Goal: Task Accomplishment & Management: Use online tool/utility

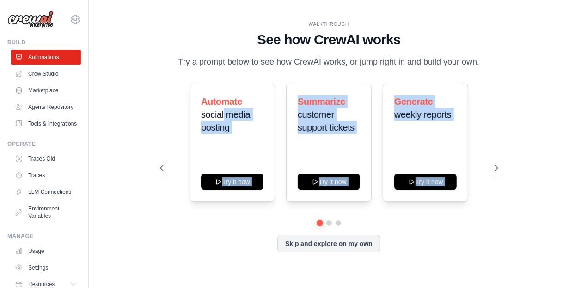
drag, startPoint x: 224, startPoint y: 121, endPoint x: 500, endPoint y: 139, distance: 276.9
click at [500, 139] on div "WALKTHROUGH See how CrewAI works Try a prompt below to see how CrewAI works, or…" at bounding box center [329, 144] width 360 height 247
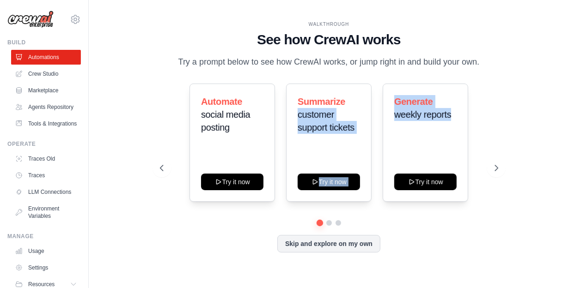
drag, startPoint x: 354, startPoint y: 110, endPoint x: 474, endPoint y: 131, distance: 122.3
click at [474, 131] on div "Automate social media posting Try it now Summarize customer support tickets Try…" at bounding box center [329, 143] width 338 height 118
click at [488, 131] on div "Automate social media posting Try it now Summarize customer support tickets Try…" at bounding box center [329, 143] width 338 height 118
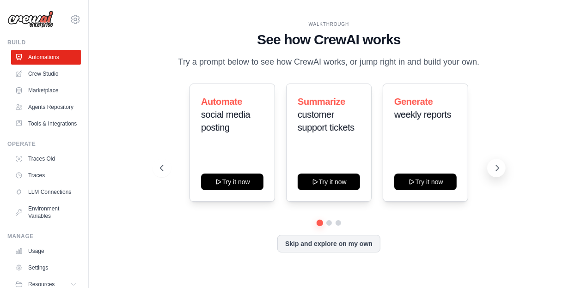
click at [495, 173] on icon at bounding box center [497, 168] width 9 height 9
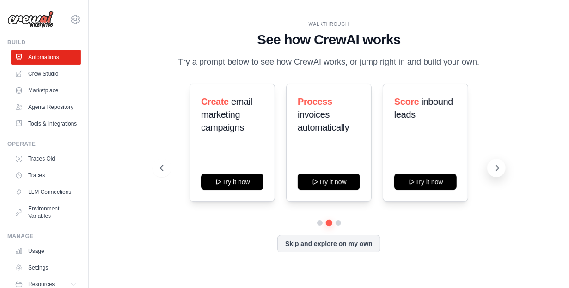
click at [495, 173] on icon at bounding box center [497, 168] width 9 height 9
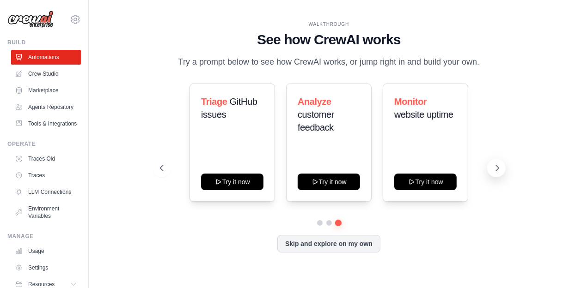
click at [495, 173] on icon at bounding box center [497, 168] width 9 height 9
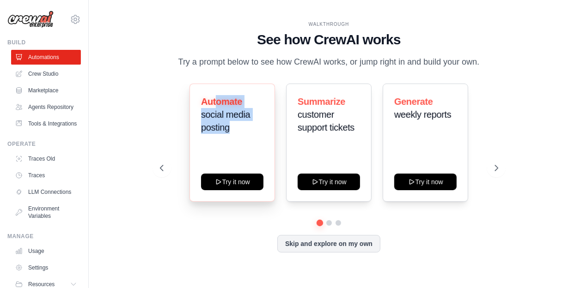
drag, startPoint x: 214, startPoint y: 110, endPoint x: 241, endPoint y: 140, distance: 40.3
click at [241, 134] on h3 "Automate social media posting" at bounding box center [232, 114] width 62 height 39
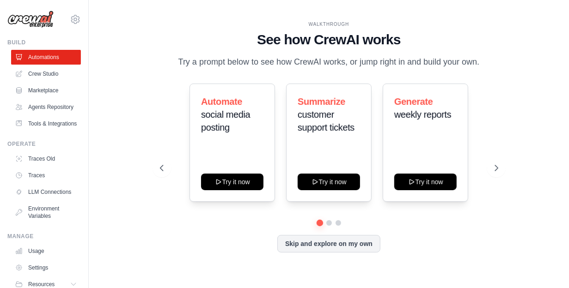
click at [222, 59] on p "Try a prompt below to see how CrewAI works, or jump right in and build your own." at bounding box center [329, 61] width 311 height 13
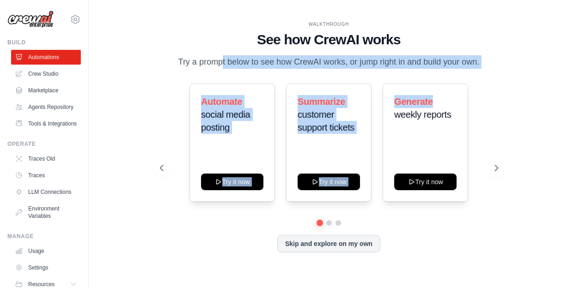
drag, startPoint x: 191, startPoint y: 53, endPoint x: 490, endPoint y: 90, distance: 301.3
click at [490, 90] on div "WALKTHROUGH See how CrewAI works Try a prompt below to see how CrewAI works, or…" at bounding box center [329, 144] width 360 height 247
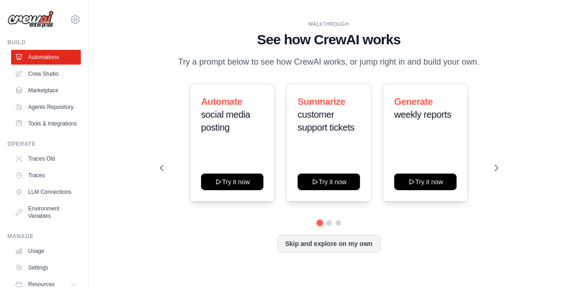
click at [499, 88] on div "WALKTHROUGH See how CrewAI works Try a prompt below to see how CrewAI works, or…" at bounding box center [329, 144] width 360 height 247
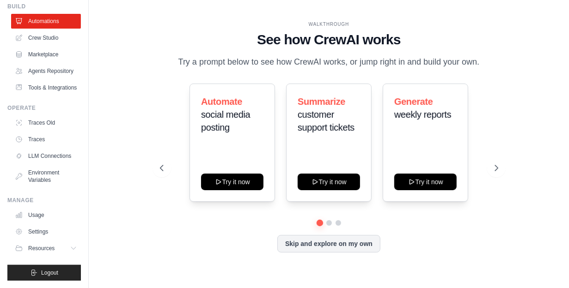
scroll to position [50, 0]
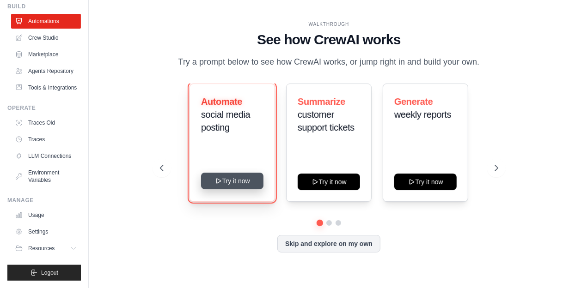
click at [228, 188] on button "Try it now" at bounding box center [232, 181] width 62 height 17
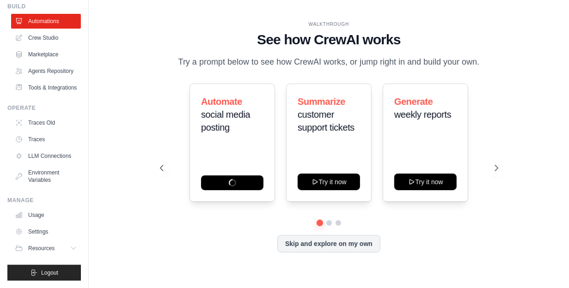
scroll to position [57, 0]
click at [331, 250] on button "Skip and explore on my own" at bounding box center [328, 243] width 103 height 18
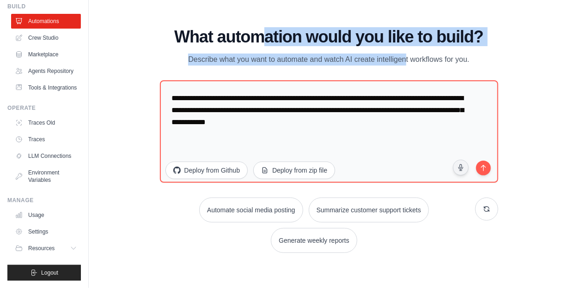
drag, startPoint x: 274, startPoint y: 33, endPoint x: 390, endPoint y: 52, distance: 117.1
click at [390, 52] on div "What automation would you like to build? Describe what you want to automate and…" at bounding box center [329, 47] width 338 height 38
click at [390, 54] on p "Describe what you want to automate and watch AI create intelligent workflows fo…" at bounding box center [329, 60] width 311 height 12
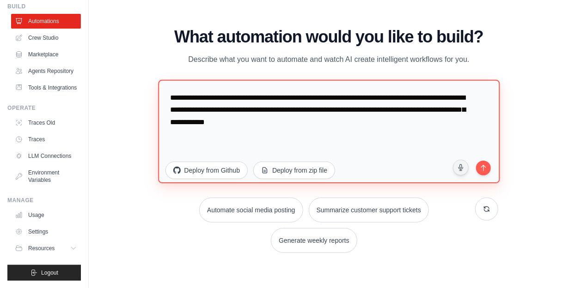
drag, startPoint x: 198, startPoint y: 101, endPoint x: 284, endPoint y: 111, distance: 86.5
click at [284, 111] on textarea "**********" at bounding box center [328, 132] width 341 height 104
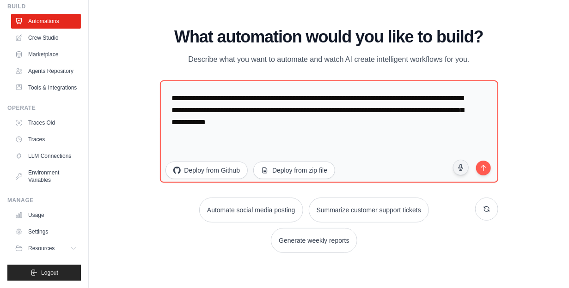
click at [439, 268] on div "WALKTHROUGH See how CrewAI works Try a prompt below to see how CrewAI works, or…" at bounding box center [329, 144] width 451 height 270
click at [335, 246] on button "Generate weekly reports" at bounding box center [314, 239] width 88 height 25
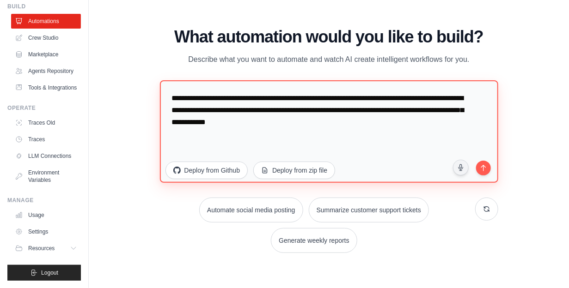
drag, startPoint x: 311, startPoint y: 104, endPoint x: 355, endPoint y: 123, distance: 48.0
click at [355, 123] on textarea "**********" at bounding box center [329, 131] width 338 height 103
drag, startPoint x: 328, startPoint y: 105, endPoint x: 387, endPoint y: 138, distance: 67.2
click at [387, 138] on textarea "**********" at bounding box center [329, 131] width 338 height 103
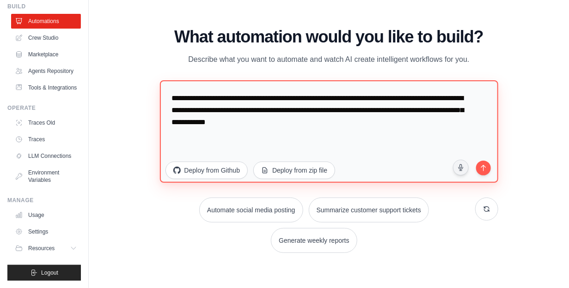
click at [387, 138] on textarea "**********" at bounding box center [329, 131] width 338 height 103
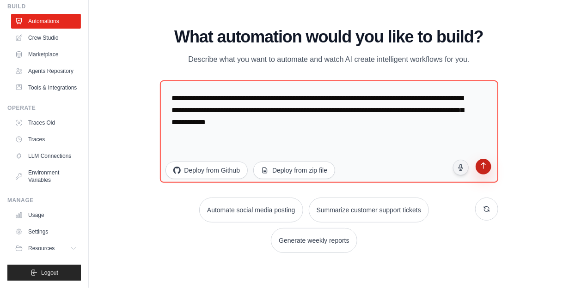
click at [482, 171] on icon "submit" at bounding box center [483, 167] width 9 height 9
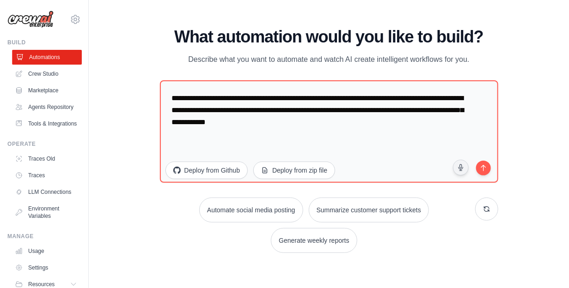
click at [56, 56] on link "Automations" at bounding box center [47, 57] width 70 height 15
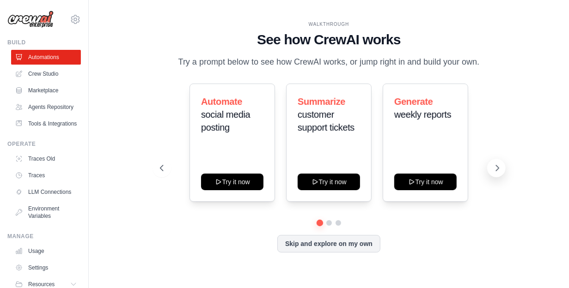
click at [493, 172] on icon at bounding box center [497, 168] width 9 height 9
click at [346, 250] on button "Skip and explore on my own" at bounding box center [328, 243] width 103 height 18
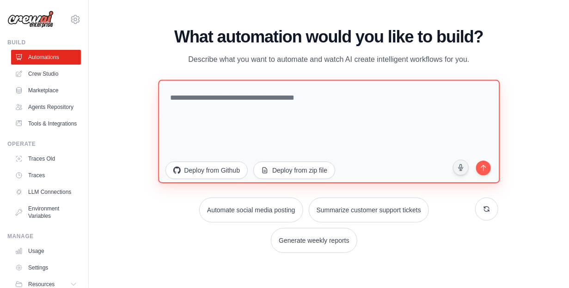
click at [282, 106] on textarea at bounding box center [328, 132] width 341 height 104
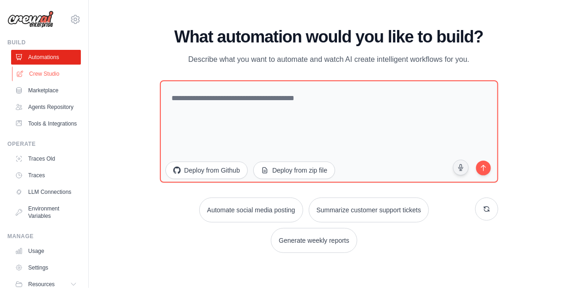
click at [42, 74] on link "Crew Studio" at bounding box center [47, 74] width 70 height 15
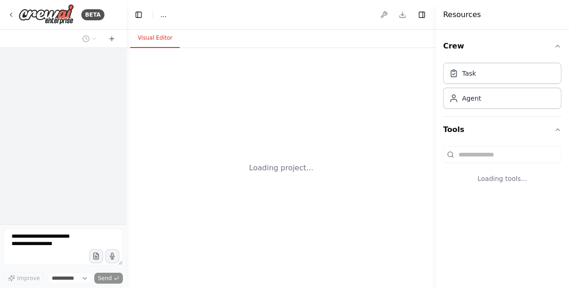
select select "****"
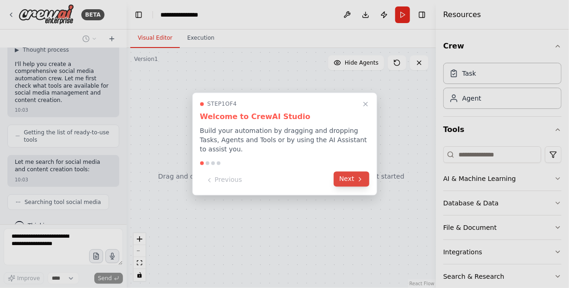
scroll to position [127, 0]
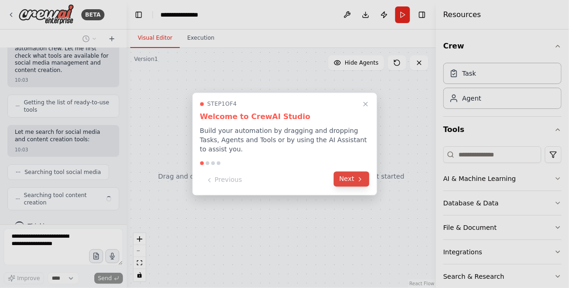
click at [353, 172] on button "Next" at bounding box center [352, 179] width 36 height 15
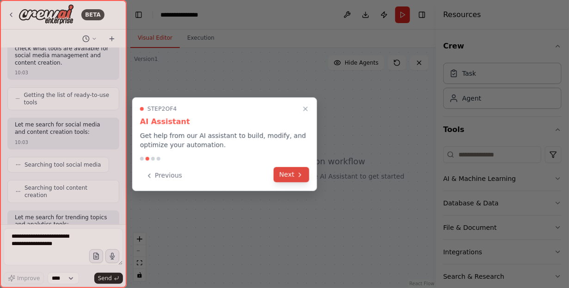
scroll to position [189, 0]
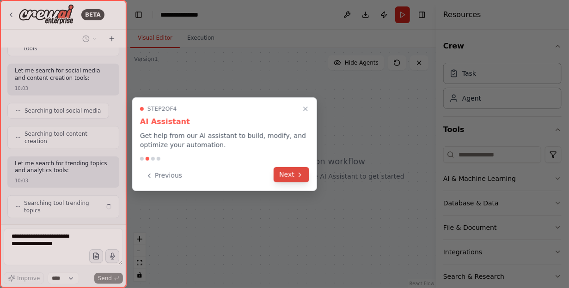
click at [297, 178] on icon at bounding box center [299, 174] width 7 height 7
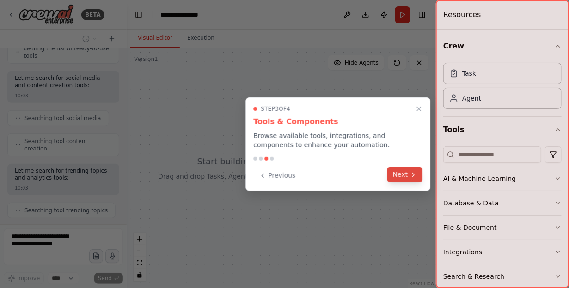
click at [406, 179] on button "Next" at bounding box center [405, 174] width 36 height 15
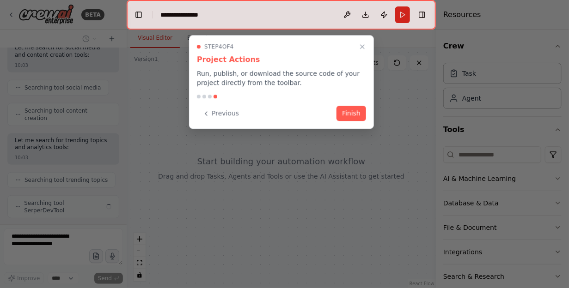
scroll to position [204, 0]
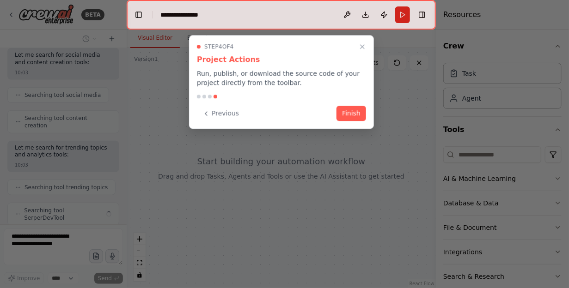
click at [349, 113] on button "Finish" at bounding box center [351, 113] width 30 height 15
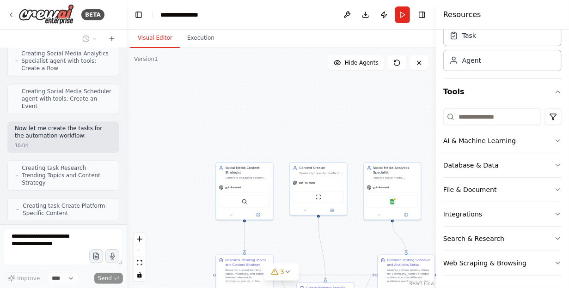
scroll to position [863, 0]
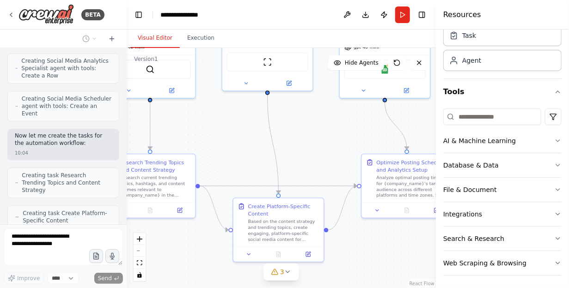
drag, startPoint x: 362, startPoint y: 241, endPoint x: 332, endPoint y: 116, distance: 128.3
click at [333, 117] on div ".deletable-edge-delete-btn { width: 20px; height: 20px; border: 0px solid #ffff…" at bounding box center [281, 168] width 309 height 240
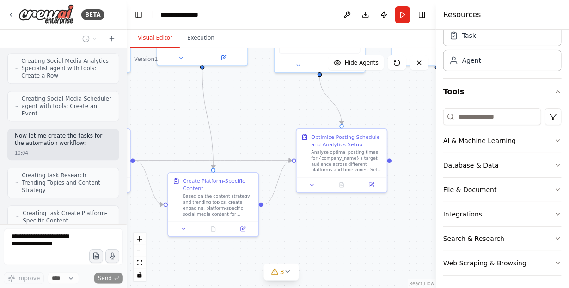
drag, startPoint x: 392, startPoint y: 246, endPoint x: 331, endPoint y: 237, distance: 61.2
click at [331, 237] on div ".deletable-edge-delete-btn { width: 20px; height: 20px; border: 0px solid #ffff…" at bounding box center [281, 168] width 309 height 240
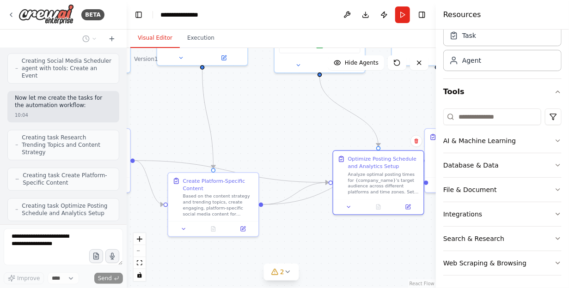
scroll to position [893, 0]
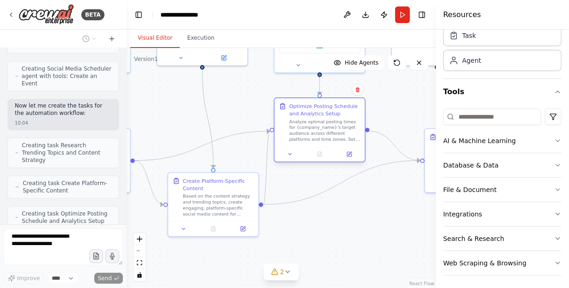
drag, startPoint x: 321, startPoint y: 237, endPoint x: 302, endPoint y: 163, distance: 76.3
click at [302, 163] on div "Optimize Posting Schedule and Analytics Setup Analyze optimal posting times for…" at bounding box center [319, 131] width 91 height 65
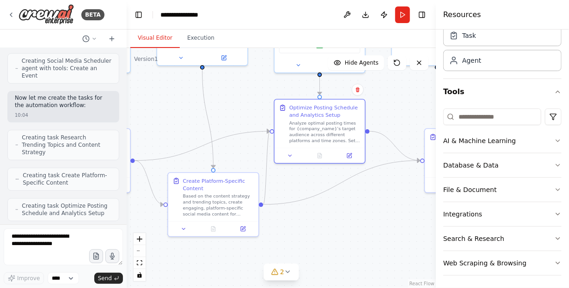
scroll to position [963, 0]
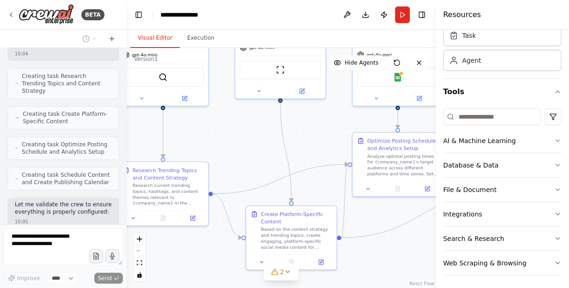
drag, startPoint x: 323, startPoint y: 235, endPoint x: 401, endPoint y: 268, distance: 84.9
click at [401, 268] on div ".deletable-edge-delete-btn { width: 20px; height: 20px; border: 0px solid #ffff…" at bounding box center [281, 168] width 309 height 240
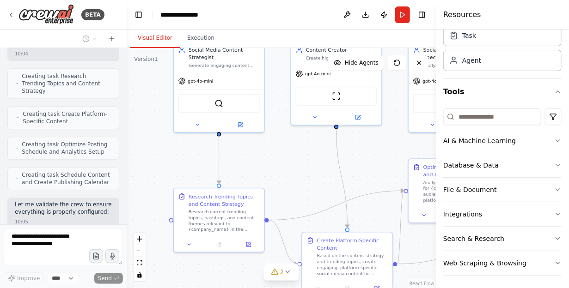
drag, startPoint x: 237, startPoint y: 153, endPoint x: 293, endPoint y: 180, distance: 61.8
click at [293, 180] on div ".deletable-edge-delete-btn { width: 20px; height: 20px; border: 0px solid #ffff…" at bounding box center [281, 168] width 309 height 240
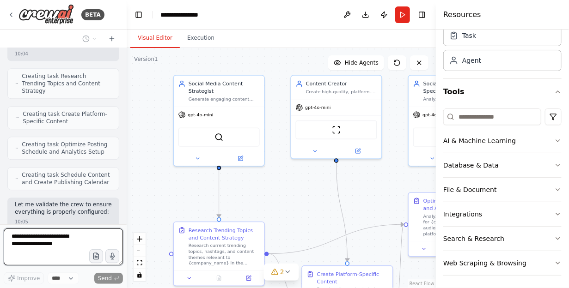
drag, startPoint x: 293, startPoint y: 168, endPoint x: 293, endPoint y: 201, distance: 33.3
click at [293, 201] on div ".deletable-edge-delete-btn { width: 20px; height: 20px; border: 0px solid #ffff…" at bounding box center [281, 168] width 309 height 240
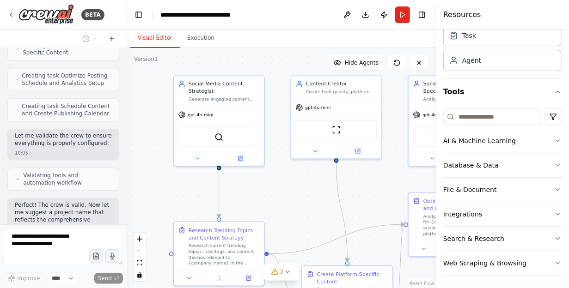
scroll to position [1046, 0]
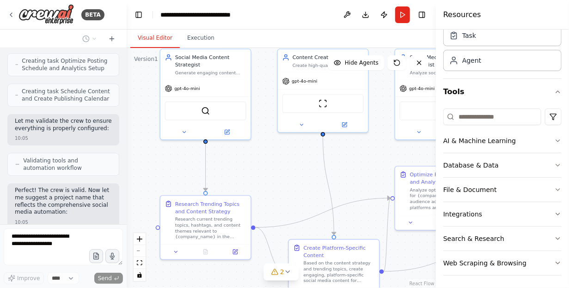
drag, startPoint x: 293, startPoint y: 201, endPoint x: 280, endPoint y: 175, distance: 29.6
click at [280, 175] on div ".deletable-edge-delete-btn { width: 20px; height: 20px; border: 0px solid #ffff…" at bounding box center [281, 168] width 309 height 240
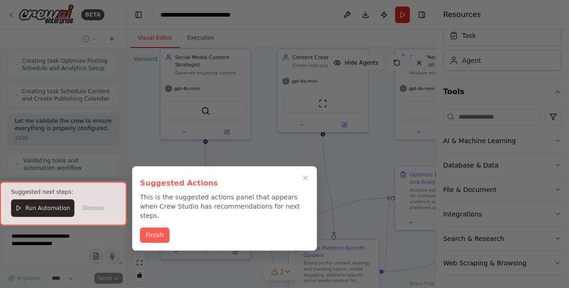
click at [49, 210] on div at bounding box center [63, 204] width 127 height 44
click at [160, 227] on button "Finish" at bounding box center [155, 234] width 30 height 15
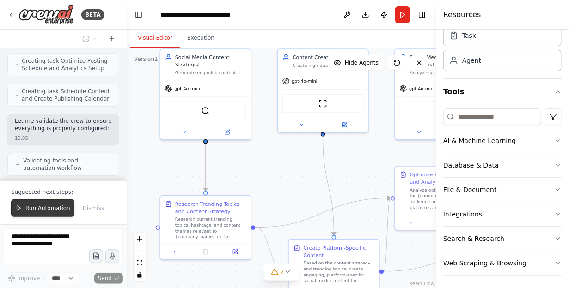
click at [37, 209] on span "Run Automation" at bounding box center [47, 208] width 45 height 7
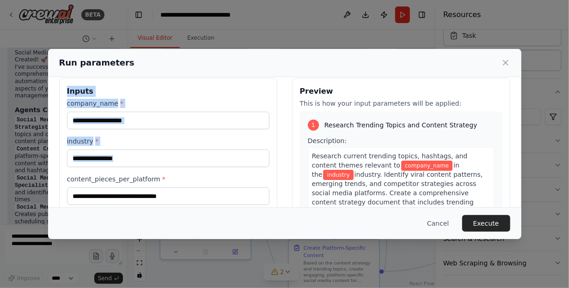
scroll to position [1275, 0]
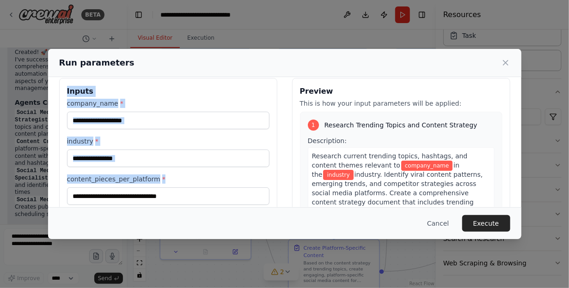
drag, startPoint x: 215, startPoint y: 59, endPoint x: 235, endPoint y: 203, distance: 145.0
click at [235, 203] on div "Run parameters Inputs company_name * industry * content_pieces_per_platform * P…" at bounding box center [284, 144] width 473 height 190
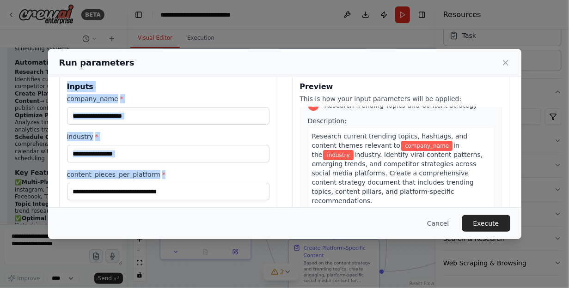
scroll to position [0, 0]
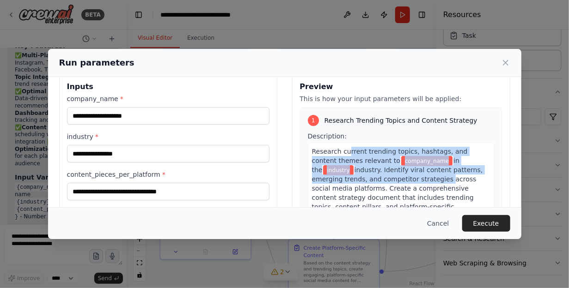
drag, startPoint x: 339, startPoint y: 152, endPoint x: 379, endPoint y: 174, distance: 46.1
click at [379, 174] on div "Research current trending topics, hashtags, and content themes relevant to comp…" at bounding box center [401, 184] width 187 height 82
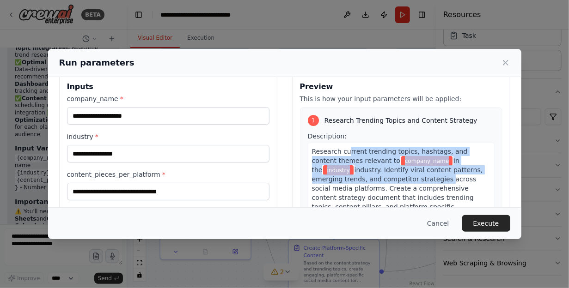
scroll to position [1597, 0]
click at [347, 181] on span "industry. Identify viral content patterns, emerging trends, and competitor stra…" at bounding box center [397, 193] width 171 height 54
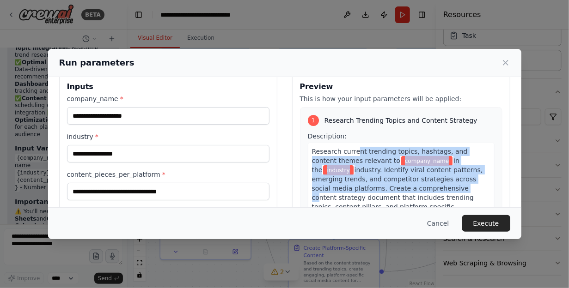
drag, startPoint x: 351, startPoint y: 152, endPoint x: 380, endPoint y: 187, distance: 45.3
click at [380, 187] on div "Research current trending topics, hashtags, and content themes relevant to comp…" at bounding box center [401, 184] width 187 height 82
click at [380, 187] on span "industry. Identify viral content patterns, emerging trends, and competitor stra…" at bounding box center [397, 193] width 171 height 54
drag, startPoint x: 341, startPoint y: 153, endPoint x: 372, endPoint y: 192, distance: 49.9
click at [372, 192] on div "Research current trending topics, hashtags, and content themes relevant to comp…" at bounding box center [401, 184] width 187 height 82
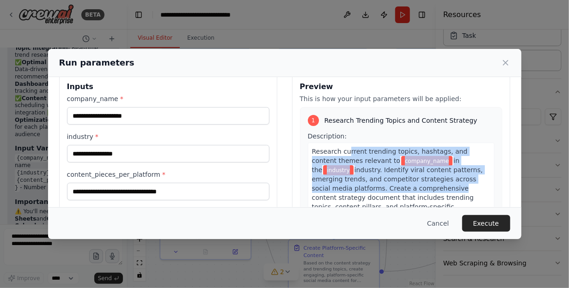
click at [372, 192] on span "industry. Identify viral content patterns, emerging trends, and competitor stra…" at bounding box center [397, 193] width 171 height 54
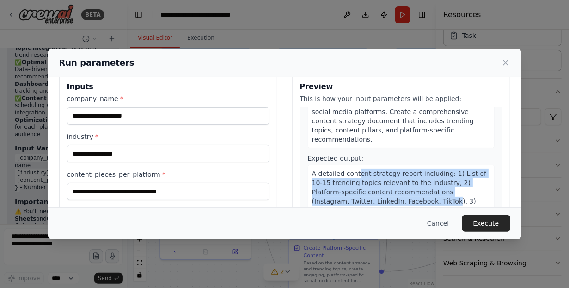
drag, startPoint x: 349, startPoint y: 161, endPoint x: 384, endPoint y: 191, distance: 45.8
click at [384, 191] on span "A detailed content strategy report including: 1) List of 10-15 trending topics …" at bounding box center [399, 201] width 175 height 63
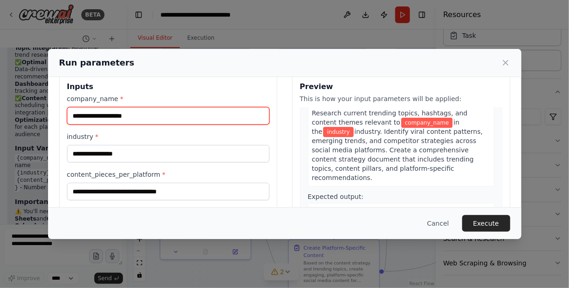
click at [165, 116] on input "company_name *" at bounding box center [168, 116] width 202 height 18
type input "*****"
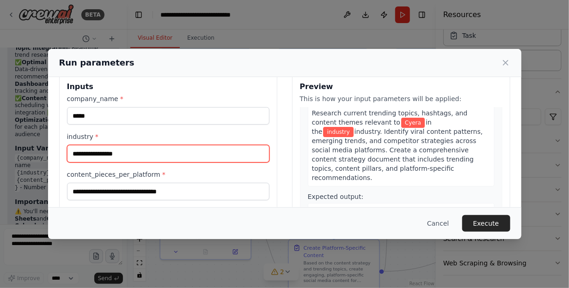
click at [153, 148] on input "industry *" at bounding box center [168, 154] width 202 height 18
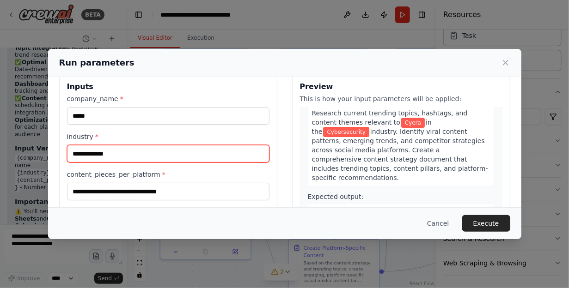
type input "**********"
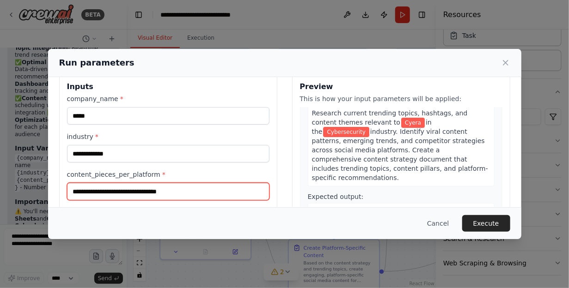
click at [165, 191] on input "content_pieces_per_platform *" at bounding box center [168, 192] width 202 height 18
click at [177, 192] on input "content_pieces_per_platform *" at bounding box center [168, 192] width 202 height 18
click at [191, 192] on input "content_pieces_per_platform *" at bounding box center [168, 192] width 202 height 18
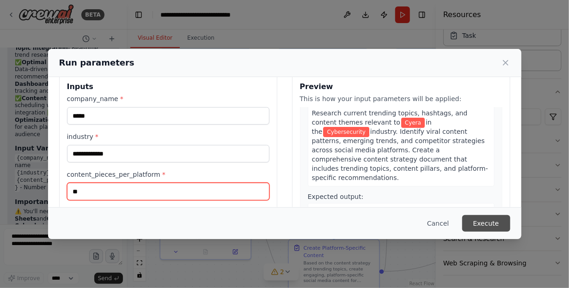
type input "**"
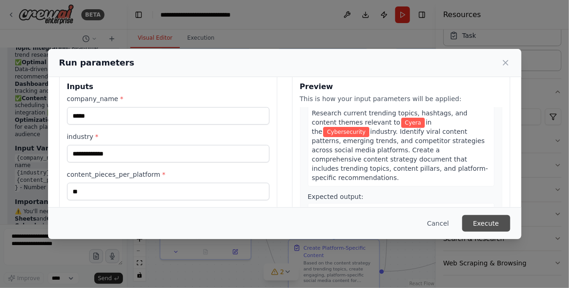
click at [483, 223] on button "Execute" at bounding box center [486, 223] width 48 height 17
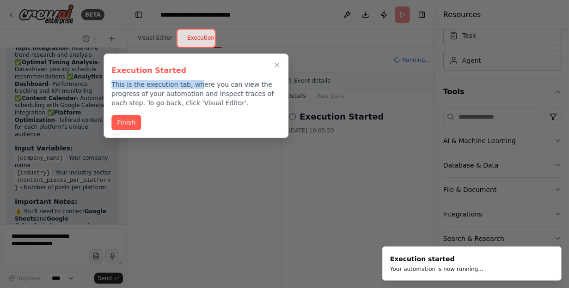
drag, startPoint x: 210, startPoint y: 63, endPoint x: 189, endPoint y: 80, distance: 26.6
click at [189, 80] on div "Execution Started This is the execution tab, where you can view the progress of…" at bounding box center [195, 84] width 169 height 46
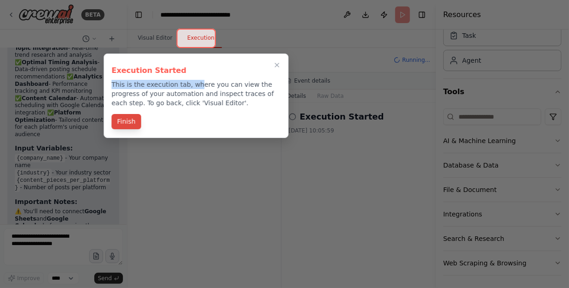
click at [130, 122] on button "Finish" at bounding box center [126, 121] width 30 height 15
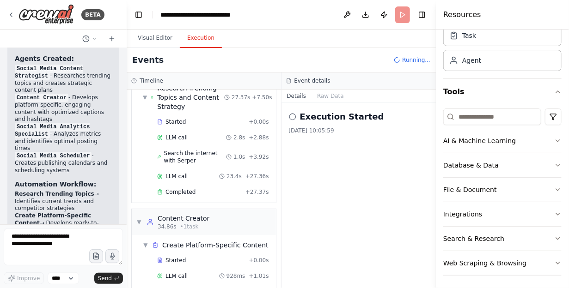
scroll to position [0, 0]
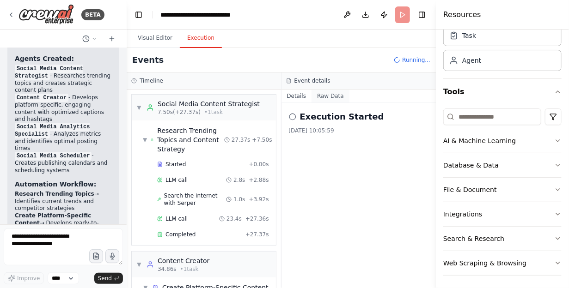
click at [327, 99] on button "Raw Data" at bounding box center [330, 96] width 38 height 13
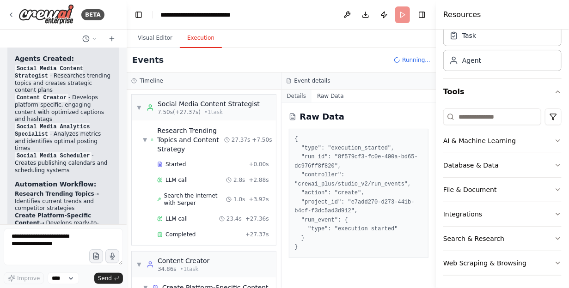
click at [304, 96] on button "Details" at bounding box center [296, 96] width 30 height 13
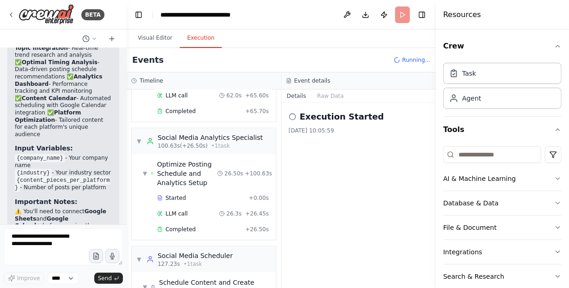
scroll to position [306, 0]
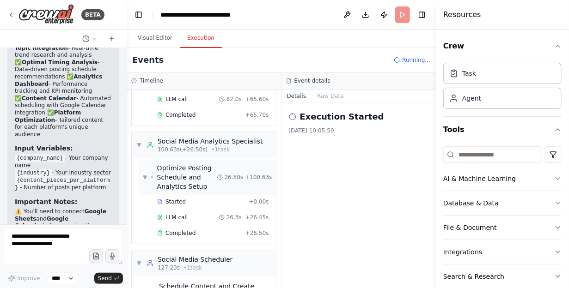
click at [147, 174] on span "▼" at bounding box center [145, 177] width 4 height 7
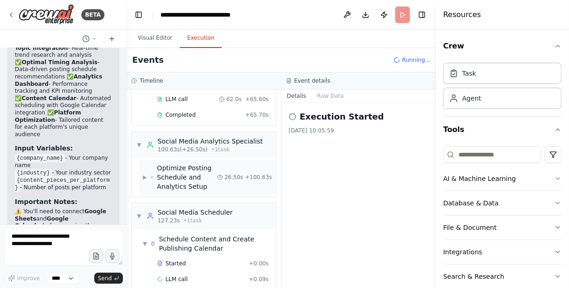
click at [146, 174] on span "▶" at bounding box center [145, 177] width 4 height 7
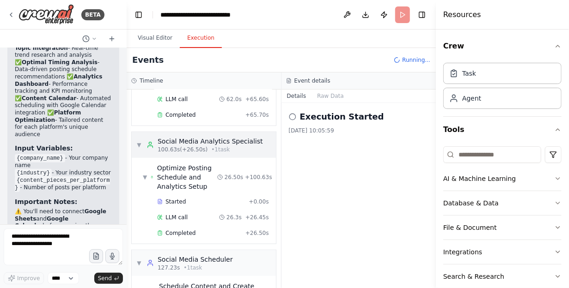
click at [142, 139] on div "▼ Social Media Analytics Specialist 100.63s (+26.50s) • 1 task" at bounding box center [199, 145] width 127 height 17
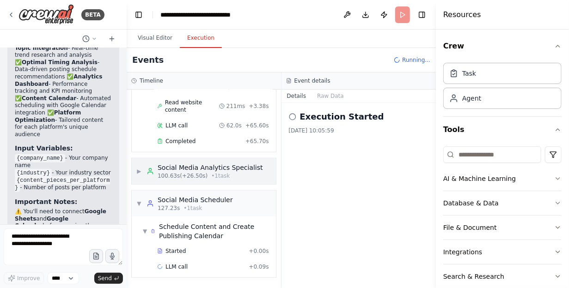
scroll to position [274, 0]
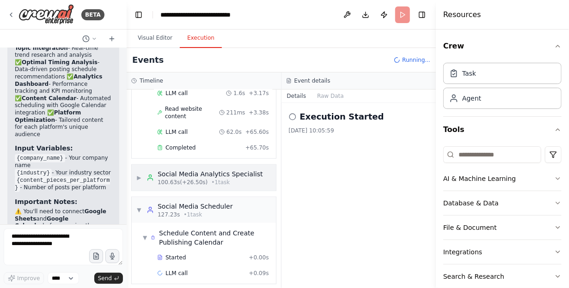
click at [140, 174] on span "▶" at bounding box center [139, 177] width 6 height 7
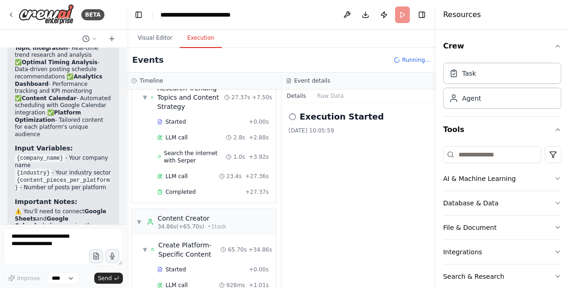
scroll to position [0, 0]
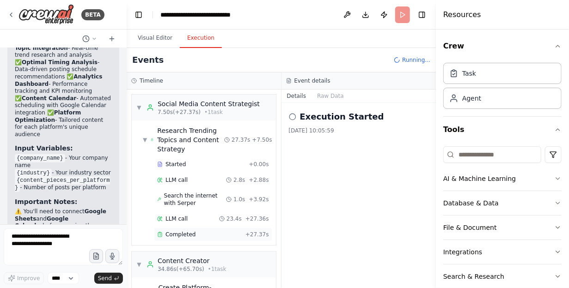
click at [182, 231] on span "Completed" at bounding box center [180, 234] width 30 height 7
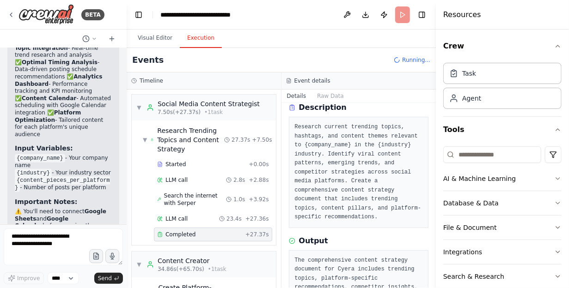
scroll to position [79, 0]
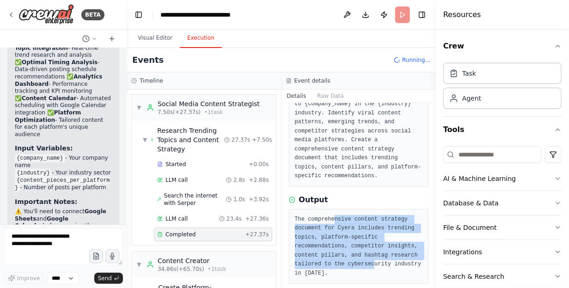
drag, startPoint x: 331, startPoint y: 207, endPoint x: 366, endPoint y: 256, distance: 60.4
click at [366, 256] on pre "The comprehensive content strategy document for Cyera includes trending topics,…" at bounding box center [359, 246] width 128 height 63
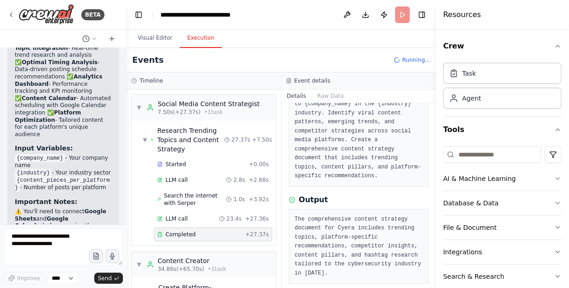
click at [343, 261] on pre "The comprehensive content strategy document for Cyera includes trending topics,…" at bounding box center [359, 246] width 128 height 63
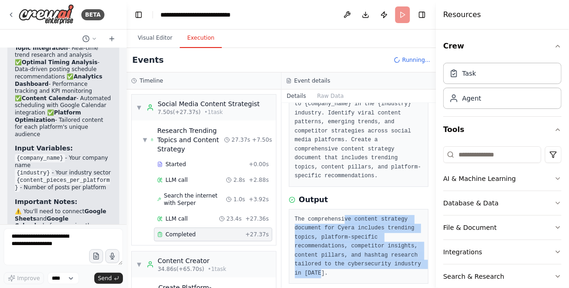
drag, startPoint x: 340, startPoint y: 208, endPoint x: 372, endPoint y: 269, distance: 68.8
click at [372, 269] on div "The comprehensive content strategy document for Cyera includes trending topics,…" at bounding box center [359, 246] width 140 height 75
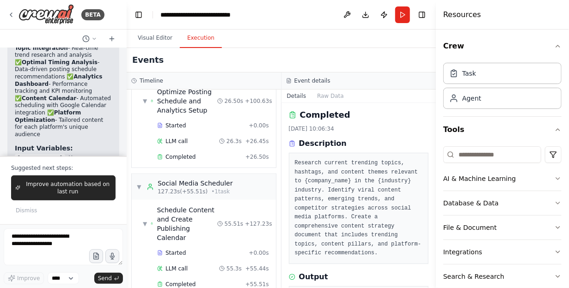
scroll to position [1665, 0]
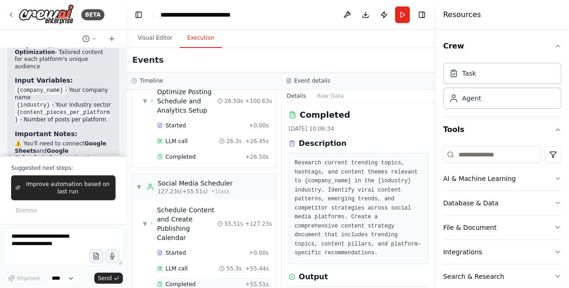
click at [181, 281] on span "Completed" at bounding box center [180, 284] width 30 height 7
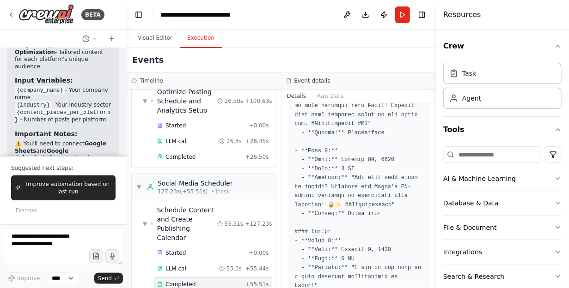
scroll to position [2727, 0]
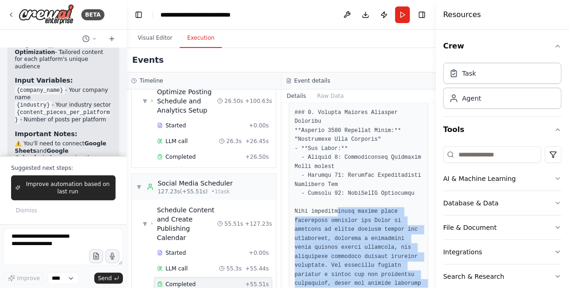
drag, startPoint x: 333, startPoint y: 171, endPoint x: 366, endPoint y: 262, distance: 96.5
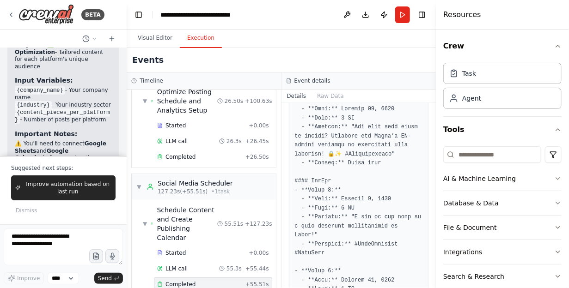
scroll to position [0, 0]
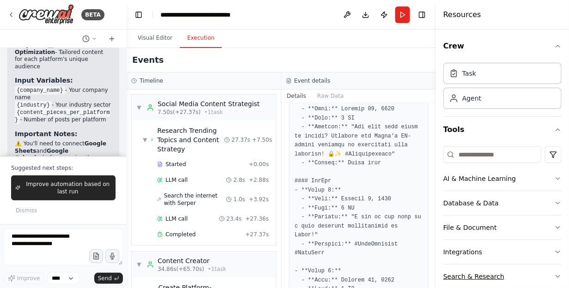
click at [458, 274] on div "Search & Research" at bounding box center [473, 276] width 61 height 9
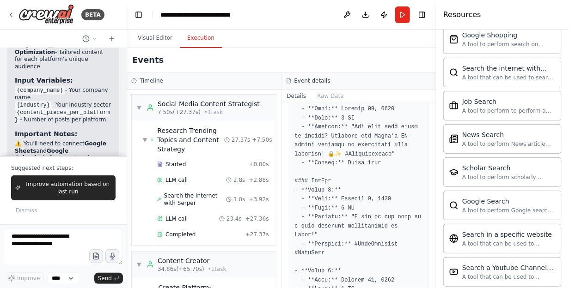
scroll to position [435, 0]
click at [501, 139] on div "A tool to perform News article search with a search_query." at bounding box center [508, 142] width 93 height 7
click at [455, 137] on div "News Search A tool to perform News article search with a search_query." at bounding box center [502, 138] width 106 height 18
click at [492, 133] on div "News Search" at bounding box center [508, 133] width 93 height 9
click at [500, 140] on div "A tool to perform News article search with a search_query." at bounding box center [508, 142] width 93 height 7
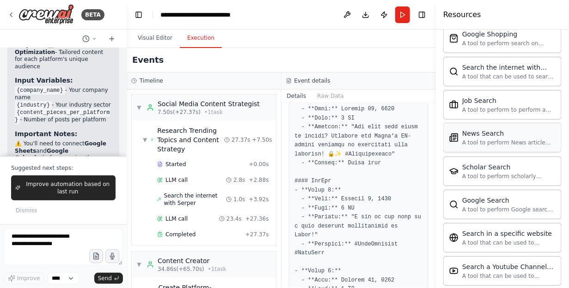
click at [500, 140] on div "A tool to perform News article search with a search_query." at bounding box center [508, 142] width 93 height 7
click at [523, 142] on div "News Search A tool to perform News article search with a search_query." at bounding box center [502, 138] width 118 height 30
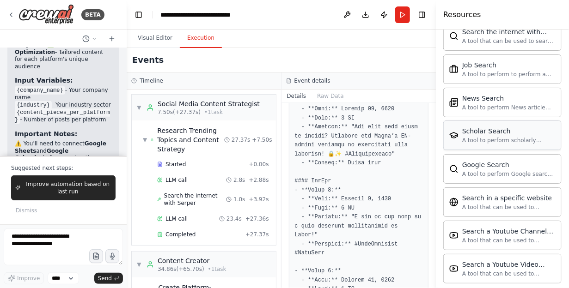
scroll to position [506, 0]
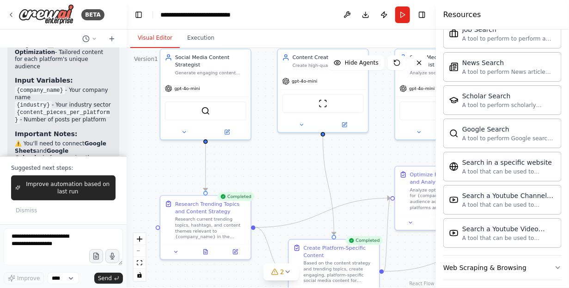
click at [150, 39] on button "Visual Editor" at bounding box center [154, 38] width 49 height 19
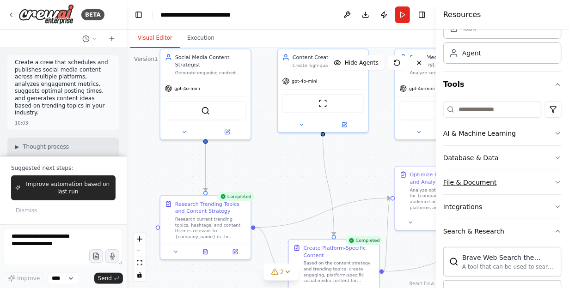
scroll to position [0, 0]
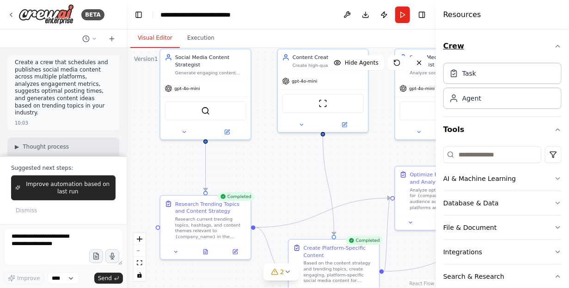
click at [455, 46] on button "Crew" at bounding box center [502, 46] width 118 height 26
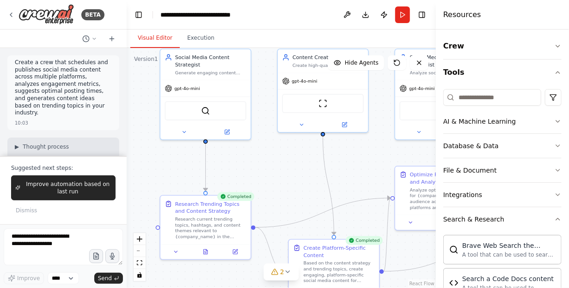
click at [376, 151] on div ".deletable-edge-delete-btn { width: 20px; height: 20px; border: 0px solid #ffff…" at bounding box center [281, 168] width 309 height 240
click at [475, 11] on h4 "Resources" at bounding box center [462, 14] width 38 height 11
click at [413, 34] on div "Visual Editor Execution" at bounding box center [281, 39] width 309 height 18
click at [424, 16] on button "Toggle Right Sidebar" at bounding box center [421, 14] width 13 height 13
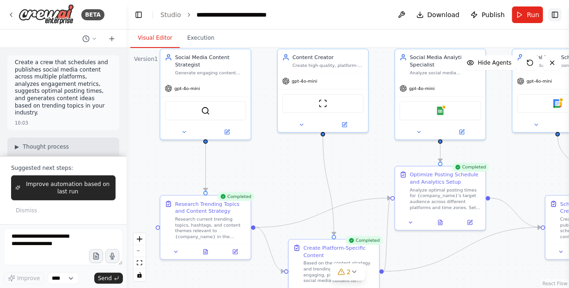
click at [554, 15] on button "Toggle Right Sidebar" at bounding box center [555, 14] width 13 height 13
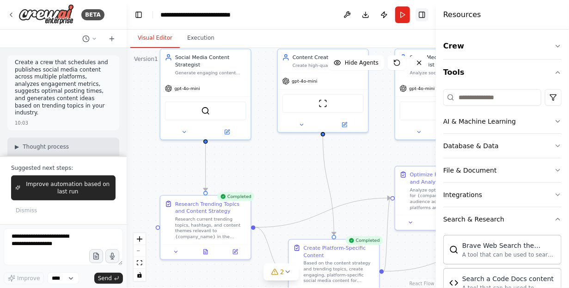
click at [422, 15] on button "Toggle Right Sidebar" at bounding box center [421, 14] width 13 height 13
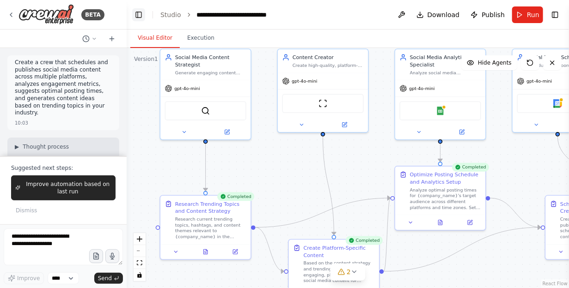
click at [139, 13] on button "Toggle Left Sidebar" at bounding box center [138, 14] width 13 height 13
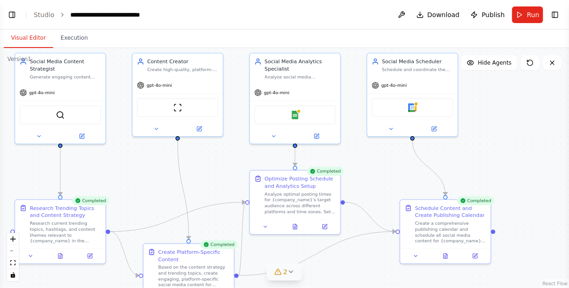
click at [292, 274] on icon at bounding box center [290, 271] width 7 height 7
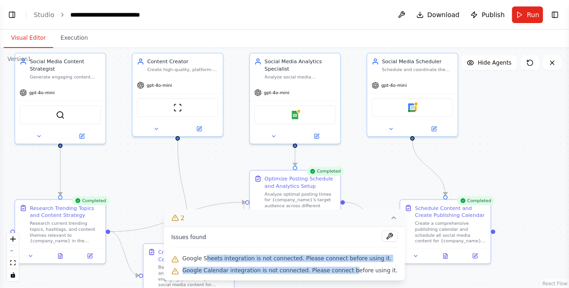
drag, startPoint x: 219, startPoint y: 258, endPoint x: 349, endPoint y: 269, distance: 130.4
click at [351, 269] on div "Issues found Google Sheets integration is not connected. Please connect before …" at bounding box center [284, 254] width 241 height 54
click at [332, 267] on span "Google Calendar integration is not connected. Please connect before using it." at bounding box center [290, 270] width 215 height 7
drag, startPoint x: 332, startPoint y: 263, endPoint x: 366, endPoint y: 274, distance: 35.7
click at [366, 274] on div "Issues found Google Sheets integration is not connected. Please connect before …" at bounding box center [284, 254] width 241 height 54
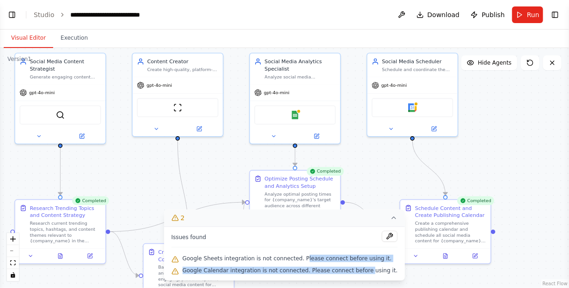
click at [326, 268] on span "Google Calendar integration is not connected. Please connect before using it." at bounding box center [290, 270] width 215 height 7
drag, startPoint x: 312, startPoint y: 266, endPoint x: 338, endPoint y: 276, distance: 27.2
click at [338, 276] on div "Issues found Google Sheets integration is not connected. Please connect before …" at bounding box center [284, 254] width 241 height 54
click at [338, 276] on div "Google Calendar integration is not connected. Please connect before using it." at bounding box center [284, 271] width 226 height 12
drag, startPoint x: 260, startPoint y: 257, endPoint x: 389, endPoint y: 274, distance: 129.5
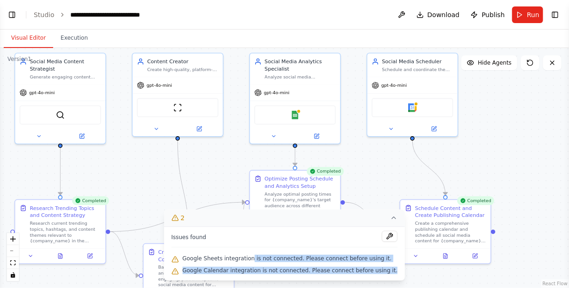
click at [389, 274] on div "Issues found Google Sheets integration is not connected. Please connect before …" at bounding box center [284, 254] width 241 height 54
drag, startPoint x: 348, startPoint y: 269, endPoint x: 323, endPoint y: 226, distance: 50.3
click at [348, 269] on span "Google Calendar integration is not connected. Please connect before using it." at bounding box center [290, 270] width 215 height 7
click at [376, 172] on div ".deletable-edge-delete-btn { width: 20px; height: 20px; border: 0px solid #ffff…" at bounding box center [284, 168] width 569 height 240
click at [390, 220] on icon at bounding box center [393, 217] width 7 height 7
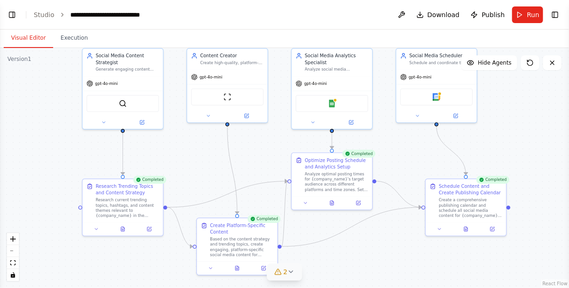
drag, startPoint x: 401, startPoint y: 183, endPoint x: 437, endPoint y: 157, distance: 44.0
click at [437, 157] on div ".deletable-edge-delete-btn { width: 20px; height: 20px; border: 0px solid #ffff…" at bounding box center [284, 168] width 569 height 240
click at [209, 115] on icon at bounding box center [208, 114] width 5 height 5
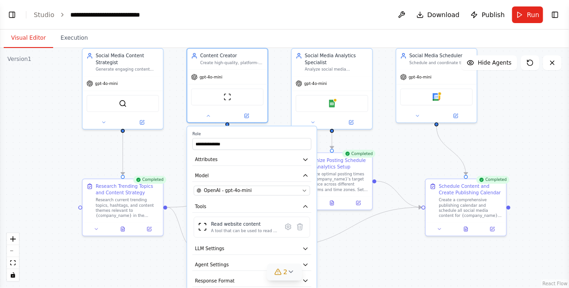
click at [180, 110] on div ".deletable-edge-delete-btn { width: 20px; height: 20px; border: 0px solid #ffff…" at bounding box center [284, 168] width 569 height 240
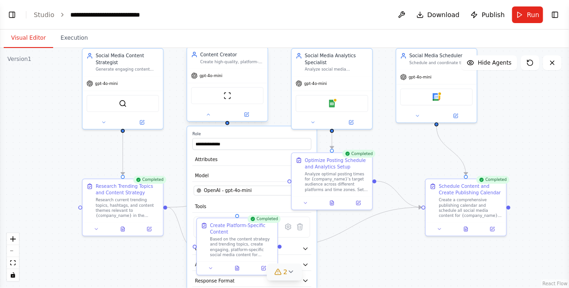
click at [229, 100] on div "ScrapeWebsiteTool" at bounding box center [227, 95] width 73 height 17
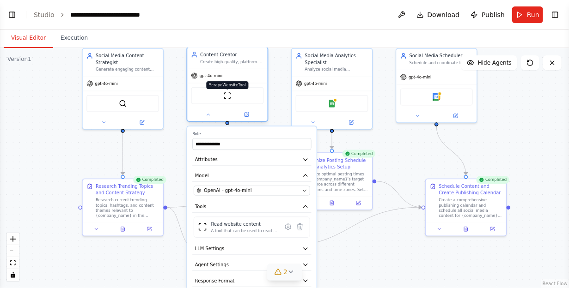
click at [228, 98] on img at bounding box center [227, 96] width 8 height 8
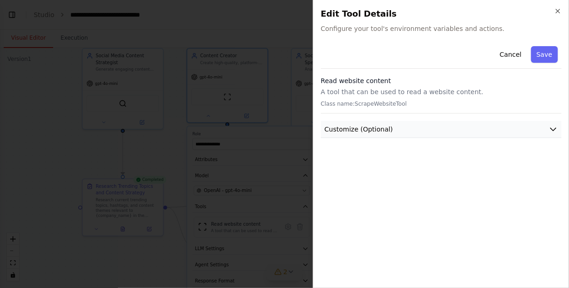
click at [506, 130] on button "Customize (Optional)" at bounding box center [441, 129] width 241 height 17
click at [557, 11] on icon "button" at bounding box center [557, 10] width 7 height 7
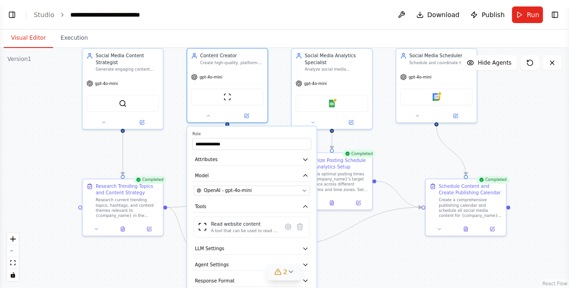
drag, startPoint x: 250, startPoint y: 67, endPoint x: 54, endPoint y: 157, distance: 216.5
click at [54, 157] on div ".deletable-edge-delete-btn { width: 20px; height: 20px; border: 0px solid #ffff…" at bounding box center [284, 168] width 569 height 240
click at [242, 94] on div "ScrapeWebsiteTool" at bounding box center [228, 96] width 73 height 17
click at [143, 264] on div ".deletable-edge-delete-btn { width: 20px; height: 20px; border: 0px solid #ffff…" at bounding box center [284, 168] width 569 height 240
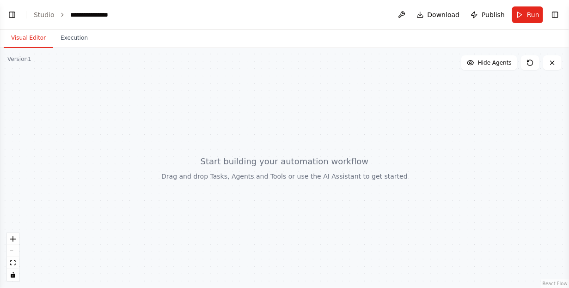
scroll to position [35, 0]
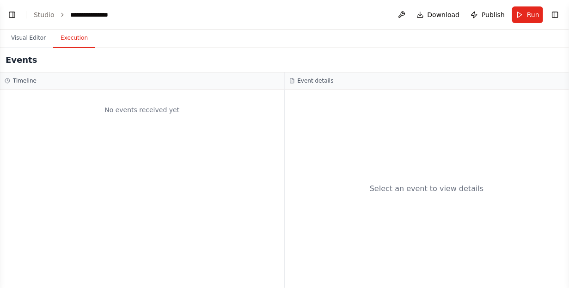
click at [71, 40] on button "Execution" at bounding box center [74, 38] width 42 height 19
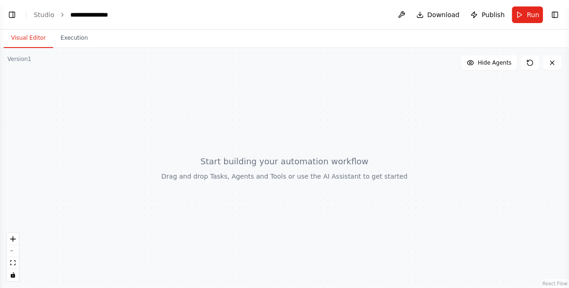
scroll to position [66, 0]
click at [34, 37] on button "Visual Editor" at bounding box center [28, 38] width 49 height 19
click at [256, 176] on div at bounding box center [284, 168] width 569 height 240
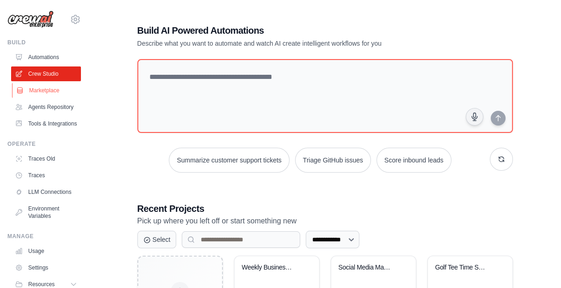
click at [50, 89] on link "Marketplace" at bounding box center [47, 90] width 70 height 15
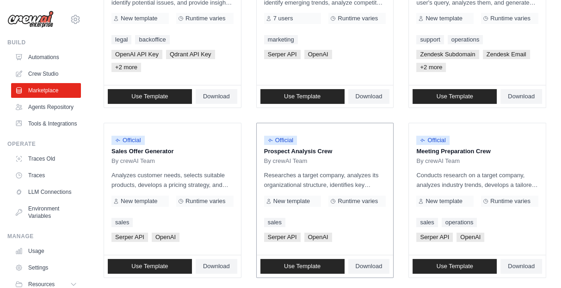
scroll to position [192, 0]
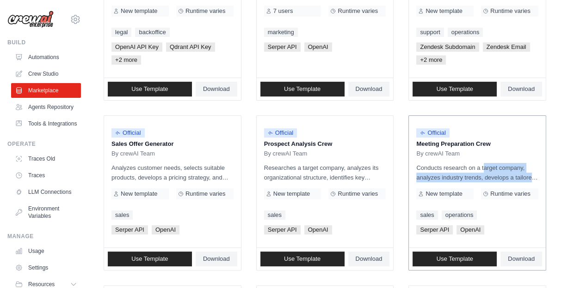
drag, startPoint x: 463, startPoint y: 166, endPoint x: 533, endPoint y: 173, distance: 70.1
click at [533, 173] on p "Conducts research on a target company, analyzes industry trends, develops a tai…" at bounding box center [477, 172] width 122 height 19
click at [489, 176] on p "Conducts research on a target company, analyzes industry trends, develops a tai…" at bounding box center [477, 172] width 122 height 19
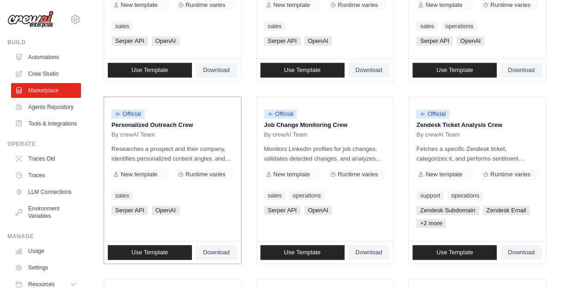
scroll to position [385, 0]
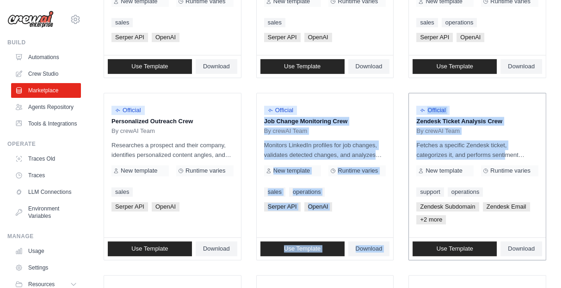
drag, startPoint x: 341, startPoint y: 105, endPoint x: 529, endPoint y: 146, distance: 192.4
click at [488, 157] on ul "Official Contract Analysis Template By crewAI Team Analyzes contracts to extrac…" at bounding box center [325, 85] width 442 height 691
click at [547, 142] on div "Search and Filters Find the perfect template for your needs Search Use Case bac…" at bounding box center [325, 50] width 472 height 853
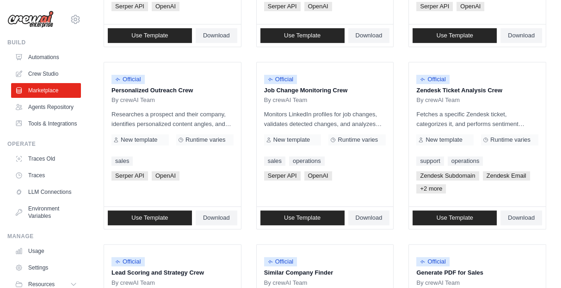
scroll to position [500, 0]
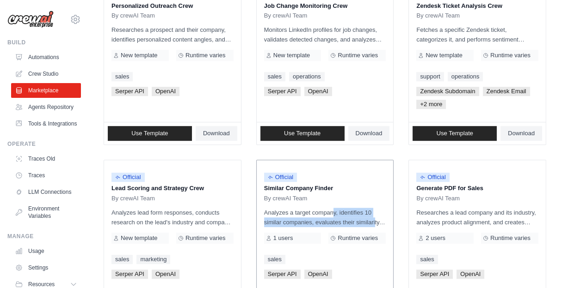
drag, startPoint x: 310, startPoint y: 208, endPoint x: 368, endPoint y: 217, distance: 58.4
click at [368, 217] on p "Analyzes a target company, identifies 10 similar companies, evaluates their sim…" at bounding box center [325, 217] width 122 height 19
click at [369, 217] on p "Analyzes a target company, identifies 10 similar companies, evaluates their sim…" at bounding box center [325, 217] width 122 height 19
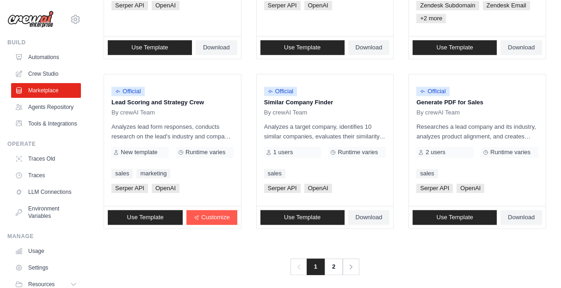
scroll to position [591, 0]
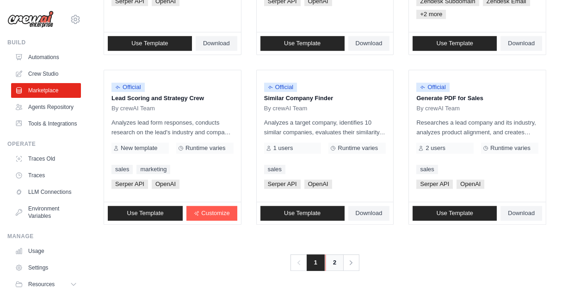
click at [336, 261] on link "2" at bounding box center [334, 263] width 18 height 17
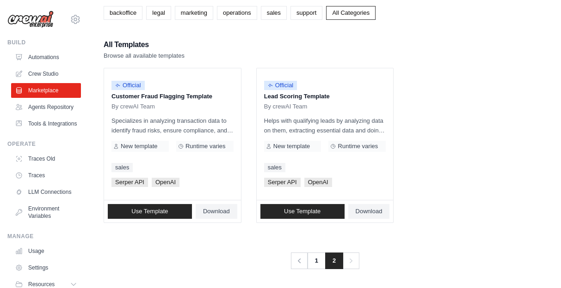
scroll to position [57, 0]
click at [320, 262] on link "1" at bounding box center [317, 261] width 18 height 17
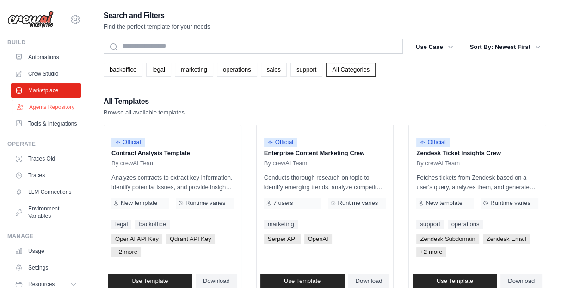
click at [46, 115] on link "Agents Repository" at bounding box center [47, 107] width 70 height 15
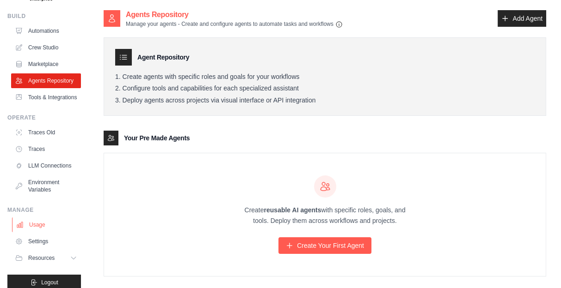
scroll to position [57, 0]
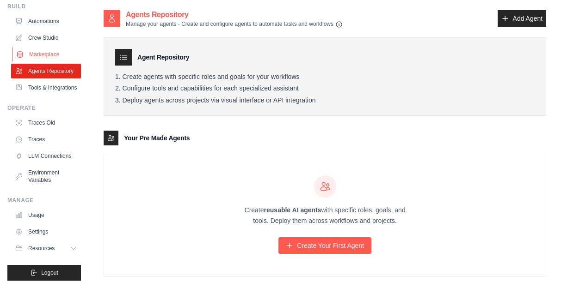
click at [38, 47] on link "Marketplace" at bounding box center [47, 54] width 70 height 15
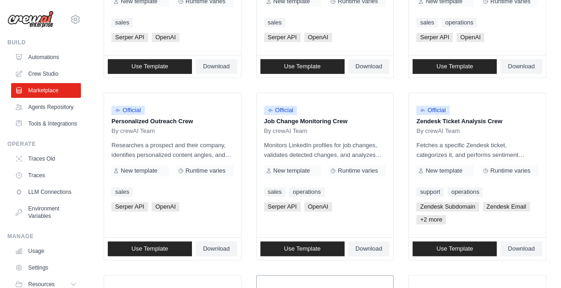
scroll to position [539, 0]
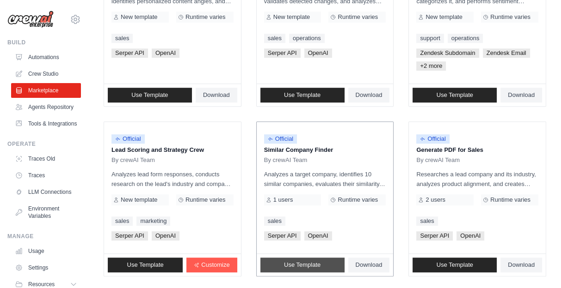
click at [324, 263] on link "Use Template" at bounding box center [302, 265] width 84 height 15
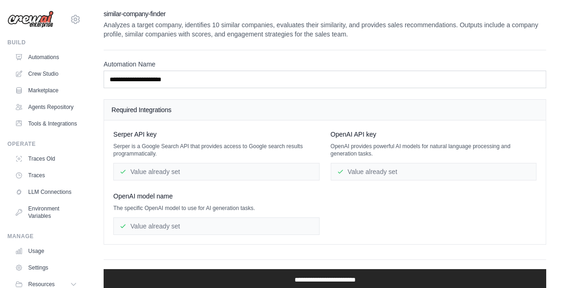
scroll to position [31, 0]
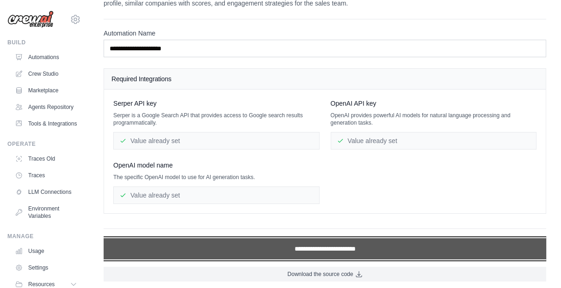
click at [357, 247] on input "**********" at bounding box center [325, 248] width 442 height 21
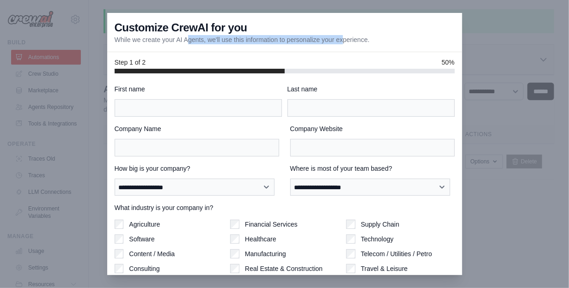
drag, startPoint x: 162, startPoint y: 40, endPoint x: 336, endPoint y: 43, distance: 173.8
click at [336, 43] on p "While we create your AI Agents, we'll use this information to personalize your …" at bounding box center [242, 39] width 255 height 9
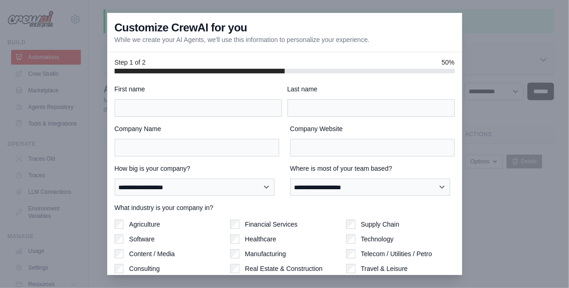
click at [336, 43] on p "While we create your AI Agents, we'll use this information to personalize your …" at bounding box center [242, 39] width 255 height 9
drag, startPoint x: 311, startPoint y: 42, endPoint x: 403, endPoint y: 46, distance: 93.0
click at [403, 46] on div "Customize CrewAI for you While we create your AI Agents, we'll use this informa…" at bounding box center [284, 32] width 355 height 39
click at [334, 128] on label "Company Website" at bounding box center [372, 128] width 165 height 9
click at [334, 139] on input "Company Website" at bounding box center [372, 148] width 165 height 18
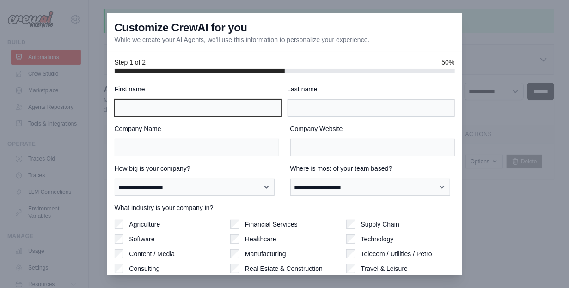
click at [183, 109] on input "First name" at bounding box center [198, 108] width 167 height 18
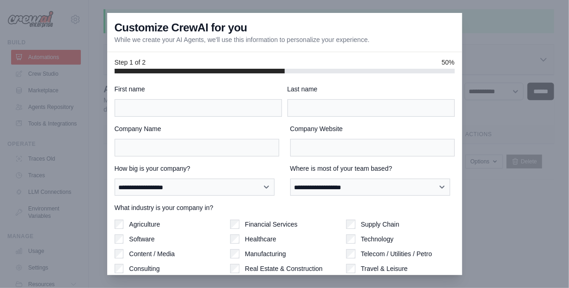
click at [200, 85] on label "First name" at bounding box center [198, 89] width 167 height 9
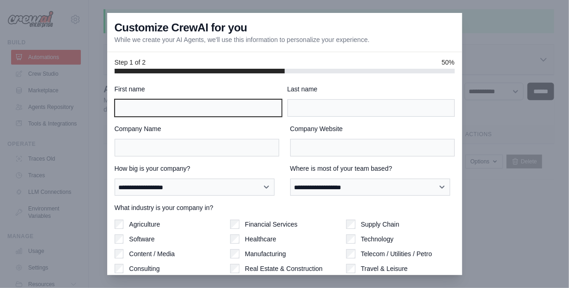
click at [200, 99] on input "First name" at bounding box center [198, 108] width 167 height 18
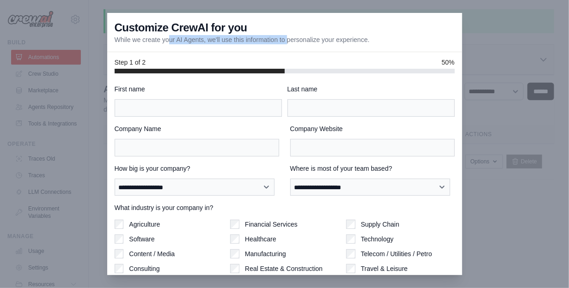
drag, startPoint x: 137, startPoint y: 39, endPoint x: 295, endPoint y: 41, distance: 158.1
click at [295, 41] on p "While we create your AI Agents, we'll use this information to personalize your …" at bounding box center [242, 39] width 255 height 9
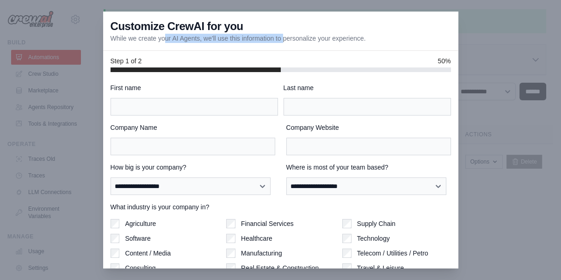
drag, startPoint x: 308, startPoint y: 41, endPoint x: 372, endPoint y: 43, distance: 63.8
click at [366, 43] on p "While we create your AI Agents, we'll use this information to personalize your …" at bounding box center [237, 38] width 255 height 9
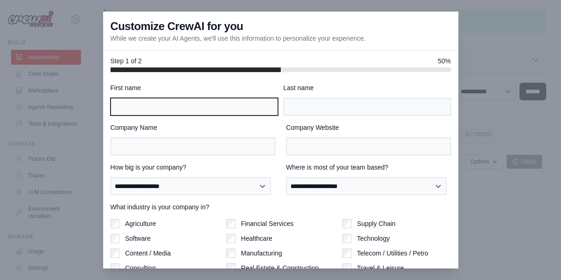
click at [216, 105] on input "First name" at bounding box center [193, 107] width 167 height 18
click at [171, 106] on input "First name" at bounding box center [193, 107] width 167 height 18
type input "***"
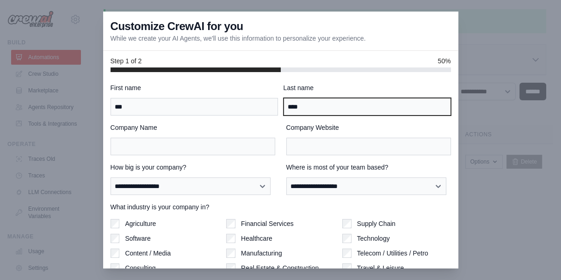
type input "****"
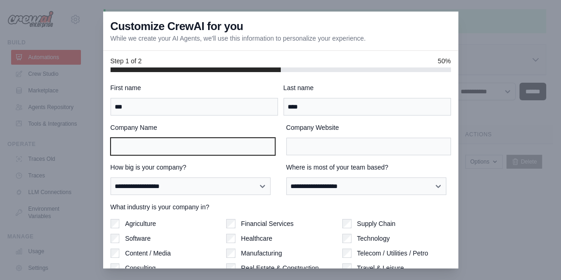
click at [125, 147] on input "Company Name" at bounding box center [192, 147] width 165 height 18
type input "**********"
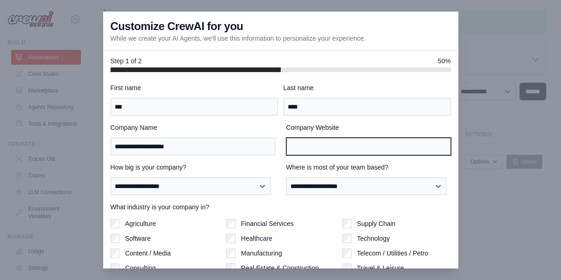
click at [333, 149] on input "Company Website" at bounding box center [368, 147] width 165 height 18
type input "**********"
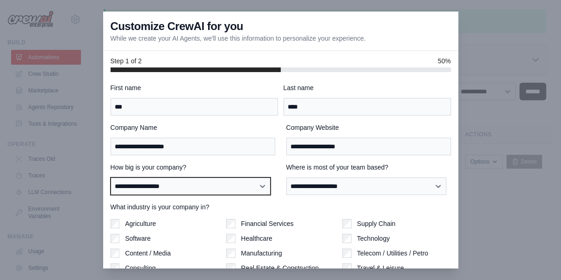
click at [221, 184] on select "**********" at bounding box center [190, 185] width 160 height 17
select select "**********"
click at [110, 178] on select "**********" at bounding box center [190, 185] width 160 height 17
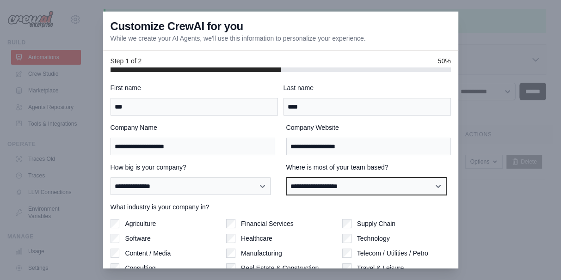
click at [341, 180] on select "**********" at bounding box center [366, 185] width 160 height 17
select select "**********"
click at [286, 178] on select "**********" at bounding box center [366, 185] width 160 height 17
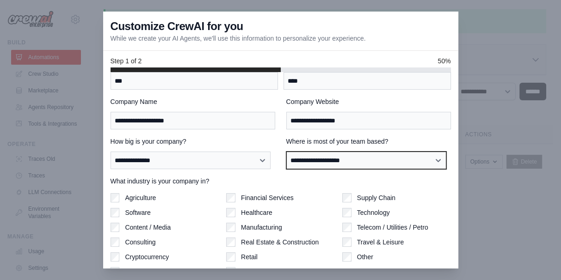
scroll to position [62, 0]
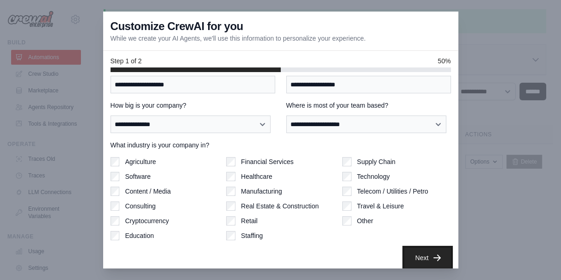
click at [411, 254] on button "Next" at bounding box center [427, 258] width 47 height 20
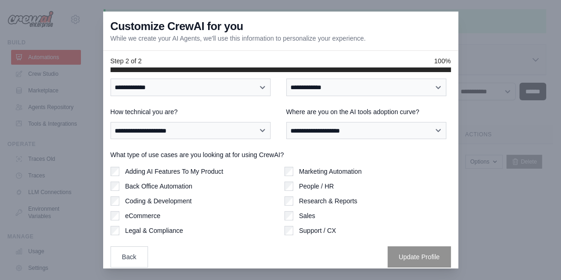
scroll to position [0, 0]
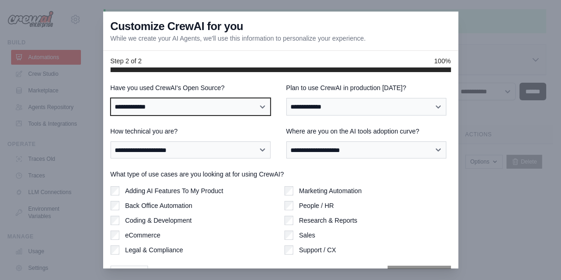
click at [261, 107] on select "**********" at bounding box center [190, 106] width 160 height 17
select select "**"
click at [110, 99] on select "**********" at bounding box center [190, 106] width 160 height 17
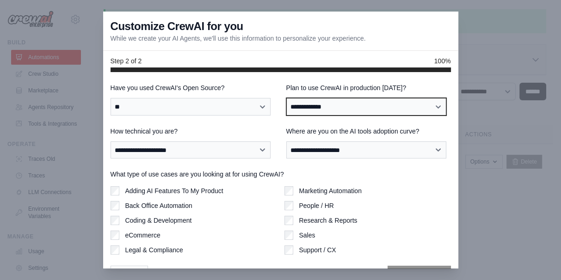
click at [367, 106] on select "**********" at bounding box center [366, 106] width 160 height 17
select select "*****"
click at [286, 99] on select "**********" at bounding box center [366, 106] width 160 height 17
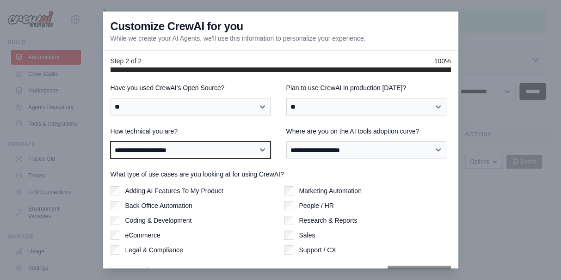
click at [258, 152] on select "**********" at bounding box center [190, 149] width 160 height 17
select select "**********"
click at [110, 142] on select "**********" at bounding box center [190, 149] width 160 height 17
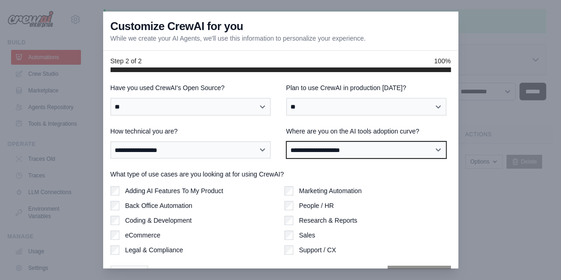
click at [349, 149] on select "**********" at bounding box center [366, 149] width 160 height 17
select select "**********"
click at [286, 142] on select "**********" at bounding box center [366, 149] width 160 height 17
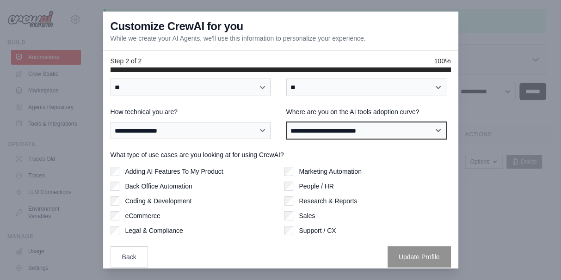
scroll to position [8, 0]
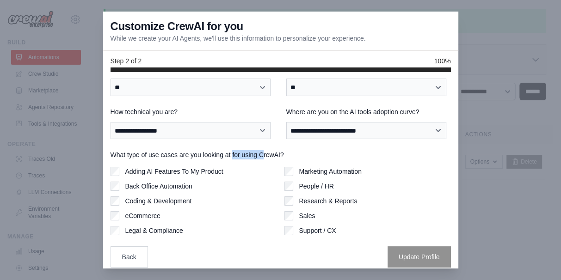
drag, startPoint x: 241, startPoint y: 148, endPoint x: 275, endPoint y: 147, distance: 33.8
click at [275, 150] on label "What type of use cases are you looking at for using CrewAI?" at bounding box center [280, 154] width 340 height 9
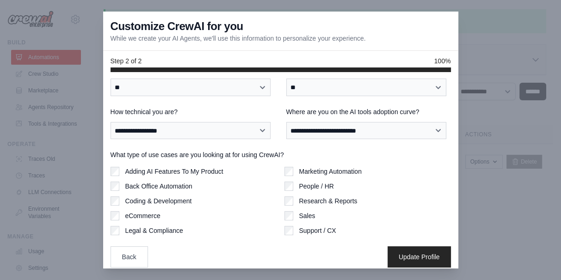
click at [285, 167] on div "Marketing Automation" at bounding box center [367, 171] width 166 height 9
click at [285, 211] on div "Sales" at bounding box center [367, 215] width 166 height 9
click at [393, 247] on button "Update Profile" at bounding box center [418, 256] width 63 height 21
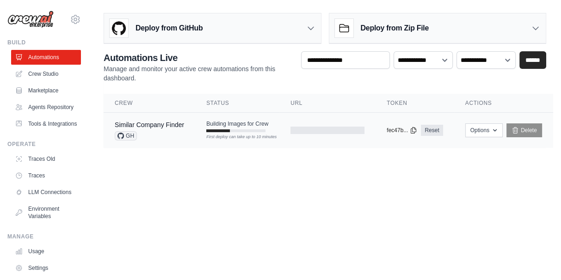
click at [212, 125] on span "Building Images for Crew" at bounding box center [237, 123] width 62 height 7
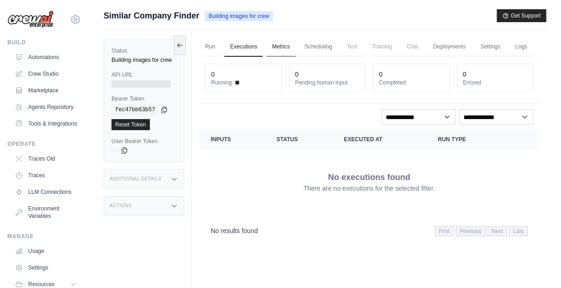
click at [282, 46] on link "Metrics" at bounding box center [280, 46] width 29 height 19
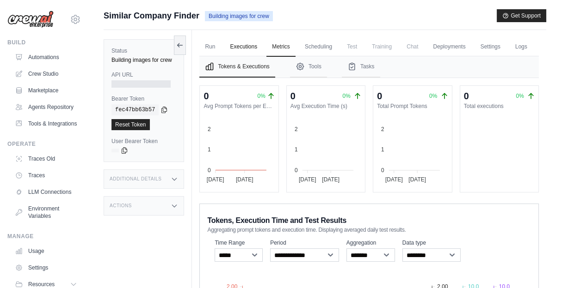
click at [247, 53] on link "Executions" at bounding box center [243, 46] width 38 height 19
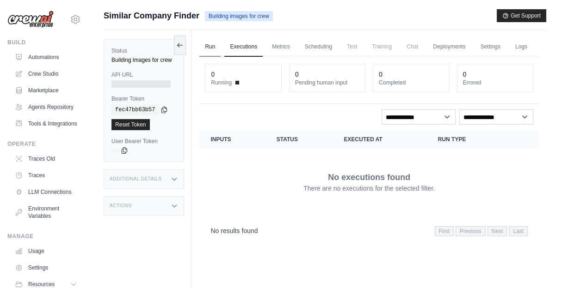
click at [210, 47] on link "Run" at bounding box center [209, 46] width 21 height 19
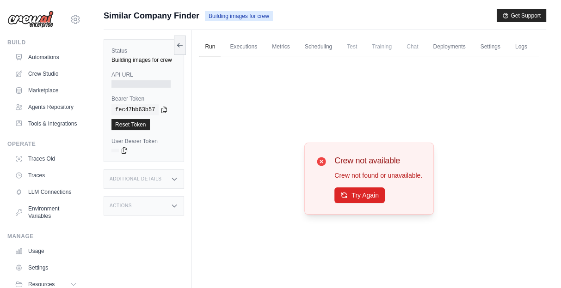
click at [317, 166] on icon at bounding box center [321, 162] width 9 height 9
click at [357, 203] on button "Try Again" at bounding box center [359, 195] width 50 height 16
click at [52, 56] on link "Automations" at bounding box center [47, 57] width 70 height 15
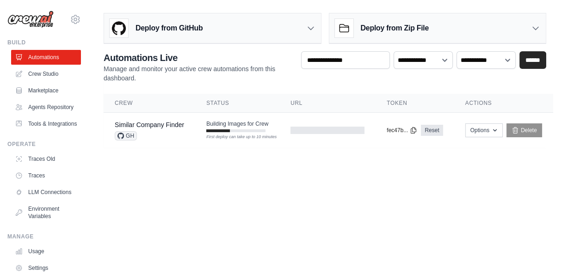
click at [183, 36] on div "Deploy from GitHub" at bounding box center [156, 28] width 93 height 18
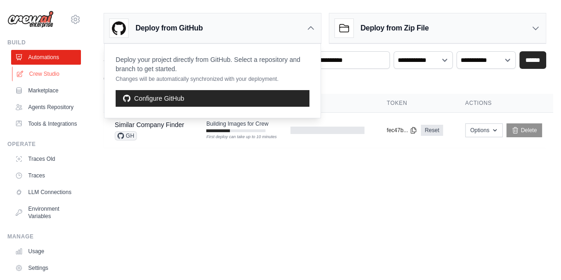
click at [38, 74] on link "Crew Studio" at bounding box center [47, 74] width 70 height 15
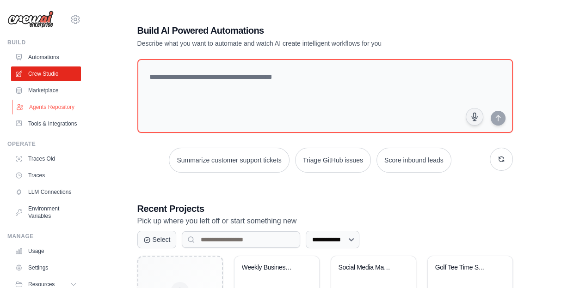
click at [52, 114] on link "Agents Repository" at bounding box center [47, 107] width 70 height 15
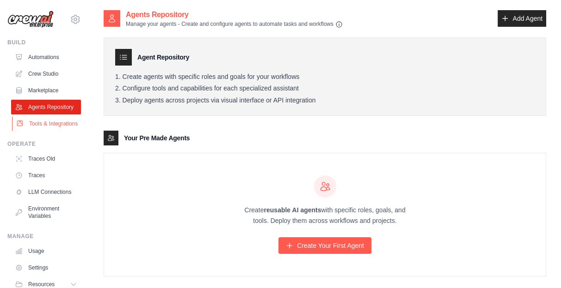
click at [49, 131] on link "Tools & Integrations" at bounding box center [47, 123] width 70 height 15
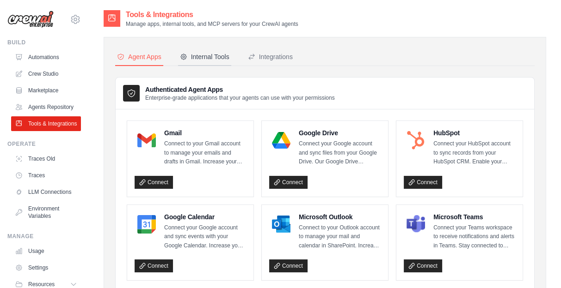
click at [221, 55] on div "Internal Tools" at bounding box center [204, 56] width 49 height 9
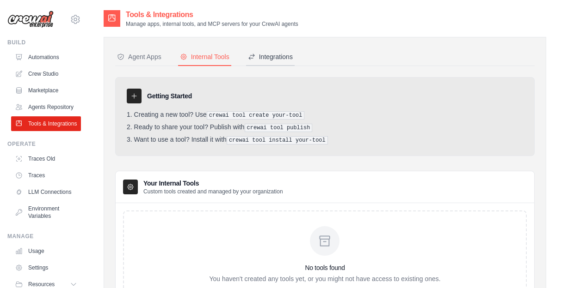
click at [283, 59] on div "Integrations" at bounding box center [270, 56] width 45 height 9
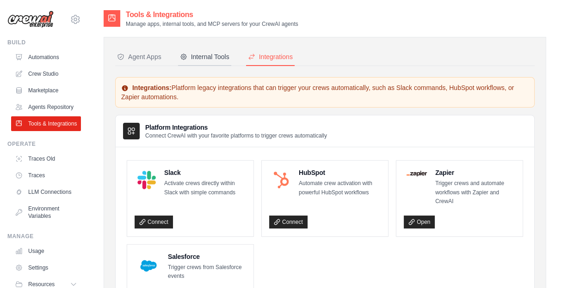
click at [220, 59] on div "Internal Tools" at bounding box center [204, 56] width 49 height 9
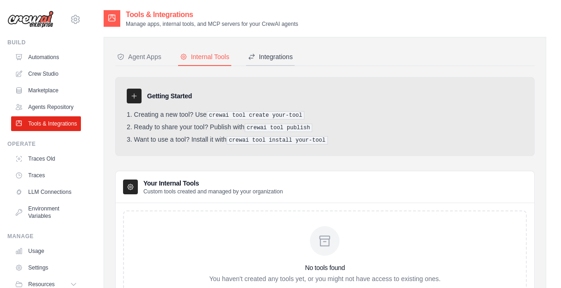
click at [277, 59] on div "Integrations" at bounding box center [270, 56] width 45 height 9
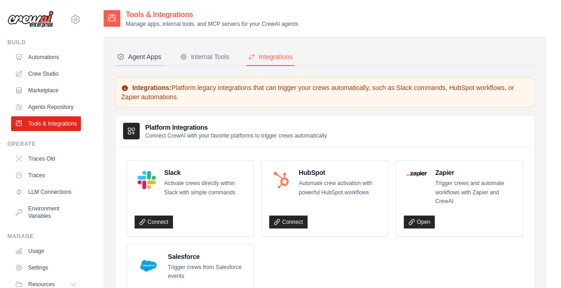
click at [143, 56] on div "Agent Apps" at bounding box center [139, 56] width 44 height 9
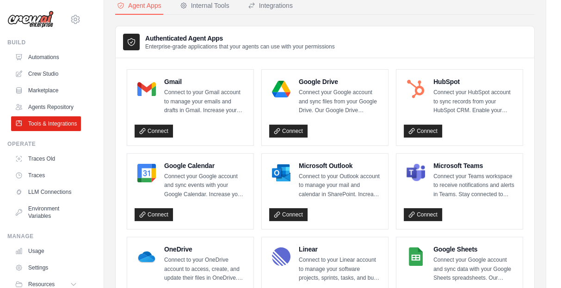
scroll to position [38, 0]
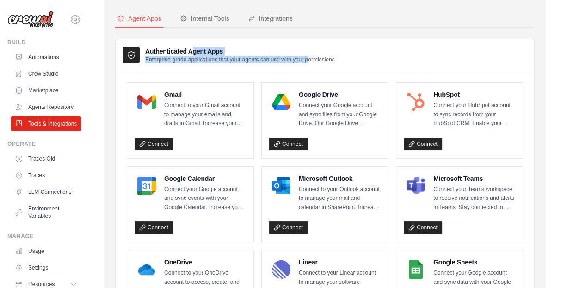
drag, startPoint x: 194, startPoint y: 51, endPoint x: 326, endPoint y: 61, distance: 132.5
click at [326, 61] on div "Authenticated Agent Apps Enterprise-grade applications that your agents can use…" at bounding box center [239, 55] width 189 height 17
click at [327, 61] on p "Enterprise-grade applications that your agents can use with your permissions" at bounding box center [239, 59] width 189 height 7
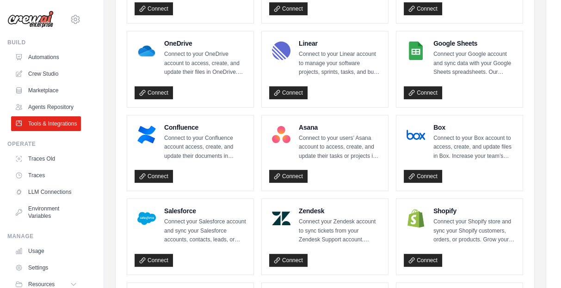
scroll to position [308, 0]
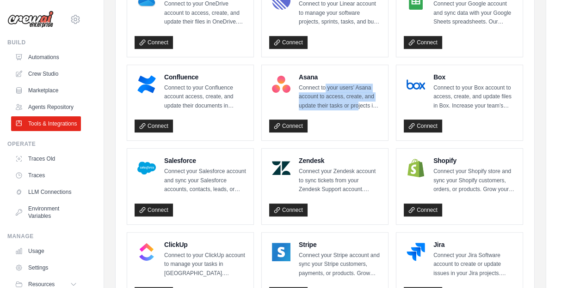
drag, startPoint x: 331, startPoint y: 85, endPoint x: 369, endPoint y: 105, distance: 42.8
click at [366, 100] on p "Connect to your users’ Asana account to access, create, and update their tasks …" at bounding box center [340, 97] width 82 height 27
click at [347, 179] on p "Connect your Zendesk account to sync tickets from your Zendesk Support account.…" at bounding box center [340, 180] width 82 height 27
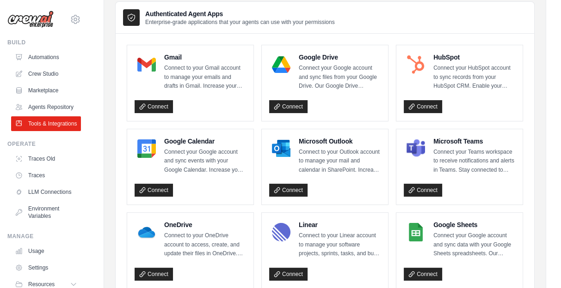
scroll to position [37, 0]
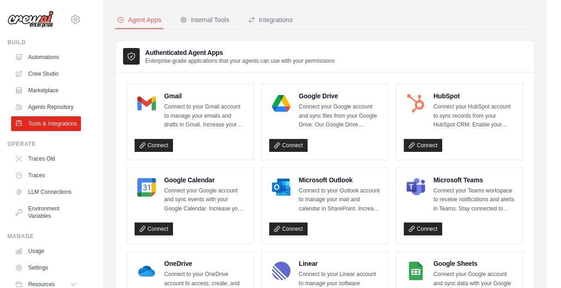
drag, startPoint x: 321, startPoint y: 107, endPoint x: 538, endPoint y: 138, distance: 219.8
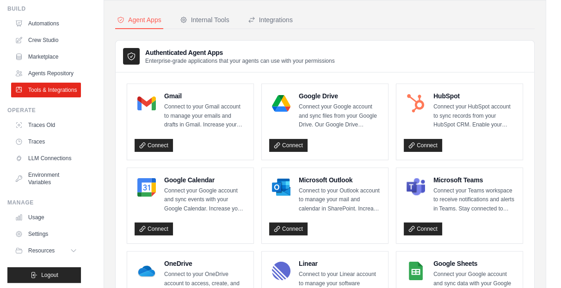
scroll to position [34, 0]
drag, startPoint x: 502, startPoint y: 169, endPoint x: 535, endPoint y: 221, distance: 61.7
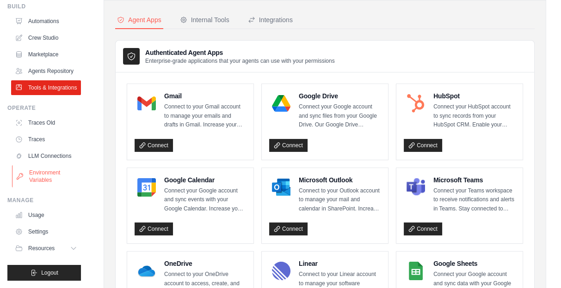
click at [39, 177] on link "Environment Variables" at bounding box center [47, 176] width 70 height 22
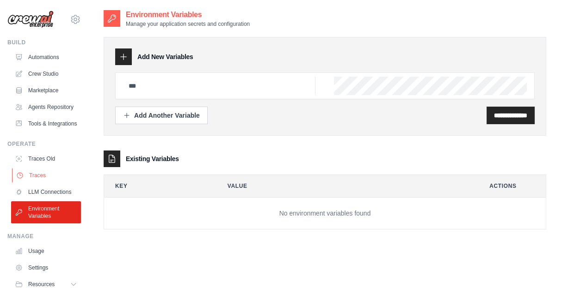
click at [43, 183] on link "Traces" at bounding box center [47, 175] width 70 height 15
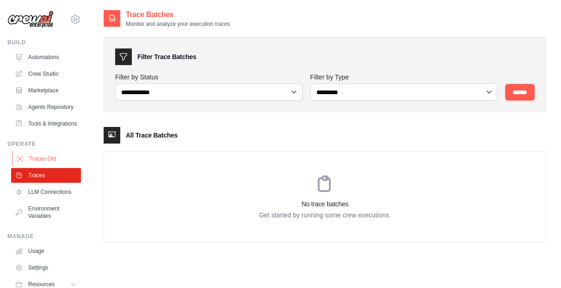
click at [40, 166] on link "Traces Old" at bounding box center [47, 159] width 70 height 15
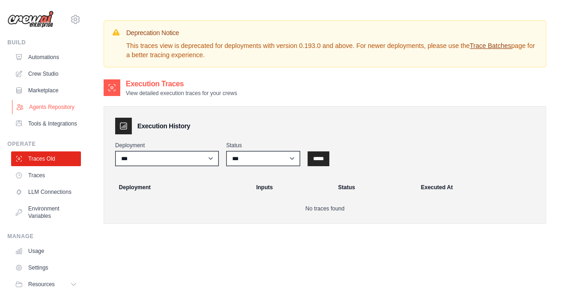
click at [38, 108] on link "Agents Repository" at bounding box center [47, 107] width 70 height 15
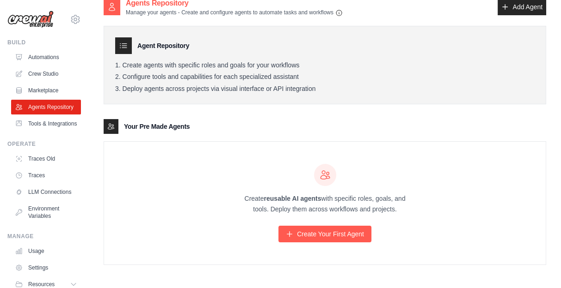
scroll to position [18, 0]
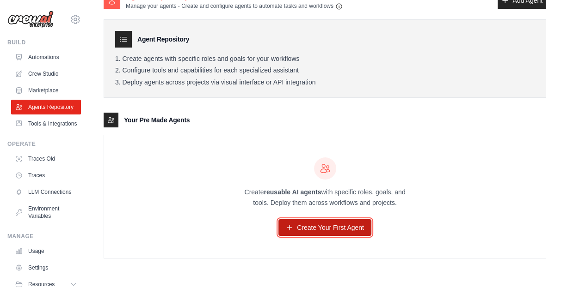
click at [311, 221] on link "Create Your First Agent" at bounding box center [324, 227] width 93 height 17
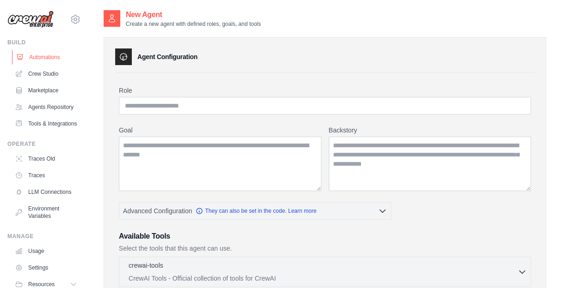
click at [53, 59] on link "Automations" at bounding box center [47, 57] width 70 height 15
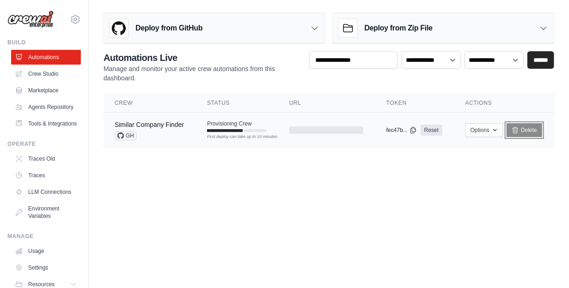
click at [528, 132] on link "Delete" at bounding box center [524, 130] width 36 height 14
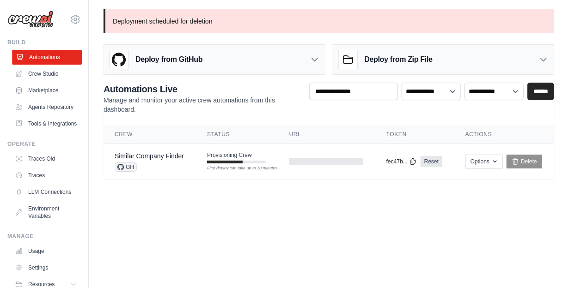
click at [53, 60] on link "Automations" at bounding box center [47, 57] width 70 height 15
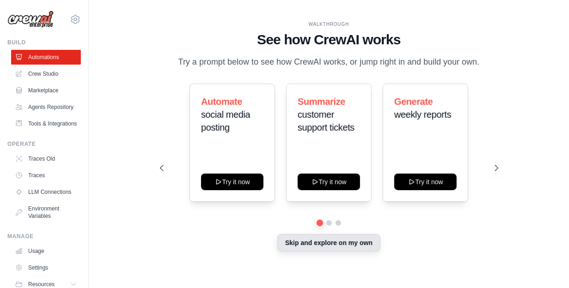
click at [321, 252] on button "Skip and explore on my own" at bounding box center [328, 243] width 103 height 18
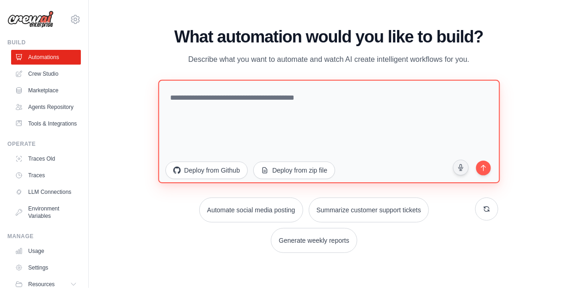
click at [293, 122] on textarea at bounding box center [328, 132] width 341 height 104
type textarea "*"
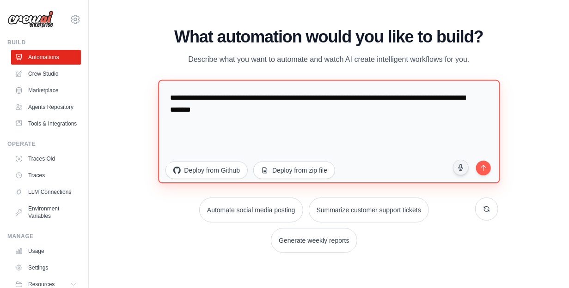
click at [297, 120] on textarea "**********" at bounding box center [328, 132] width 341 height 104
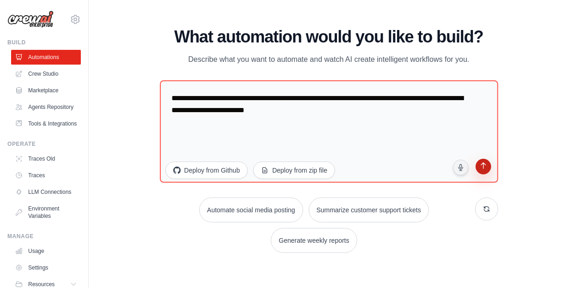
click at [486, 170] on icon "submit" at bounding box center [483, 167] width 5 height 6
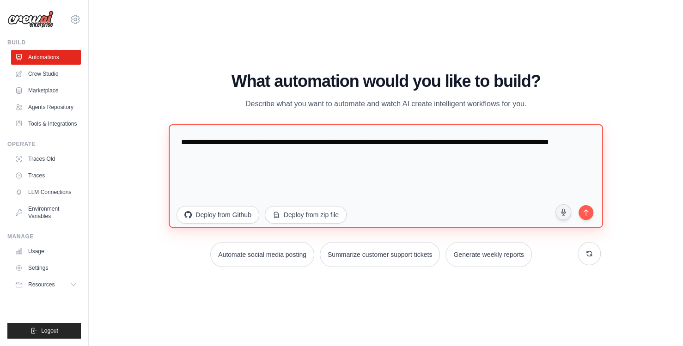
click at [358, 158] on textarea "**********" at bounding box center [386, 176] width 434 height 104
drag, startPoint x: 307, startPoint y: 160, endPoint x: 370, endPoint y: 183, distance: 66.5
click at [308, 160] on textarea "**********" at bounding box center [386, 176] width 434 height 104
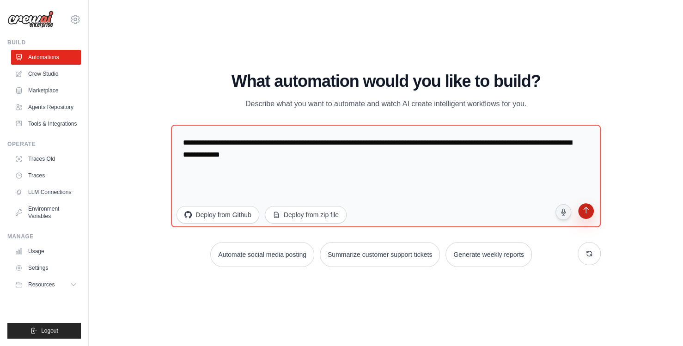
click at [568, 216] on icon "submit" at bounding box center [585, 211] width 9 height 9
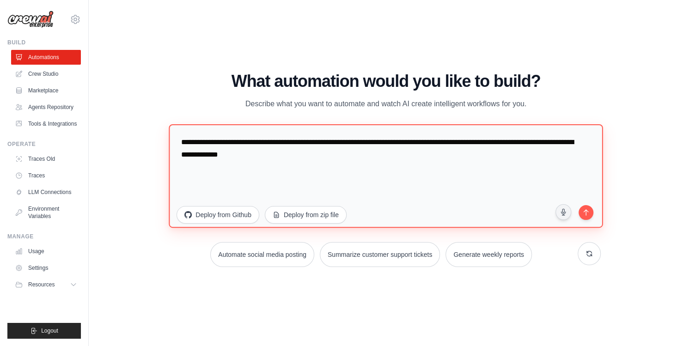
click at [401, 165] on textarea "**********" at bounding box center [386, 176] width 434 height 104
drag, startPoint x: 440, startPoint y: 149, endPoint x: 451, endPoint y: 171, distance: 24.2
click at [451, 171] on textarea "**********" at bounding box center [386, 176] width 434 height 104
click at [465, 160] on textarea "**********" at bounding box center [386, 176] width 434 height 104
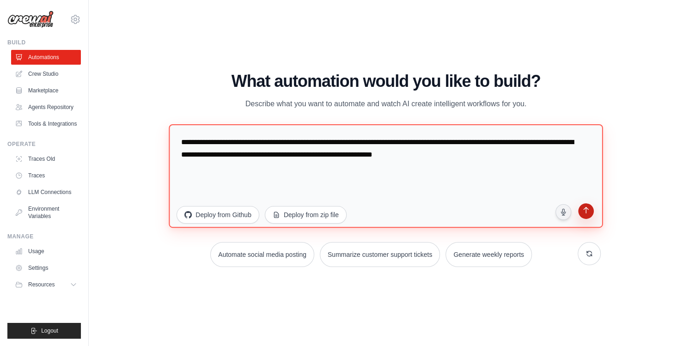
type textarea "**********"
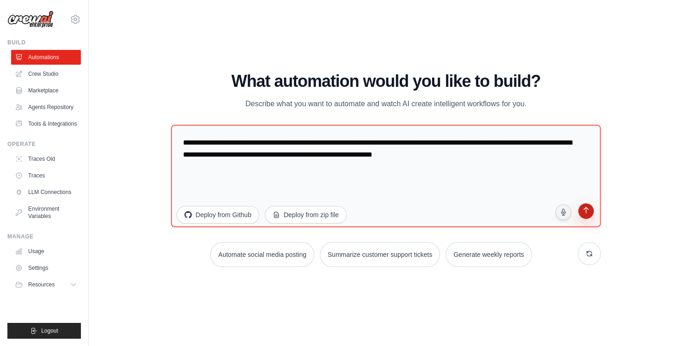
click at [568, 216] on icon "submit" at bounding box center [585, 211] width 9 height 9
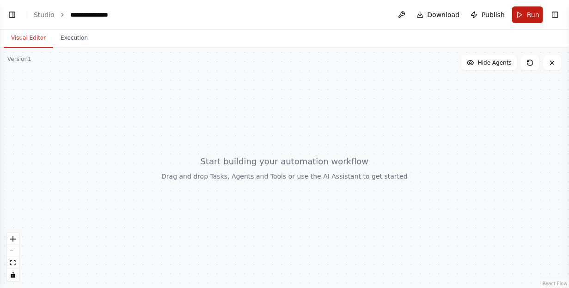
scroll to position [28, 0]
click at [519, 18] on button "Run" at bounding box center [527, 14] width 31 height 17
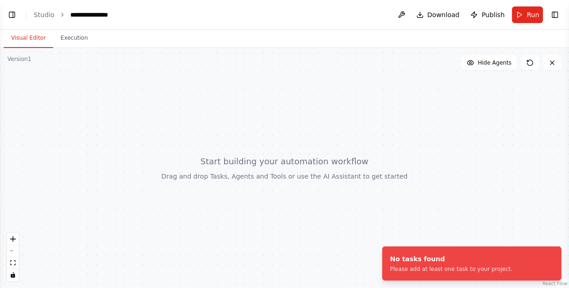
click at [432, 199] on div at bounding box center [284, 168] width 569 height 240
drag, startPoint x: 81, startPoint y: 137, endPoint x: 84, endPoint y: 97, distance: 40.3
click at [81, 136] on div at bounding box center [284, 168] width 569 height 240
click at [535, 263] on li "No tasks found Please add at least one task to your project." at bounding box center [471, 264] width 179 height 34
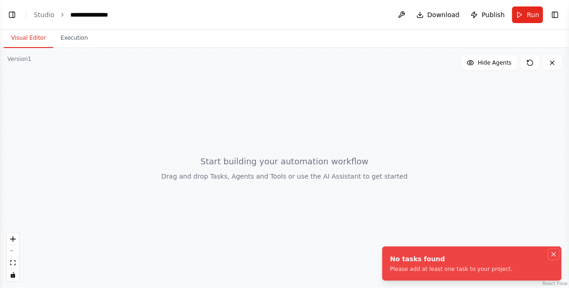
click at [555, 255] on icon "Notifications (F8)" at bounding box center [553, 254] width 7 height 7
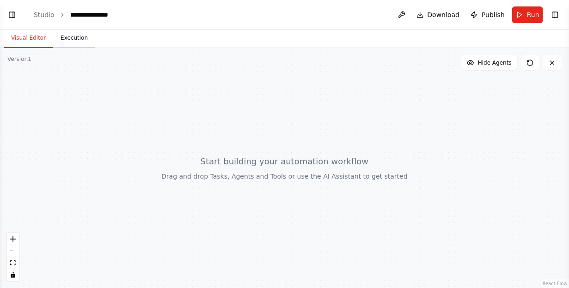
scroll to position [173, 0]
click at [70, 37] on button "Execution" at bounding box center [74, 38] width 42 height 19
click at [27, 35] on button "Visual Editor" at bounding box center [28, 38] width 49 height 19
click at [15, 255] on button "zoom out" at bounding box center [13, 251] width 12 height 12
click at [13, 253] on button "zoom out" at bounding box center [13, 251] width 12 height 12
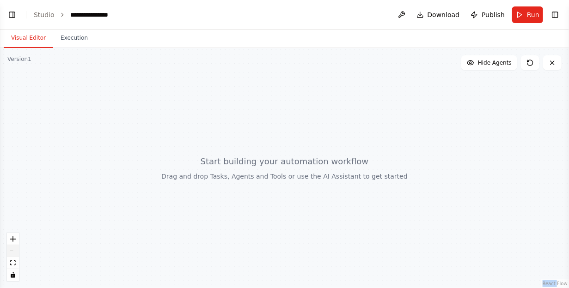
click at [13, 253] on div "React Flow controls" at bounding box center [13, 257] width 12 height 48
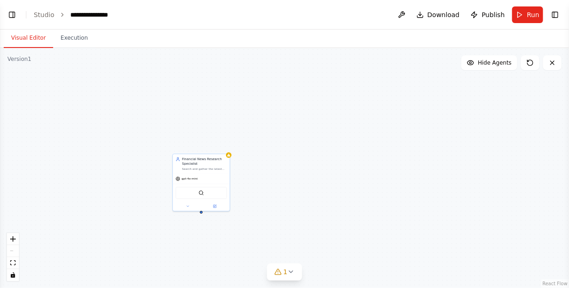
scroll to position [295, 0]
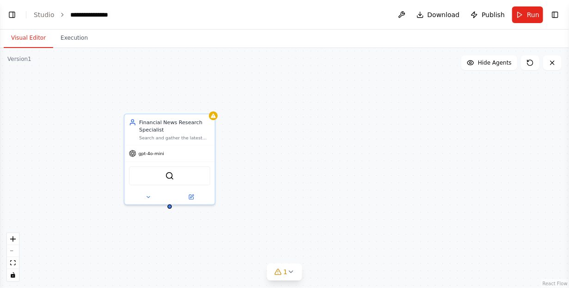
drag, startPoint x: 264, startPoint y: 210, endPoint x: 384, endPoint y: 210, distance: 119.2
click at [384, 210] on div "Financial News Research Specialist Search and gather the latest news from the p…" at bounding box center [284, 168] width 569 height 240
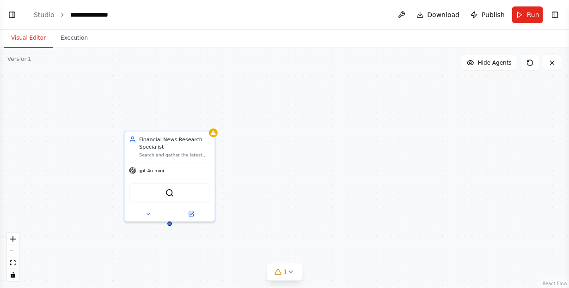
drag, startPoint x: 354, startPoint y: 163, endPoint x: 354, endPoint y: 184, distance: 20.8
click at [354, 184] on div "Financial News Research Specialist Search and gather the latest news from the p…" at bounding box center [284, 168] width 569 height 240
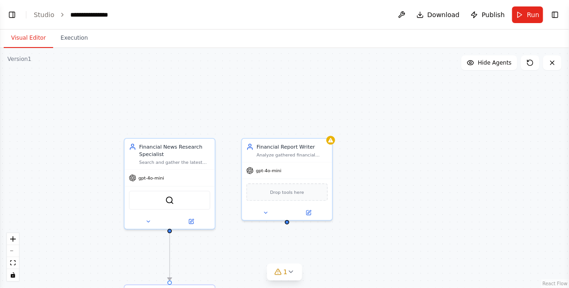
scroll to position [426, 0]
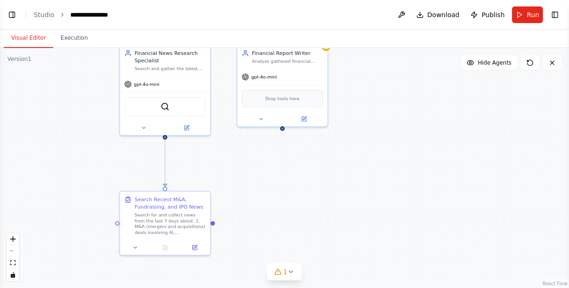
drag, startPoint x: 429, startPoint y: 227, endPoint x: 427, endPoint y: 139, distance: 87.8
click at [427, 139] on div ".deletable-edge-delete-btn { width: 20px; height: 20px; border: 0px solid #ffff…" at bounding box center [284, 168] width 569 height 240
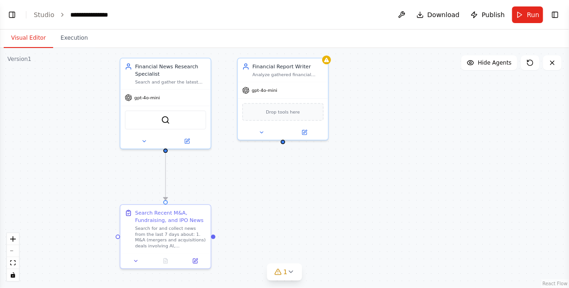
click at [427, 151] on div ".deletable-edge-delete-btn { width: 20px; height: 20px; border: 0px solid #ffff…" at bounding box center [284, 168] width 569 height 240
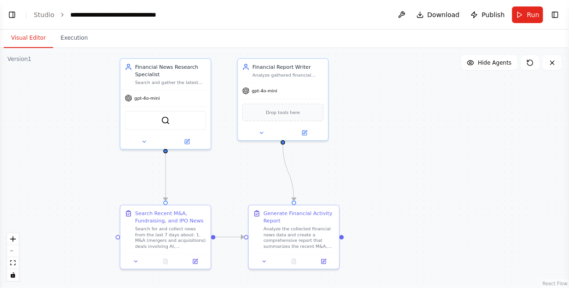
scroll to position [647, 0]
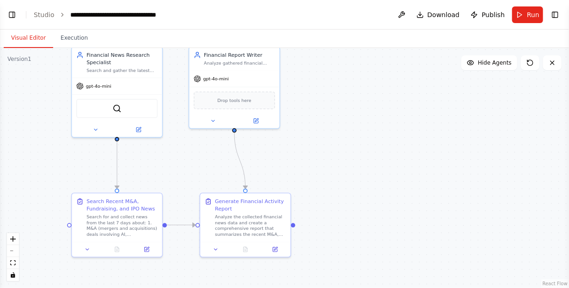
drag, startPoint x: 500, startPoint y: 188, endPoint x: 452, endPoint y: 176, distance: 50.0
click at [452, 176] on div ".deletable-edge-delete-btn { width: 20px; height: 20px; border: 0px solid #ffff…" at bounding box center [284, 168] width 569 height 240
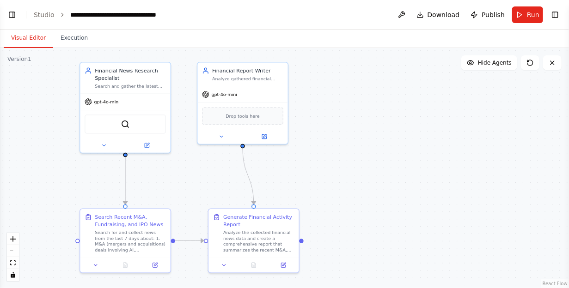
drag, startPoint x: 436, startPoint y: 165, endPoint x: 445, endPoint y: 180, distance: 17.8
click at [445, 180] on div ".deletable-edge-delete-btn { width: 20px; height: 20px; border: 0px solid #ffff…" at bounding box center [284, 168] width 569 height 240
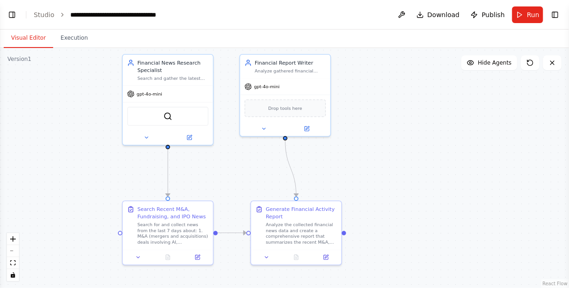
drag, startPoint x: 395, startPoint y: 212, endPoint x: 438, endPoint y: 204, distance: 43.2
click at [438, 204] on div ".deletable-edge-delete-btn { width: 20px; height: 20px; border: 0px solid #ffff…" at bounding box center [284, 168] width 569 height 240
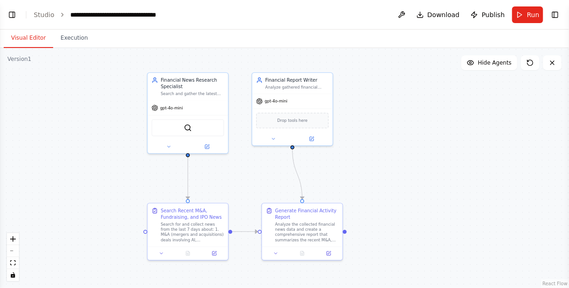
click at [405, 207] on div ".deletable-edge-delete-btn { width: 20px; height: 20px; border: 0px solid #ffff…" at bounding box center [284, 168] width 569 height 240
click at [188, 129] on img at bounding box center [188, 127] width 8 height 8
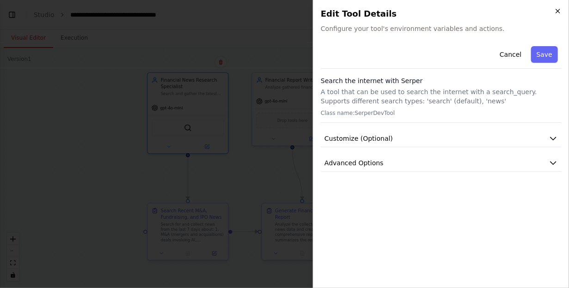
click at [558, 8] on icon "button" at bounding box center [557, 10] width 7 height 7
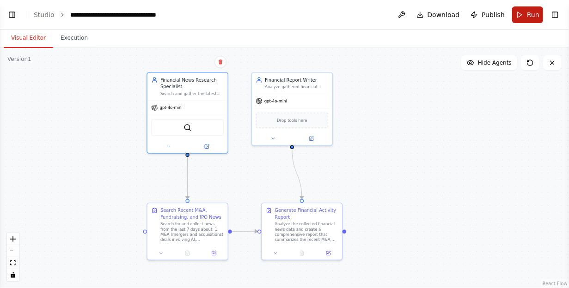
click at [528, 14] on span "Run" at bounding box center [533, 14] width 12 height 9
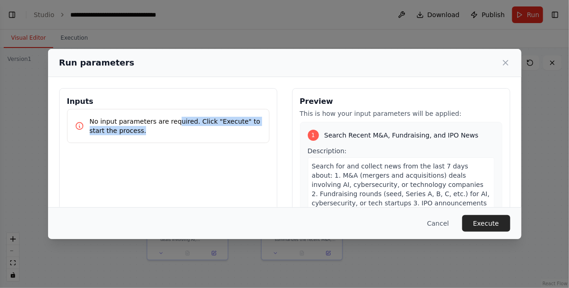
drag, startPoint x: 169, startPoint y: 120, endPoint x: 197, endPoint y: 130, distance: 30.1
click at [196, 130] on p "No input parameters are required. Click "Execute" to start the process." at bounding box center [176, 126] width 172 height 18
click at [197, 130] on p "No input parameters are required. Click "Execute" to start the process." at bounding box center [176, 126] width 172 height 18
drag, startPoint x: 204, startPoint y: 120, endPoint x: 211, endPoint y: 124, distance: 8.5
click at [211, 124] on p "No input parameters are required. Click "Execute" to start the process." at bounding box center [176, 126] width 172 height 18
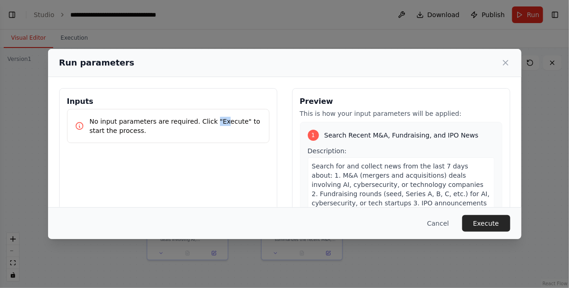
drag, startPoint x: 212, startPoint y: 124, endPoint x: 269, endPoint y: 139, distance: 59.6
click at [212, 124] on p "No input parameters are required. Click "Execute" to start the process." at bounding box center [176, 126] width 172 height 18
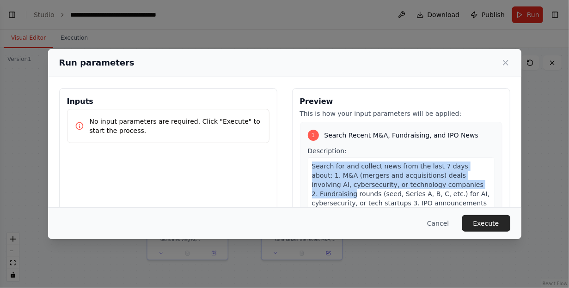
drag, startPoint x: 494, startPoint y: 154, endPoint x: 493, endPoint y: 183, distance: 29.1
click at [493, 183] on div "Preview This is how your input parameters will be applied: 1 Search Recent M&A,…" at bounding box center [401, 197] width 218 height 219
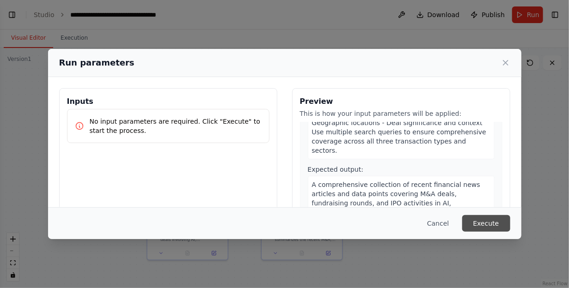
click at [502, 228] on button "Execute" at bounding box center [486, 223] width 48 height 17
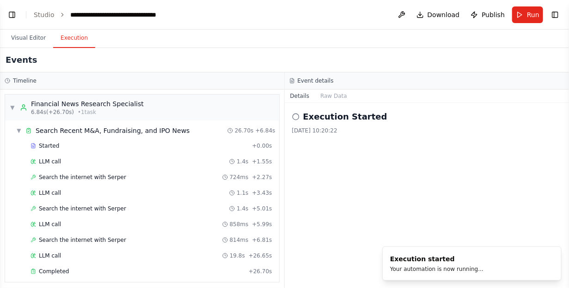
scroll to position [99, 0]
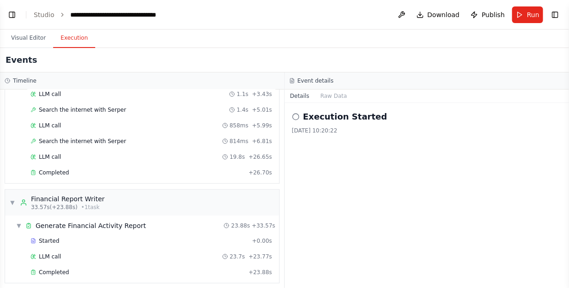
drag, startPoint x: 336, startPoint y: 165, endPoint x: 336, endPoint y: 132, distance: 33.7
click at [336, 165] on div "Execution Started [DATE] 10:20:22" at bounding box center [427, 195] width 285 height 185
click at [330, 97] on button "Raw Data" at bounding box center [334, 96] width 38 height 13
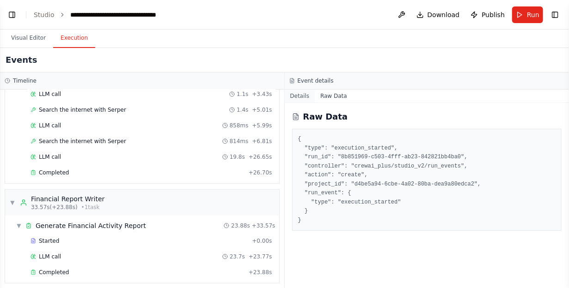
click at [299, 95] on button "Details" at bounding box center [300, 96] width 30 height 13
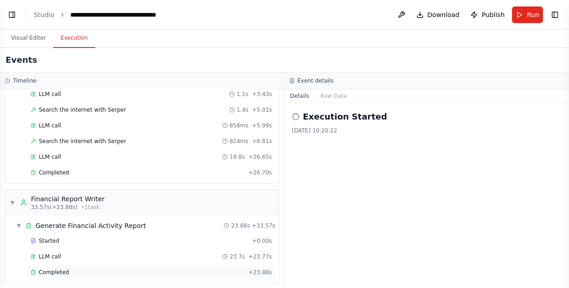
click at [88, 269] on div "Completed" at bounding box center [137, 272] width 214 height 7
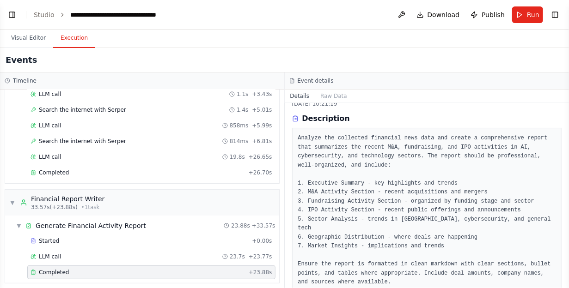
scroll to position [77, 0]
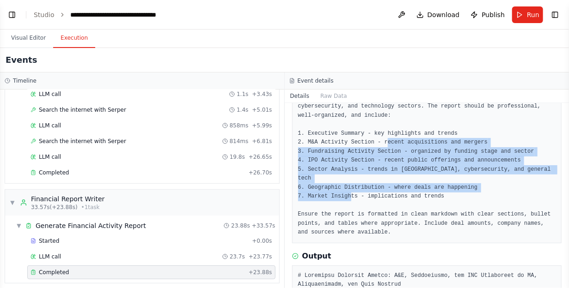
drag, startPoint x: 378, startPoint y: 140, endPoint x: 392, endPoint y: 183, distance: 45.2
click at [392, 183] on pre "Analyze the collected financial news data and create a comprehensive report tha…" at bounding box center [427, 160] width 258 height 153
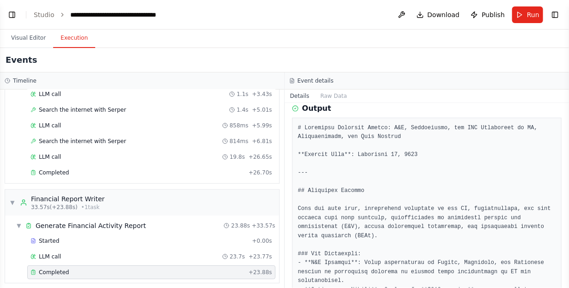
scroll to position [231, 0]
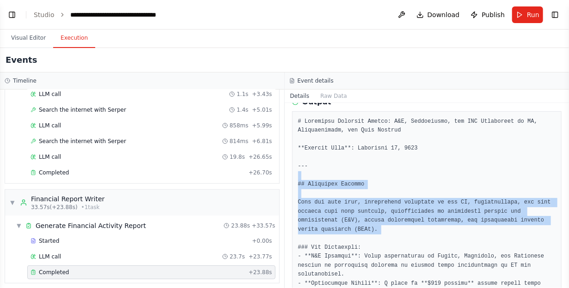
drag, startPoint x: 347, startPoint y: 170, endPoint x: 399, endPoint y: 221, distance: 72.9
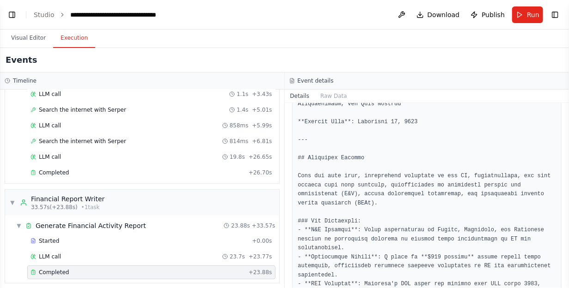
scroll to position [269, 0]
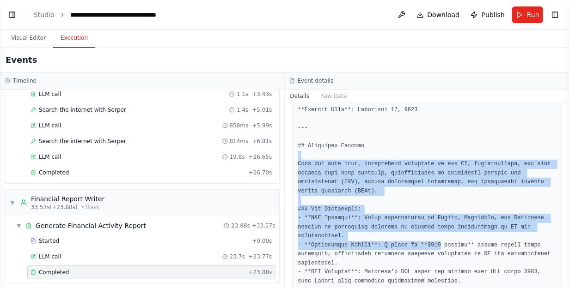
drag, startPoint x: 382, startPoint y: 152, endPoint x: 429, endPoint y: 237, distance: 96.2
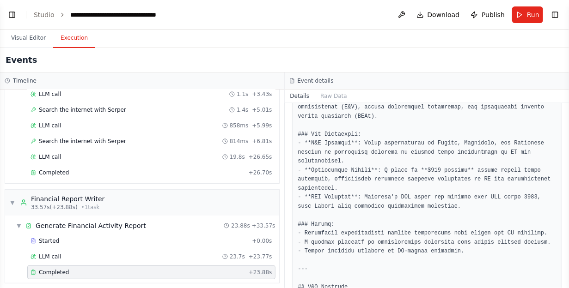
scroll to position [347, 0]
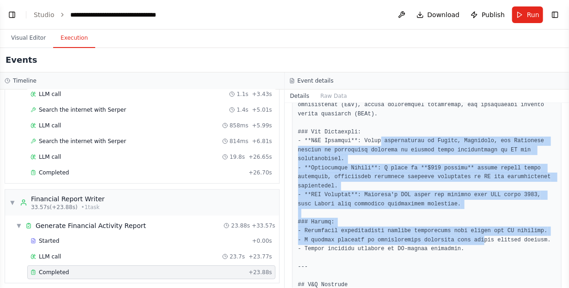
drag, startPoint x: 375, startPoint y: 131, endPoint x: 469, endPoint y: 233, distance: 138.4
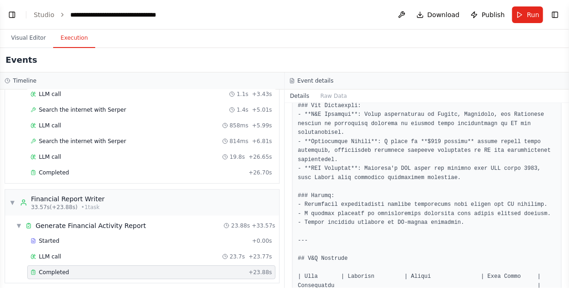
scroll to position [385, 0]
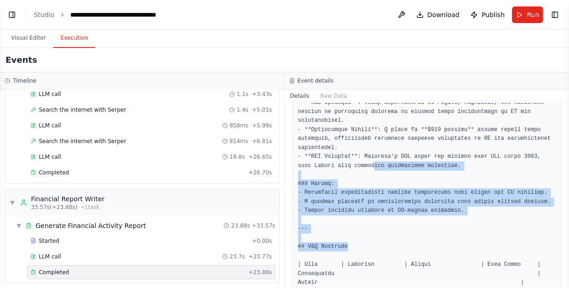
drag, startPoint x: 353, startPoint y: 152, endPoint x: 414, endPoint y: 239, distance: 105.8
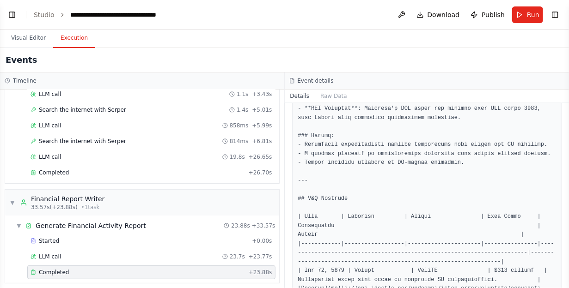
scroll to position [500, 0]
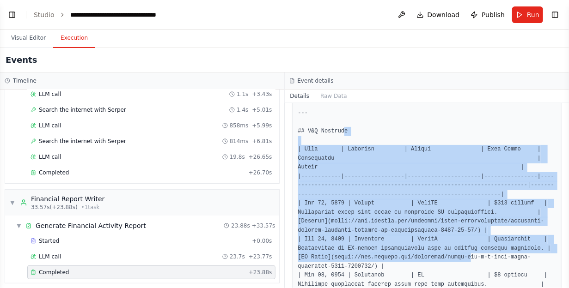
drag, startPoint x: 340, startPoint y: 125, endPoint x: 442, endPoint y: 249, distance: 160.5
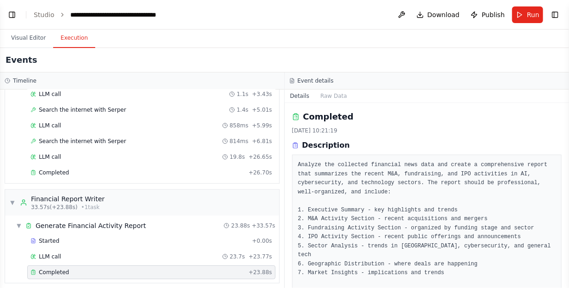
scroll to position [0, 0]
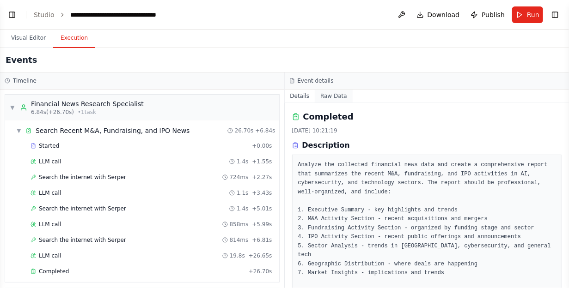
click at [335, 95] on button "Raw Data" at bounding box center [334, 96] width 38 height 13
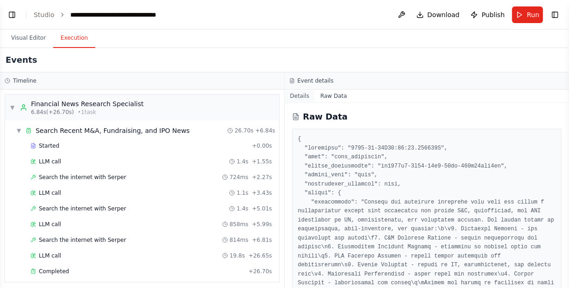
click at [310, 95] on button "Details" at bounding box center [300, 96] width 30 height 13
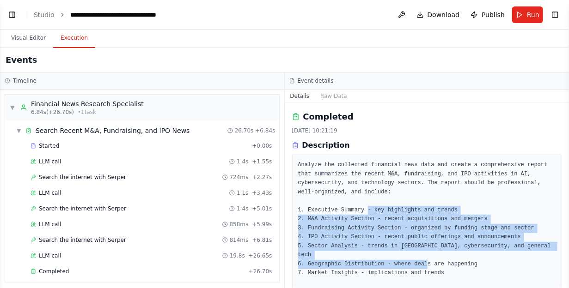
drag, startPoint x: 361, startPoint y: 207, endPoint x: 461, endPoint y: 257, distance: 112.0
click at [461, 257] on pre "Analyze the collected financial news data and create a comprehensive report tha…" at bounding box center [427, 237] width 258 height 153
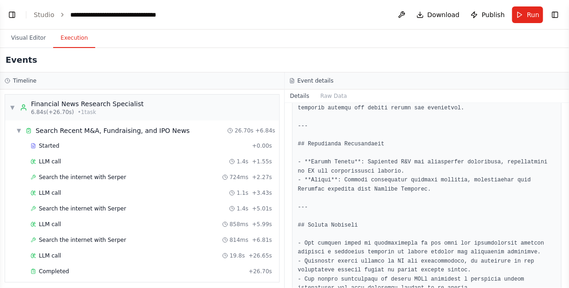
scroll to position [1322, 0]
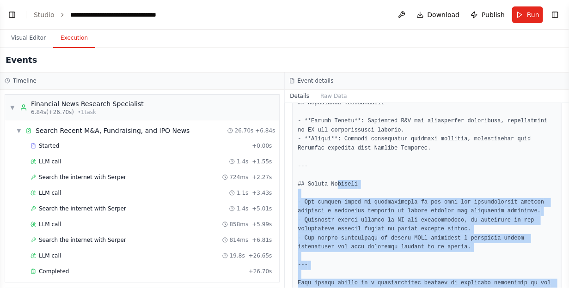
drag, startPoint x: 333, startPoint y: 145, endPoint x: 444, endPoint y: 263, distance: 161.5
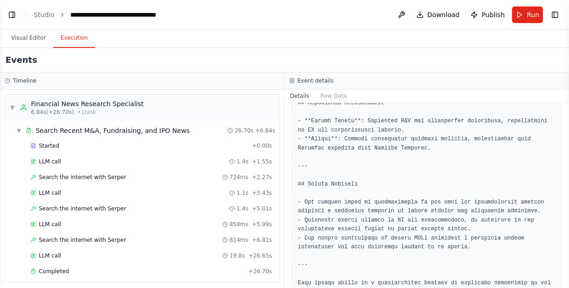
scroll to position [99, 0]
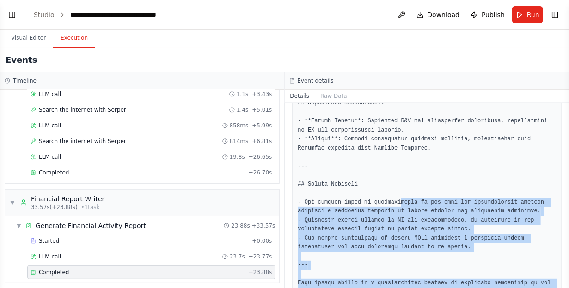
drag, startPoint x: 393, startPoint y: 162, endPoint x: 445, endPoint y: 258, distance: 109.4
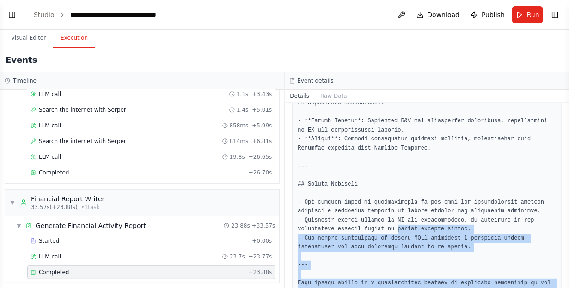
drag, startPoint x: 451, startPoint y: 264, endPoint x: 387, endPoint y: 192, distance: 96.9
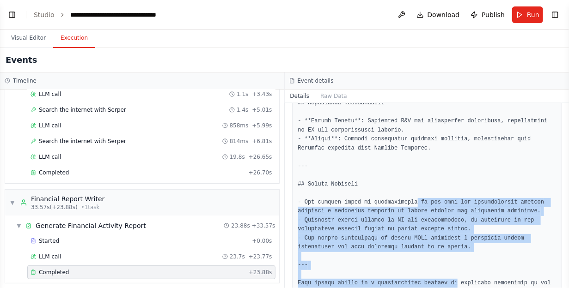
drag, startPoint x: 426, startPoint y: 202, endPoint x: 445, endPoint y: 244, distance: 46.1
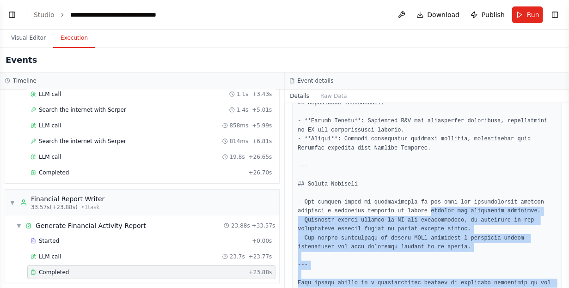
drag, startPoint x: 419, startPoint y: 171, endPoint x: 454, endPoint y: 257, distance: 93.7
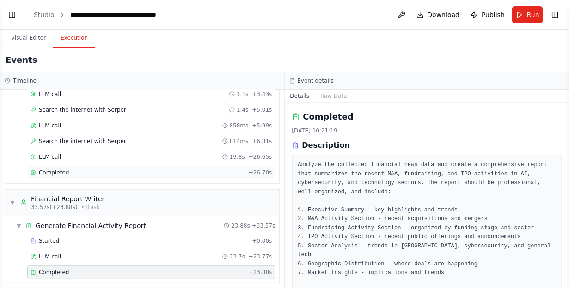
scroll to position [43, 0]
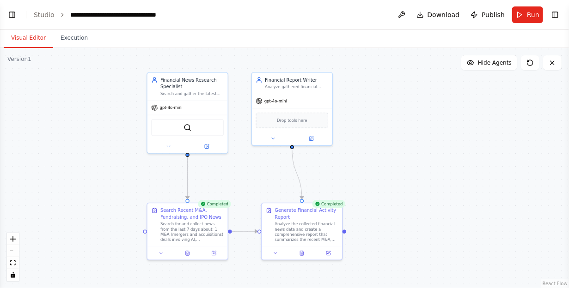
click at [27, 38] on button "Visual Editor" at bounding box center [28, 38] width 49 height 19
click at [327, 255] on button at bounding box center [328, 252] width 23 height 8
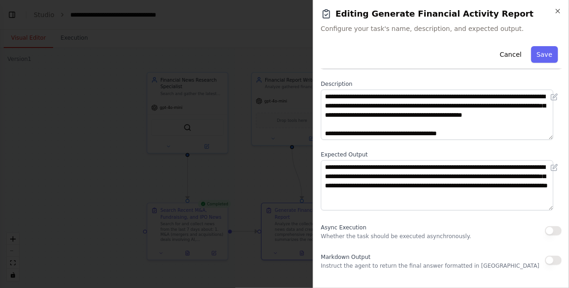
scroll to position [77, 0]
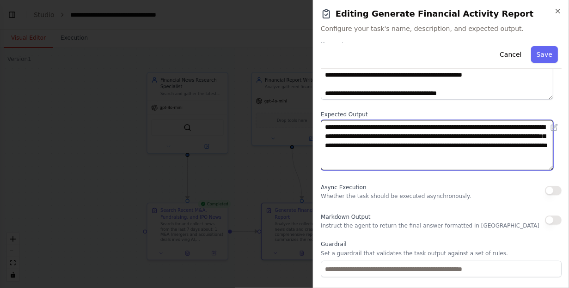
drag, startPoint x: 394, startPoint y: 125, endPoint x: 413, endPoint y: 150, distance: 31.0
click at [413, 150] on textarea "**********" at bounding box center [437, 145] width 232 height 50
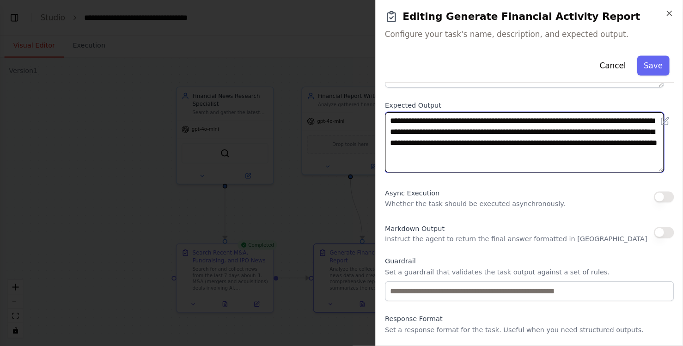
scroll to position [127, 0]
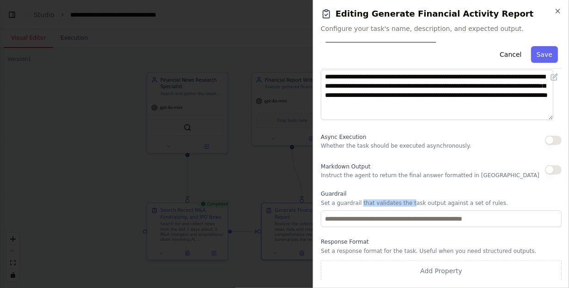
drag, startPoint x: 361, startPoint y: 202, endPoint x: 403, endPoint y: 202, distance: 42.1
click at [403, 202] on p "Set a guardrail that validates the task output against a set of rules." at bounding box center [441, 203] width 241 height 7
drag, startPoint x: 384, startPoint y: 249, endPoint x: 447, endPoint y: 248, distance: 62.4
click at [447, 248] on p "Set a response format for the task. Useful when you need structured outputs." at bounding box center [441, 251] width 241 height 7
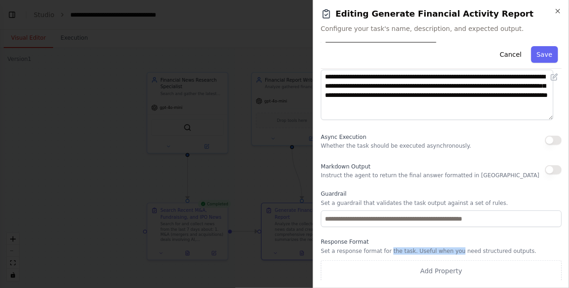
click at [447, 248] on p "Set a response format for the task. Useful when you need structured outputs." at bounding box center [441, 251] width 241 height 7
drag, startPoint x: 339, startPoint y: 242, endPoint x: 386, endPoint y: 249, distance: 47.7
click at [386, 249] on div "Response Format Set a response format for the task. Useful when you need struct…" at bounding box center [441, 259] width 241 height 43
click at [386, 249] on p "Set a response format for the task. Useful when you need structured outputs." at bounding box center [441, 251] width 241 height 7
click at [411, 251] on p "Set a response format for the task. Useful when you need structured outputs." at bounding box center [441, 251] width 241 height 7
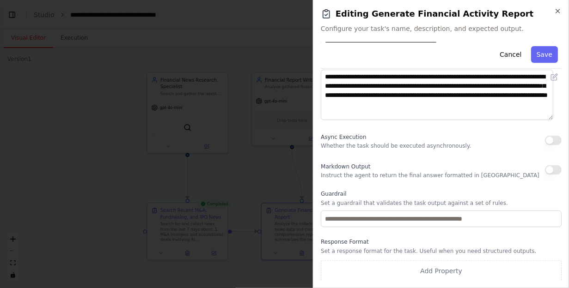
click at [340, 246] on div "Response Format Set a response format for the task. Useful when you need struct…" at bounding box center [441, 259] width 241 height 43
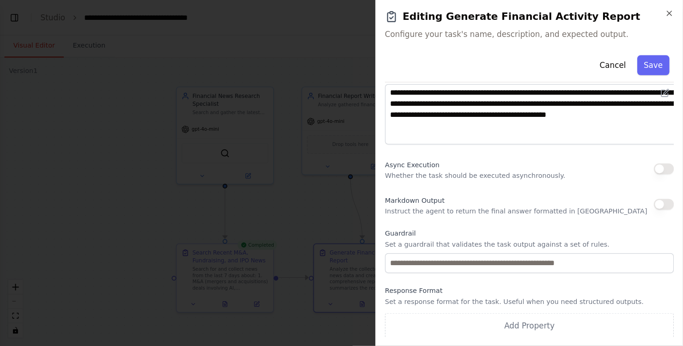
scroll to position [70, 0]
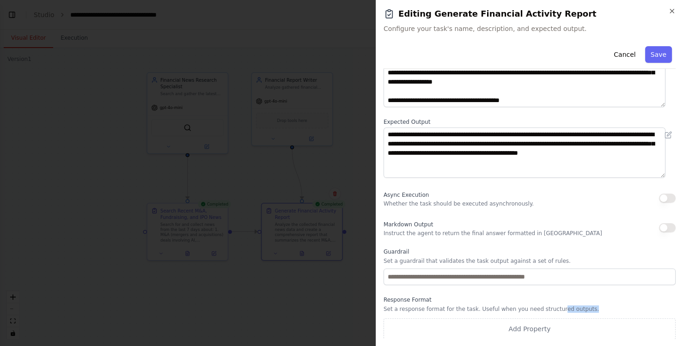
drag, startPoint x: 544, startPoint y: 308, endPoint x: 575, endPoint y: 308, distance: 31.4
click at [568, 288] on p "Set a response format for the task. Useful when you need structured outputs." at bounding box center [530, 308] width 292 height 7
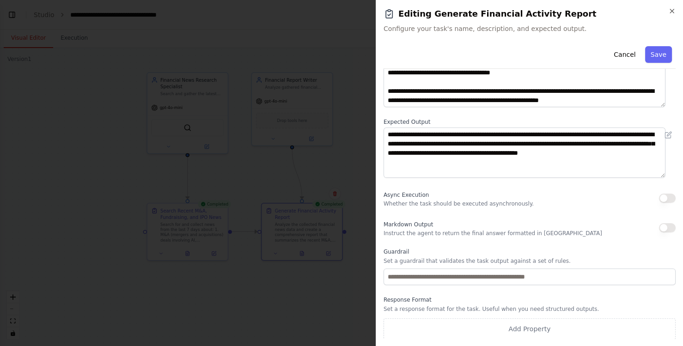
scroll to position [0, 0]
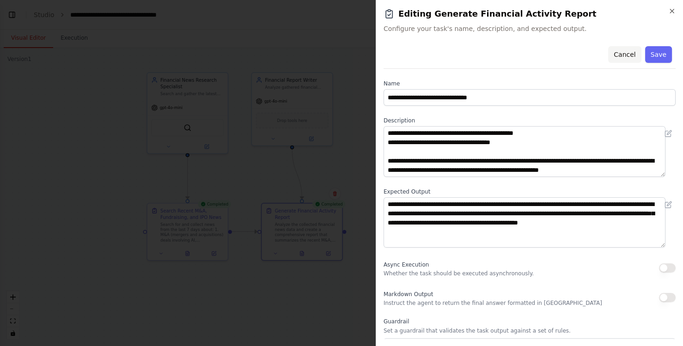
click at [568, 55] on button "Cancel" at bounding box center [624, 54] width 33 height 17
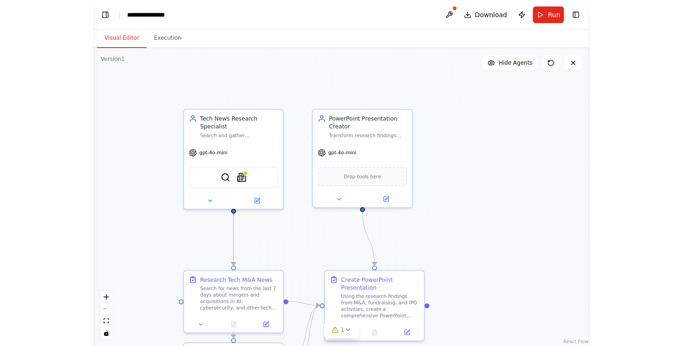
scroll to position [640, 0]
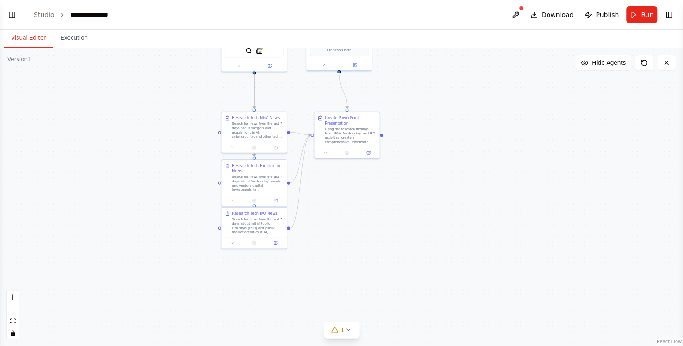
drag, startPoint x: 557, startPoint y: 245, endPoint x: 530, endPoint y: 104, distance: 144.1
click at [530, 104] on div ".deletable-edge-delete-btn { width: 20px; height: 20px; border: 0px solid #ffff…" at bounding box center [341, 197] width 683 height 298
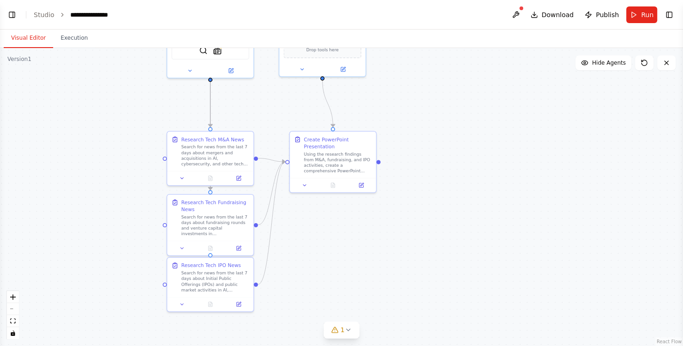
drag, startPoint x: 411, startPoint y: 182, endPoint x: 438, endPoint y: 229, distance: 54.6
click at [438, 229] on div ".deletable-edge-delete-btn { width: 20px; height: 20px; border: 0px solid #ffff…" at bounding box center [341, 197] width 683 height 298
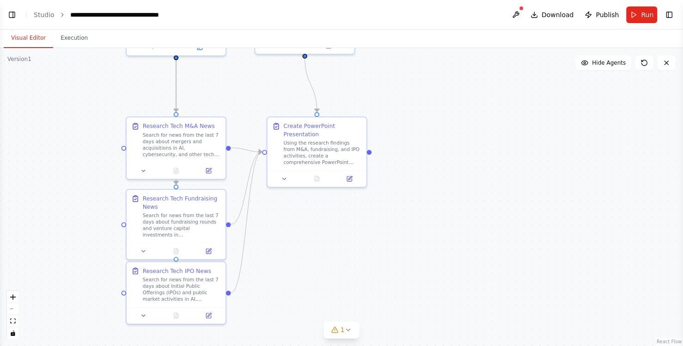
scroll to position [738, 0]
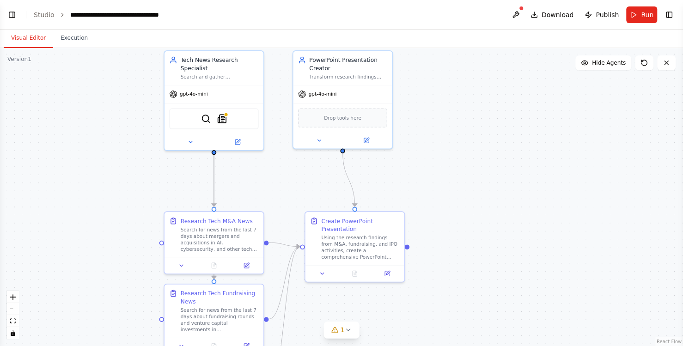
drag, startPoint x: 444, startPoint y: 194, endPoint x: 482, endPoint y: 288, distance: 101.6
click at [482, 288] on div ".deletable-edge-delete-btn { width: 20px; height: 20px; border: 0px solid #ffff…" at bounding box center [341, 197] width 683 height 298
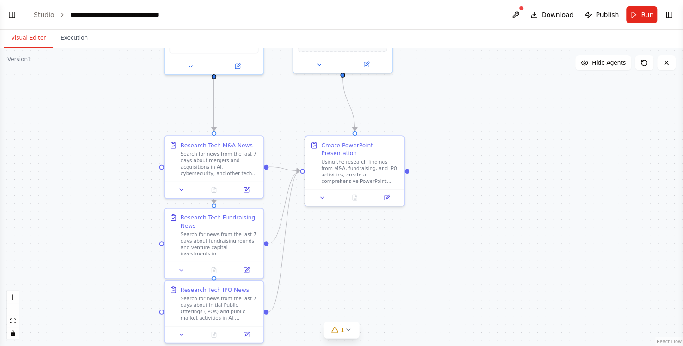
drag, startPoint x: 468, startPoint y: 254, endPoint x: 468, endPoint y: 177, distance: 76.7
click at [468, 177] on div ".deletable-edge-delete-btn { width: 20px; height: 20px; border: 0px solid #ffff…" at bounding box center [341, 197] width 683 height 298
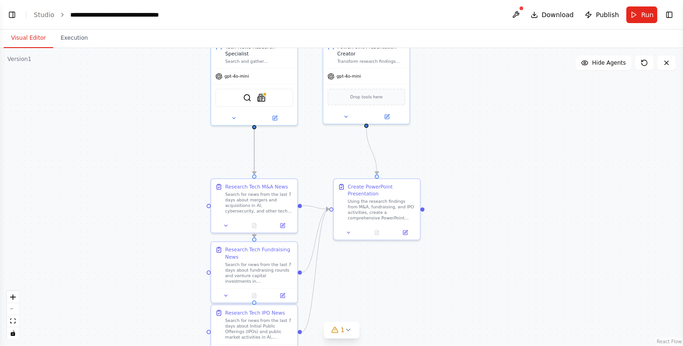
drag, startPoint x: 481, startPoint y: 191, endPoint x: 487, endPoint y: 229, distance: 38.8
click at [487, 229] on div ".deletable-edge-delete-btn { width: 20px; height: 20px; border: 0px solid #ffff…" at bounding box center [341, 197] width 683 height 298
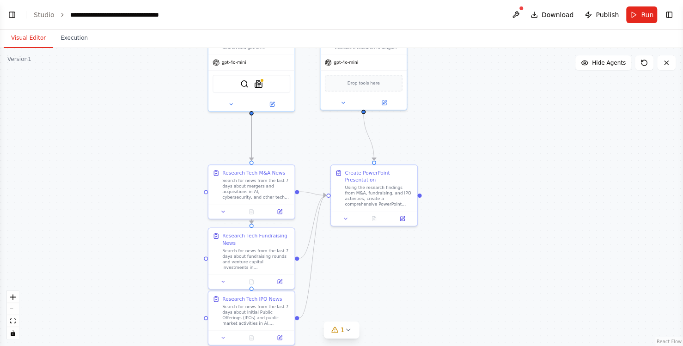
drag, startPoint x: 490, startPoint y: 148, endPoint x: 485, endPoint y: 134, distance: 15.2
click at [487, 134] on div ".deletable-edge-delete-btn { width: 20px; height: 20px; border: 0px solid #ffff…" at bounding box center [341, 197] width 683 height 298
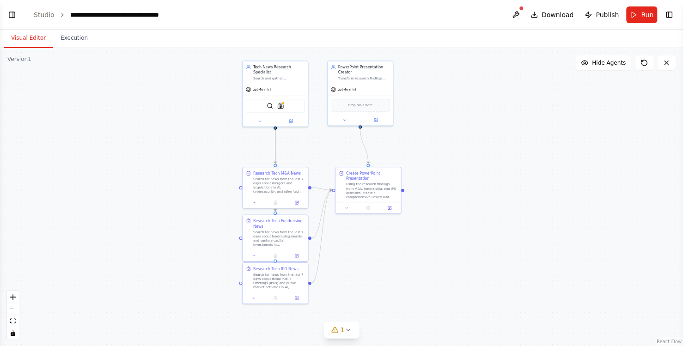
drag, startPoint x: 514, startPoint y: 188, endPoint x: 482, endPoint y: 192, distance: 33.1
click at [482, 192] on div ".deletable-edge-delete-btn { width: 20px; height: 20px; border: 0px solid #ffff…" at bounding box center [341, 197] width 683 height 298
click at [511, 163] on div ".deletable-edge-delete-btn { width: 20px; height: 20px; border: 0px solid #ffff…" at bounding box center [341, 197] width 683 height 298
click at [78, 37] on button "Execution" at bounding box center [74, 38] width 42 height 19
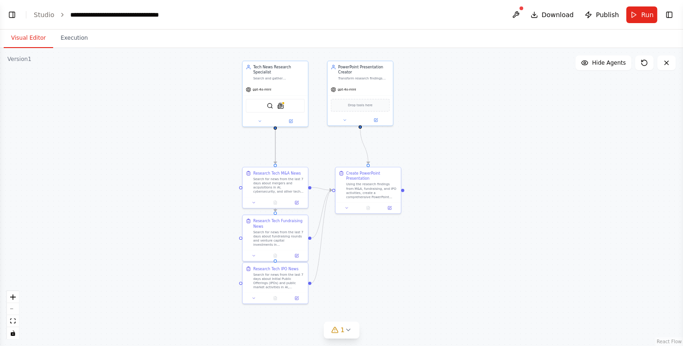
click at [28, 39] on button "Visual Editor" at bounding box center [28, 38] width 49 height 19
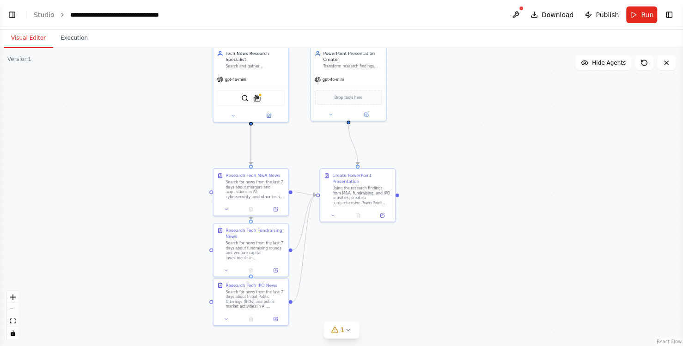
drag, startPoint x: 469, startPoint y: 166, endPoint x: 476, endPoint y: 164, distance: 6.9
click at [476, 164] on div ".deletable-edge-delete-btn { width: 20px; height: 20px; border: 0px solid #ffff…" at bounding box center [341, 197] width 683 height 298
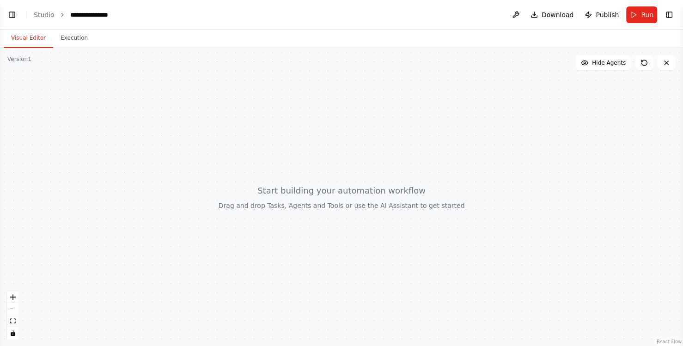
scroll to position [136, 0]
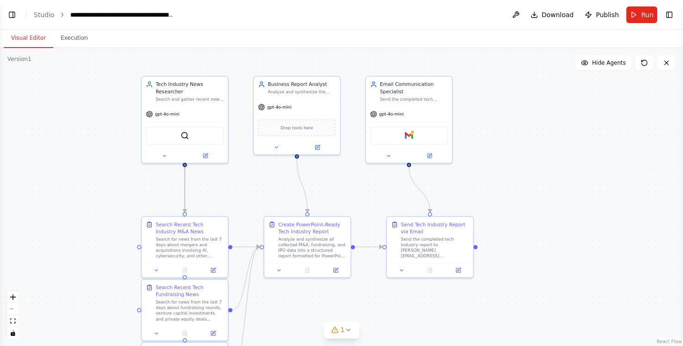
drag, startPoint x: 547, startPoint y: 250, endPoint x: 519, endPoint y: 195, distance: 62.0
click at [519, 195] on div ".deletable-edge-delete-btn { width: 20px; height: 20px; border: 0px solid #ffff…" at bounding box center [341, 197] width 683 height 298
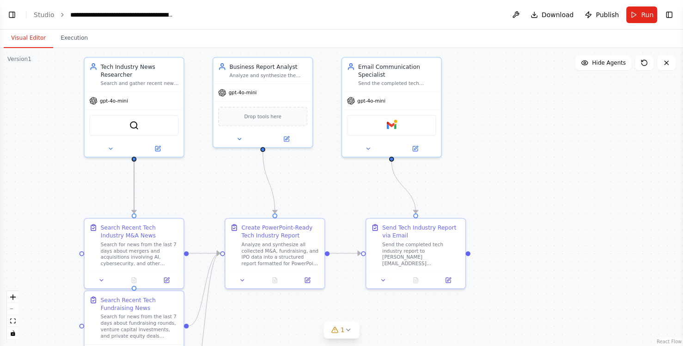
scroll to position [1320, 0]
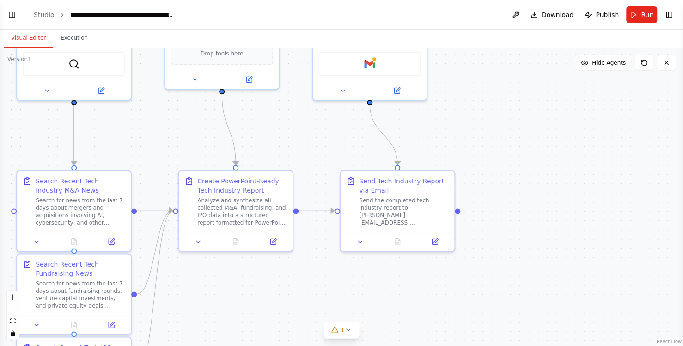
drag, startPoint x: 526, startPoint y: 245, endPoint x: 524, endPoint y: 199, distance: 46.7
click at [524, 199] on div ".deletable-edge-delete-btn { width: 20px; height: 20px; border: 0px solid #ffff…" at bounding box center [341, 197] width 683 height 298
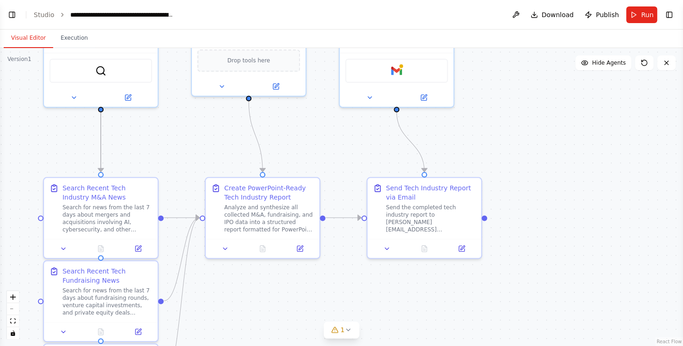
drag, startPoint x: 380, startPoint y: 289, endPoint x: 409, endPoint y: 297, distance: 29.7
click at [409, 297] on div ".deletable-edge-delete-btn { width: 20px; height: 20px; border: 0px solid #ffff…" at bounding box center [341, 197] width 683 height 298
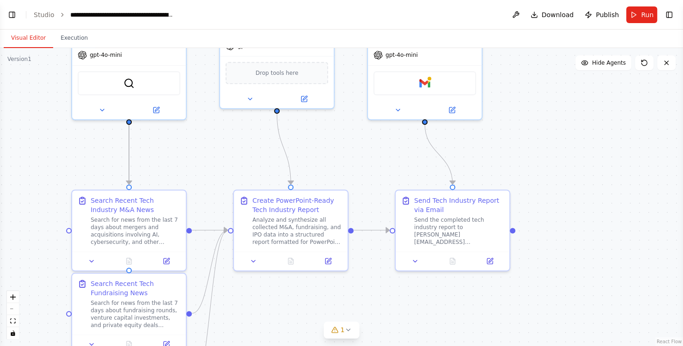
drag, startPoint x: 551, startPoint y: 168, endPoint x: 556, endPoint y: 171, distance: 5.8
click at [556, 171] on div ".deletable-edge-delete-btn { width: 20px; height: 20px; border: 0px solid #ffff…" at bounding box center [341, 197] width 683 height 298
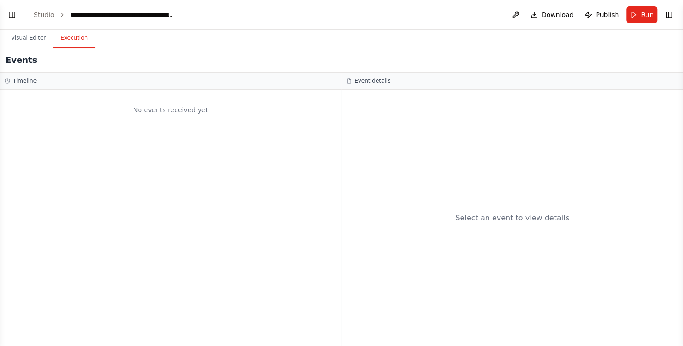
click at [72, 36] on button "Execution" at bounding box center [74, 38] width 42 height 19
drag, startPoint x: 506, startPoint y: 221, endPoint x: 472, endPoint y: 213, distance: 34.7
click at [502, 221] on div "Select an event to view details" at bounding box center [512, 218] width 114 height 11
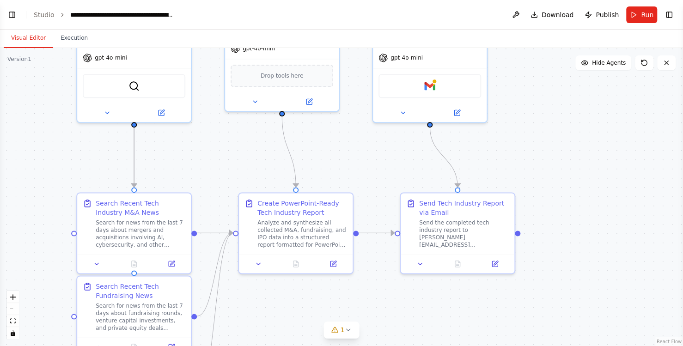
click at [23, 40] on button "Visual Editor" at bounding box center [28, 38] width 49 height 19
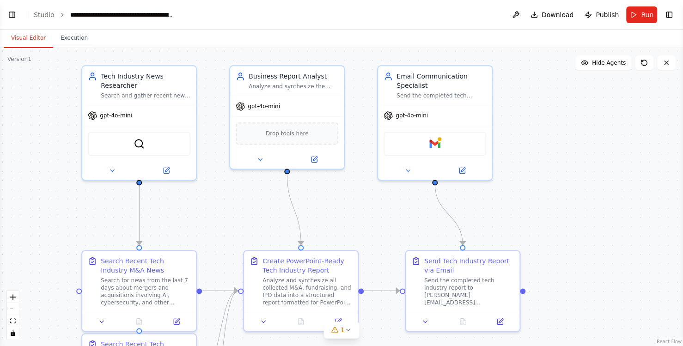
drag, startPoint x: 560, startPoint y: 150, endPoint x: 560, endPoint y: 226, distance: 75.8
click at [563, 242] on div ".deletable-edge-delete-btn { width: 20px; height: 20px; border: 0px solid #ffff…" at bounding box center [341, 197] width 683 height 298
click at [633, 16] on button "Run" at bounding box center [641, 14] width 31 height 17
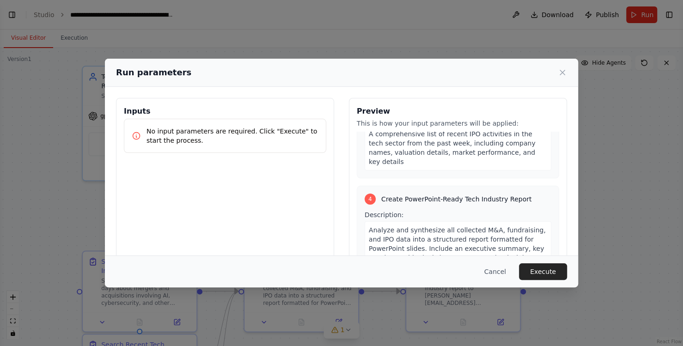
scroll to position [0, 0]
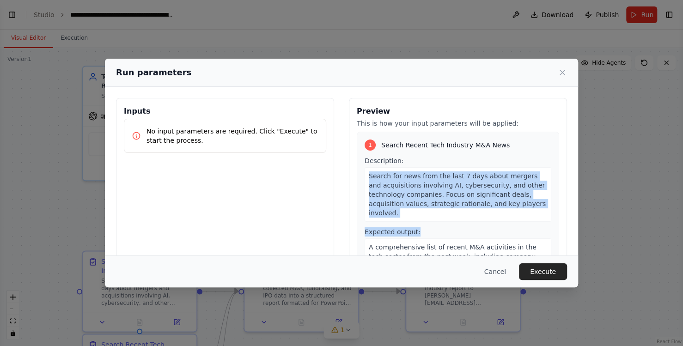
drag, startPoint x: 536, startPoint y: 167, endPoint x: 549, endPoint y: 216, distance: 50.8
click at [551, 231] on div "Preview This is how your input parameters will be applied: 1 Search Recent Tech…" at bounding box center [458, 207] width 218 height 219
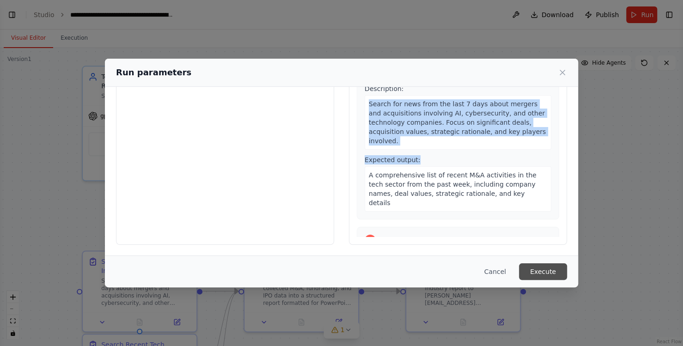
click at [552, 273] on button "Execute" at bounding box center [543, 271] width 48 height 17
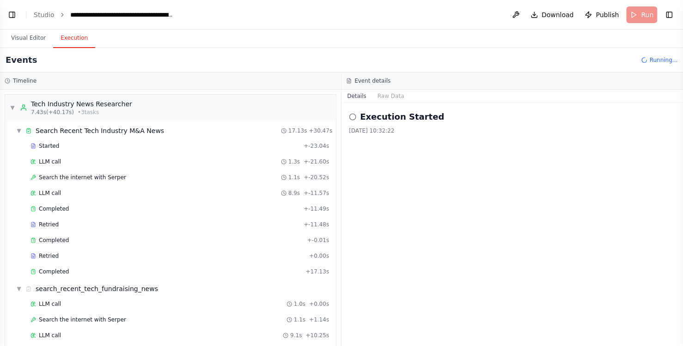
scroll to position [299, 0]
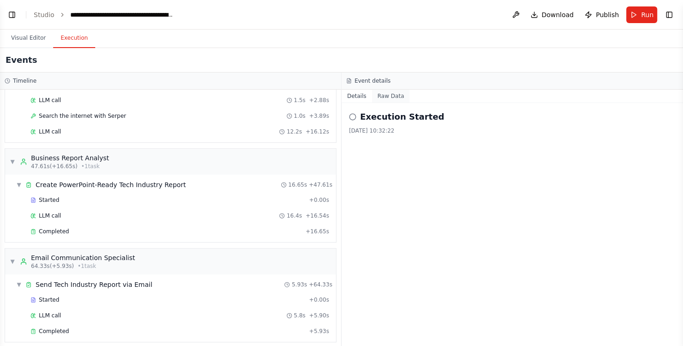
click at [382, 94] on button "Raw Data" at bounding box center [391, 96] width 38 height 13
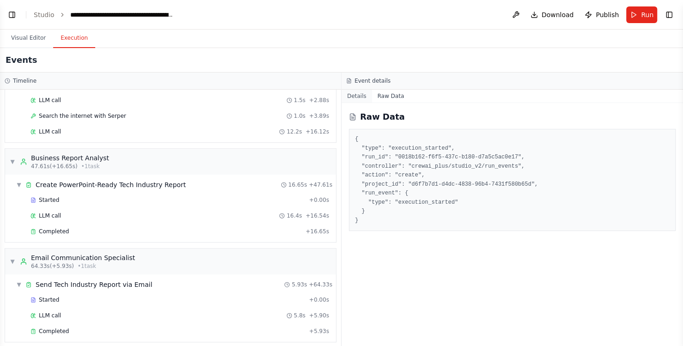
click at [365, 98] on button "Details" at bounding box center [356, 96] width 30 height 13
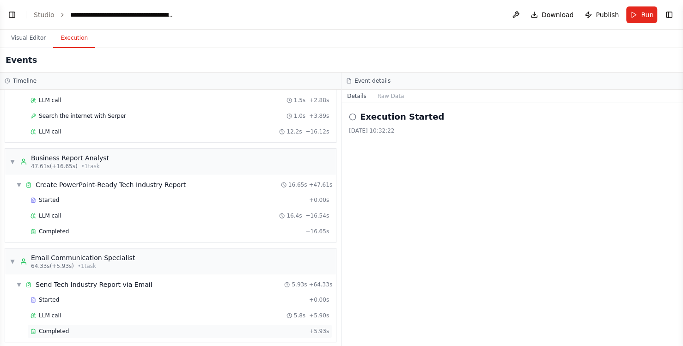
click at [187, 324] on div "Completed + 5.93s" at bounding box center [179, 331] width 305 height 14
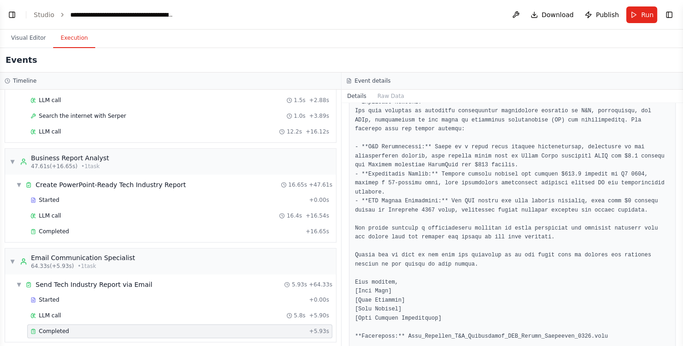
scroll to position [238, 0]
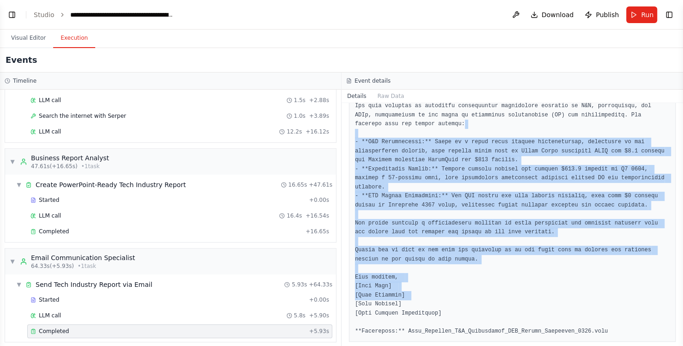
drag, startPoint x: 410, startPoint y: 127, endPoint x: 474, endPoint y: 282, distance: 167.4
click at [474, 282] on pre at bounding box center [512, 165] width 315 height 342
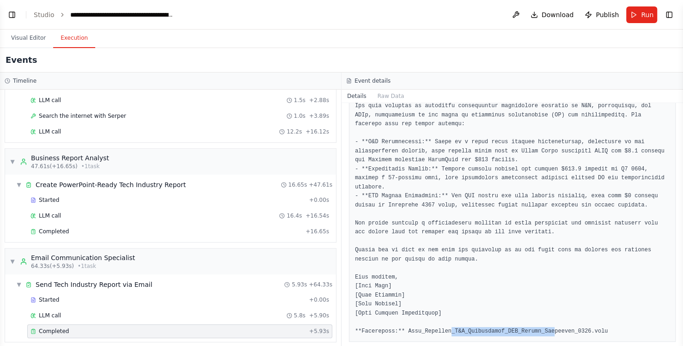
drag, startPoint x: 443, startPoint y: 322, endPoint x: 538, endPoint y: 325, distance: 95.7
click at [538, 325] on pre at bounding box center [512, 165] width 315 height 342
click at [493, 315] on pre at bounding box center [512, 165] width 315 height 342
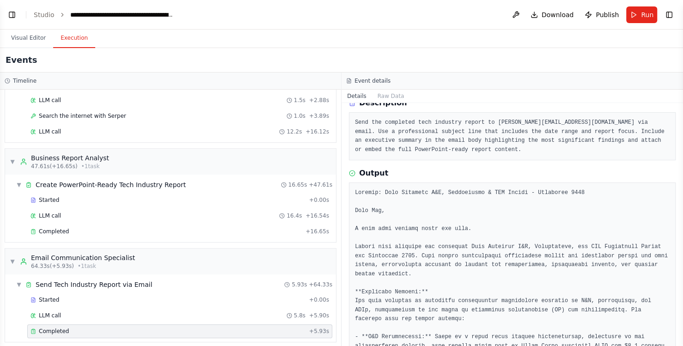
scroll to position [0, 0]
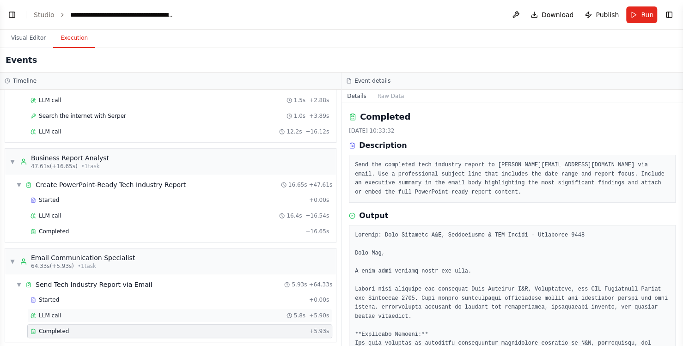
click at [90, 312] on div "LLM call 5.8s + 5.90s" at bounding box center [179, 315] width 299 height 7
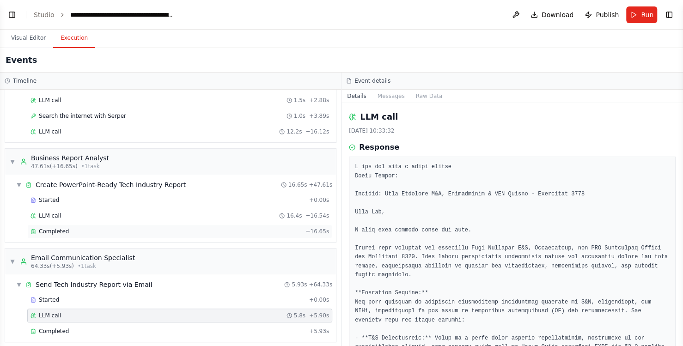
click at [87, 228] on div "Completed" at bounding box center [165, 231] width 271 height 7
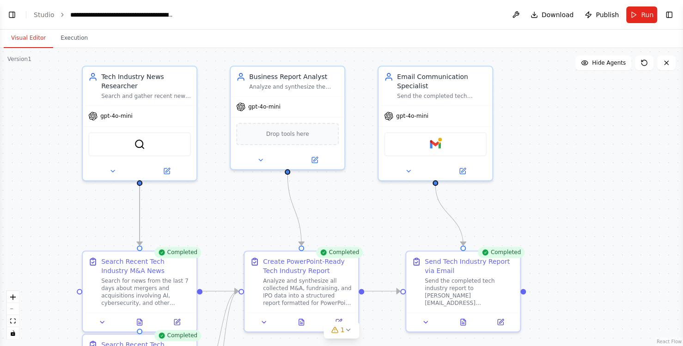
click at [26, 37] on button "Visual Editor" at bounding box center [28, 38] width 49 height 19
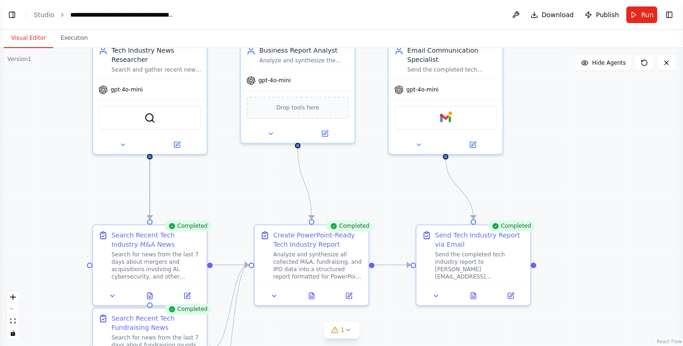
drag, startPoint x: 607, startPoint y: 219, endPoint x: 617, endPoint y: 193, distance: 28.2
click at [617, 193] on div ".deletable-edge-delete-btn { width: 20px; height: 20px; border: 0px solid #ffff…" at bounding box center [341, 197] width 683 height 298
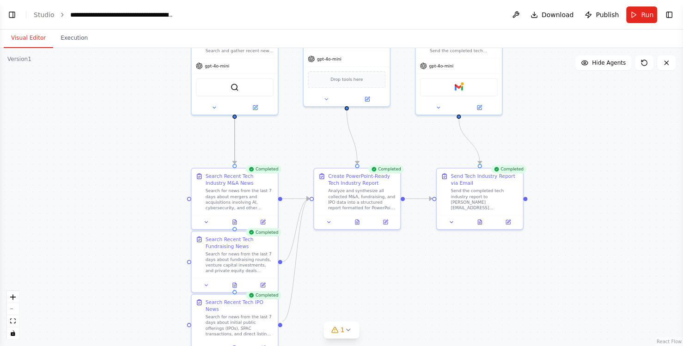
drag, startPoint x: 600, startPoint y: 275, endPoint x: 572, endPoint y: 223, distance: 60.0
click at [572, 223] on div ".deletable-edge-delete-btn { width: 20px; height: 20px; border: 0px solid #ffff…" at bounding box center [341, 197] width 683 height 298
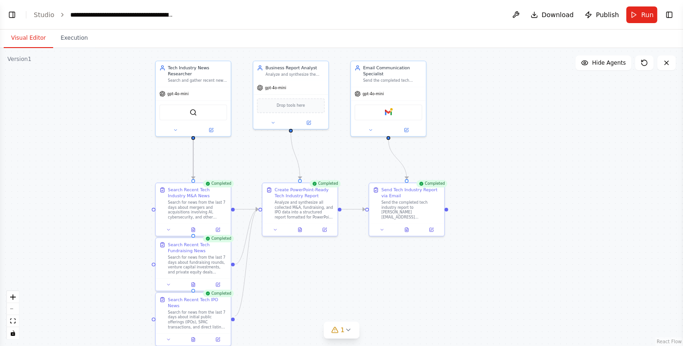
drag, startPoint x: 572, startPoint y: 235, endPoint x: 487, endPoint y: 242, distance: 85.3
click at [487, 242] on div ".deletable-edge-delete-btn { width: 20px; height: 20px; border: 0px solid #ffff…" at bounding box center [341, 197] width 683 height 298
click at [416, 219] on div "Send Tech Industry Report via Email Send the completed tech industry report to …" at bounding box center [406, 202] width 75 height 40
click at [412, 98] on div "gpt-4o-mini" at bounding box center [388, 92] width 75 height 13
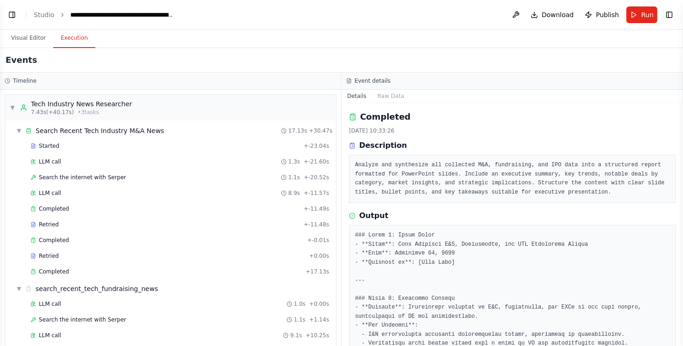
click at [73, 37] on button "Execution" at bounding box center [74, 38] width 42 height 19
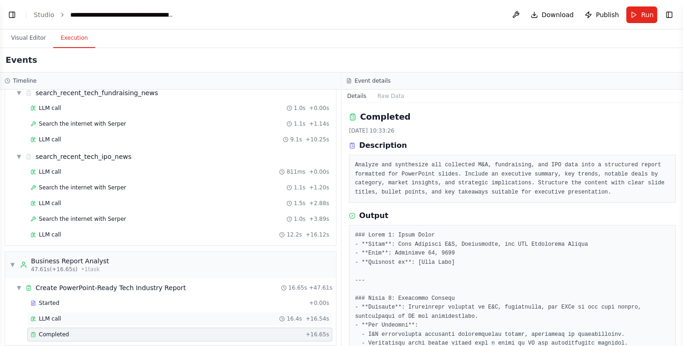
scroll to position [299, 0]
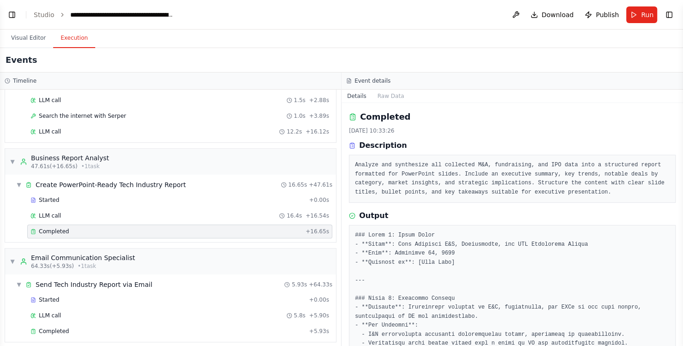
click at [82, 228] on div "Completed" at bounding box center [165, 231] width 271 height 7
click at [128, 228] on div "Completed" at bounding box center [165, 231] width 271 height 7
click at [391, 97] on button "Raw Data" at bounding box center [391, 96] width 38 height 13
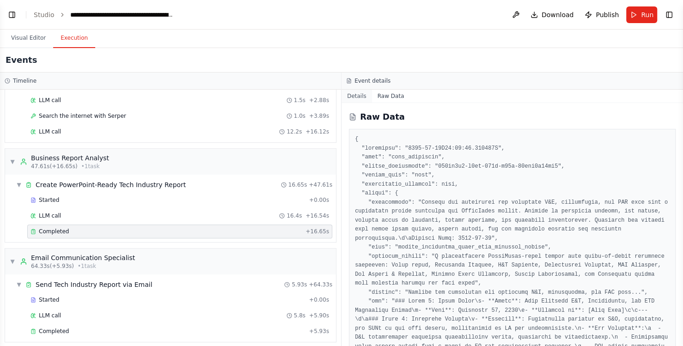
click at [363, 94] on button "Details" at bounding box center [356, 96] width 30 height 13
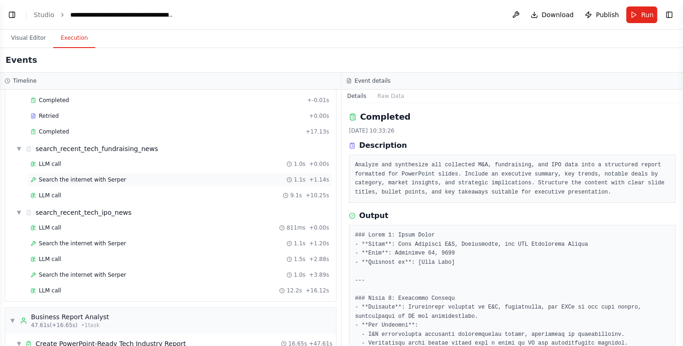
scroll to position [114, 0]
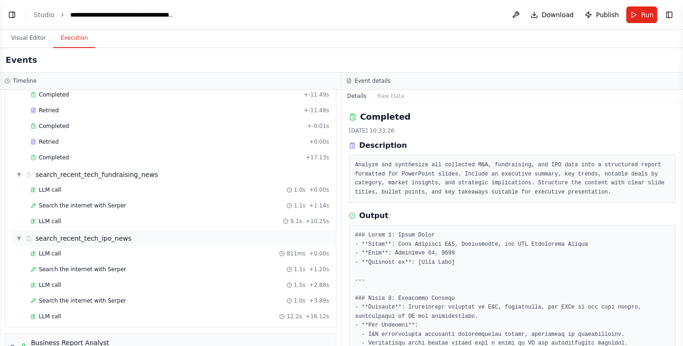
click at [98, 236] on div "search_recent_tech_ipo_news" at bounding box center [84, 238] width 96 height 9
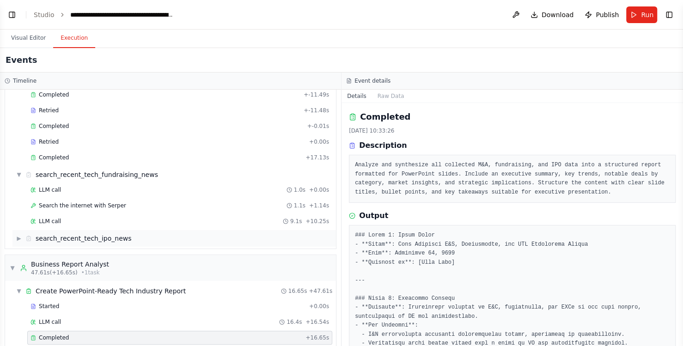
click at [116, 236] on div "search_recent_tech_ipo_news" at bounding box center [84, 238] width 96 height 9
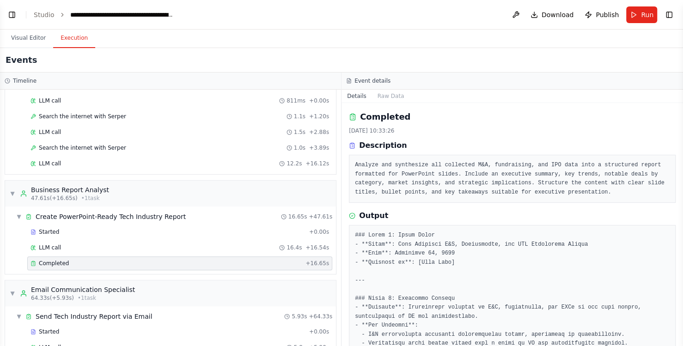
scroll to position [299, 0]
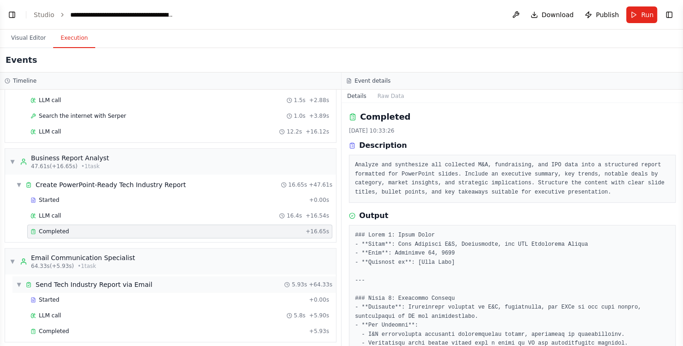
click at [85, 280] on div "Send Tech Industry Report via Email" at bounding box center [94, 284] width 116 height 9
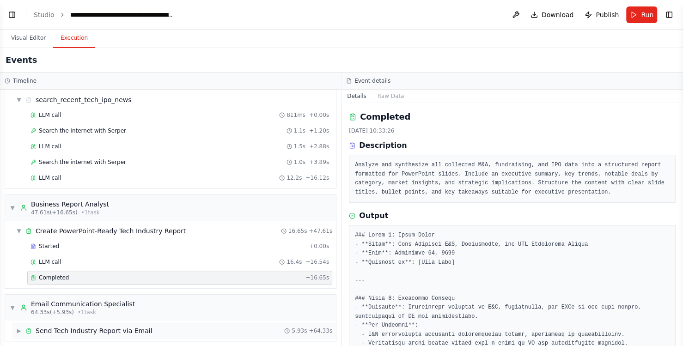
click at [104, 326] on div "Send Tech Industry Report via Email" at bounding box center [94, 330] width 116 height 9
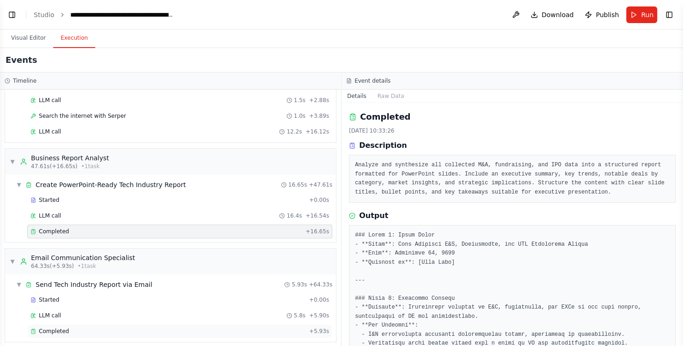
click at [91, 328] on div "Completed" at bounding box center [167, 331] width 275 height 7
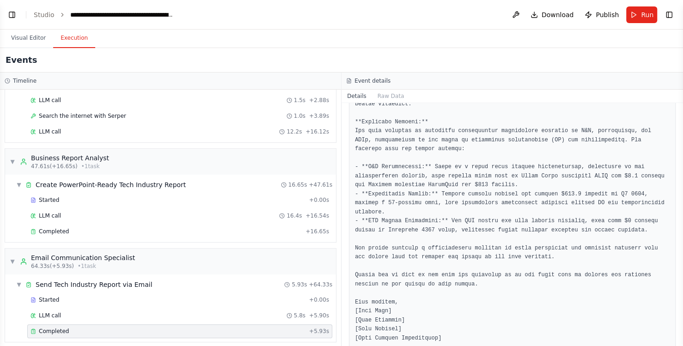
scroll to position [238, 0]
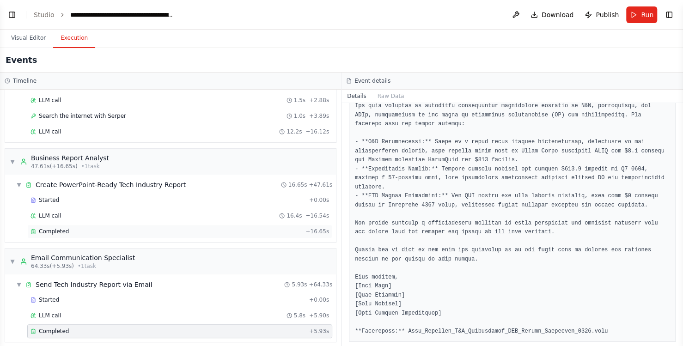
click at [89, 228] on div "Completed" at bounding box center [165, 231] width 271 height 7
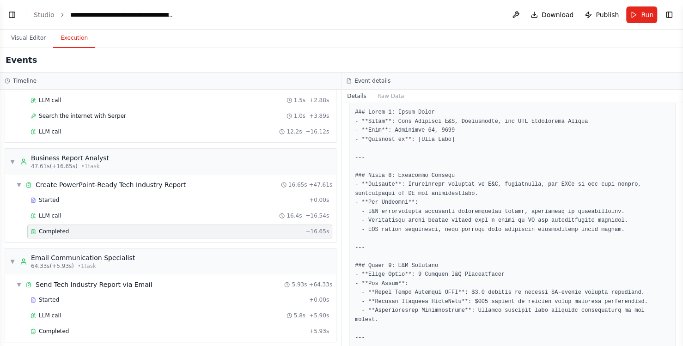
scroll to position [0, 0]
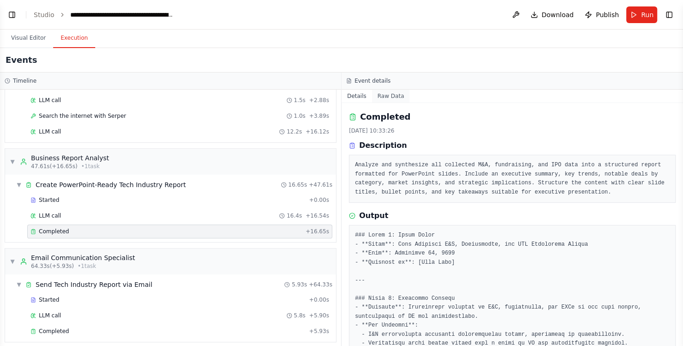
click at [389, 97] on button "Raw Data" at bounding box center [391, 96] width 38 height 13
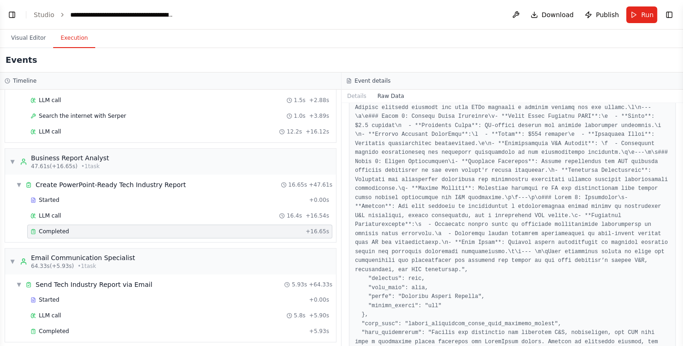
scroll to position [508, 0]
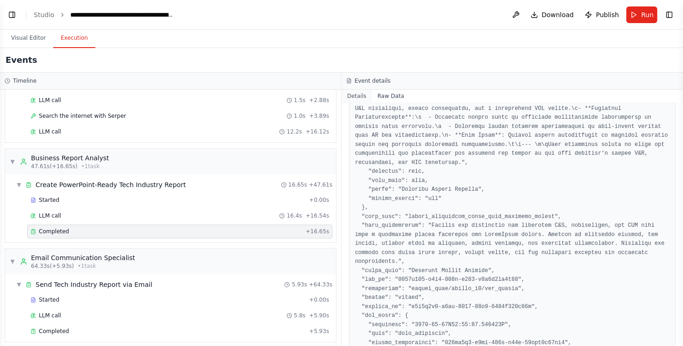
click at [360, 94] on button "Details" at bounding box center [356, 96] width 30 height 13
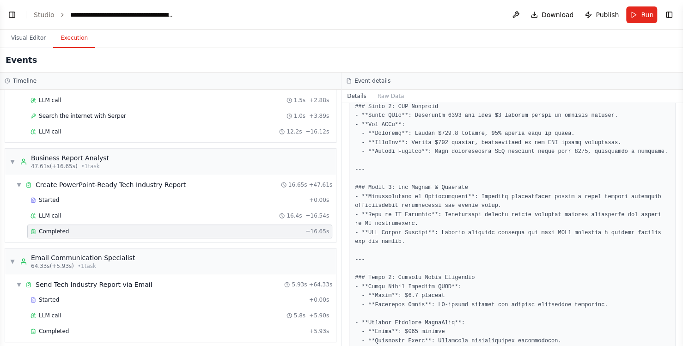
scroll to position [724, 0]
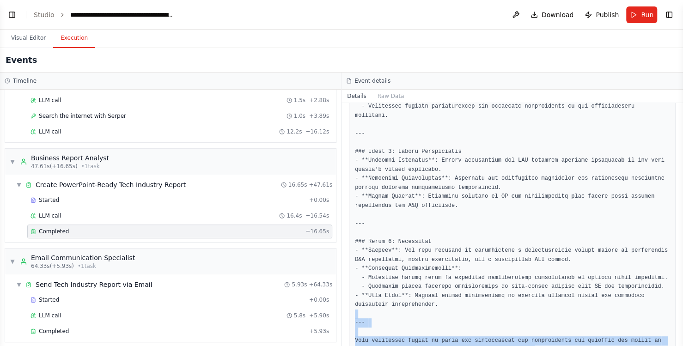
drag, startPoint x: 410, startPoint y: 282, endPoint x: 468, endPoint y: 293, distance: 58.9
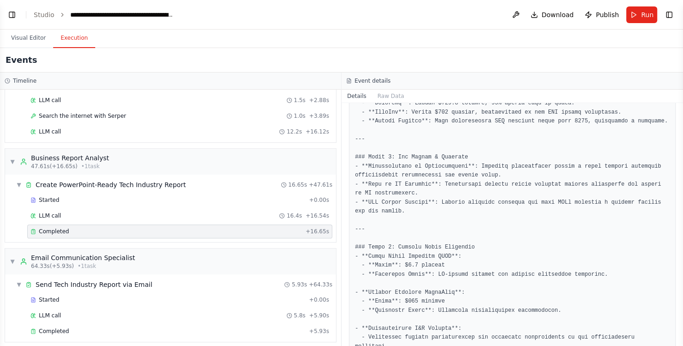
scroll to position [354, 0]
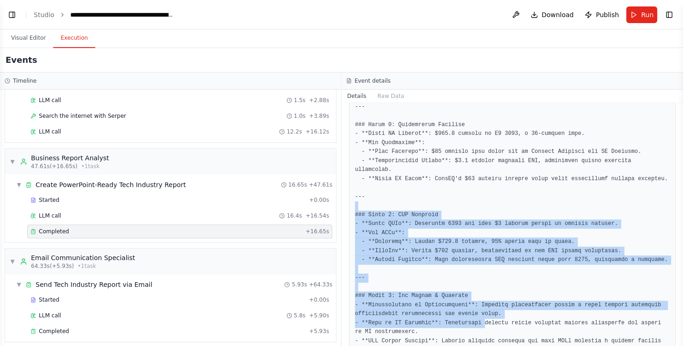
drag, startPoint x: 408, startPoint y: 186, endPoint x: 473, endPoint y: 308, distance: 137.5
click at [473, 308] on pre at bounding box center [512, 300] width 315 height 847
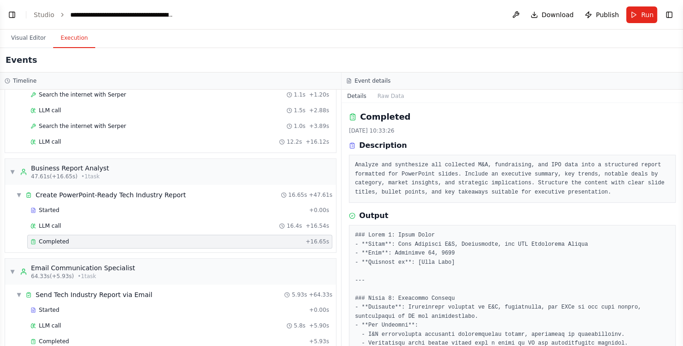
scroll to position [0, 0]
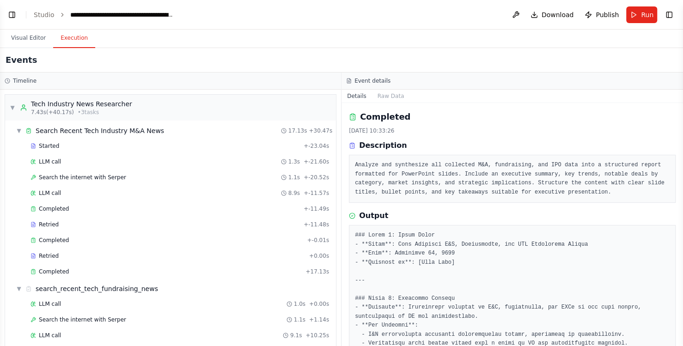
click at [647, 16] on span "Run" at bounding box center [647, 14] width 12 height 9
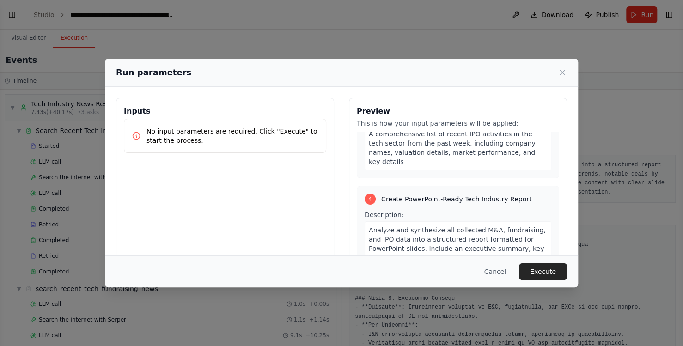
scroll to position [539, 0]
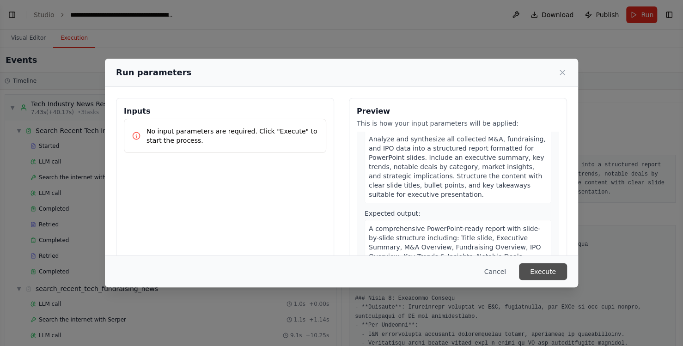
click at [540, 274] on button "Execute" at bounding box center [543, 271] width 48 height 17
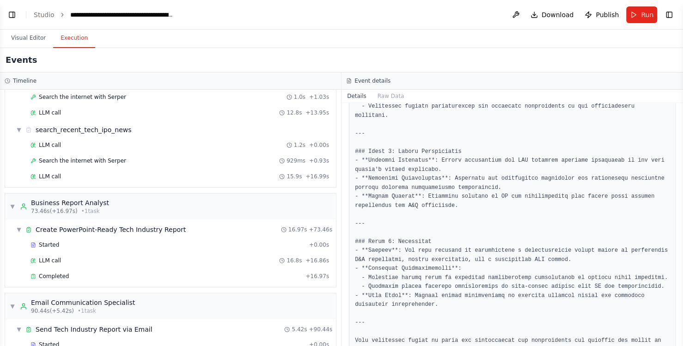
scroll to position [361, 0]
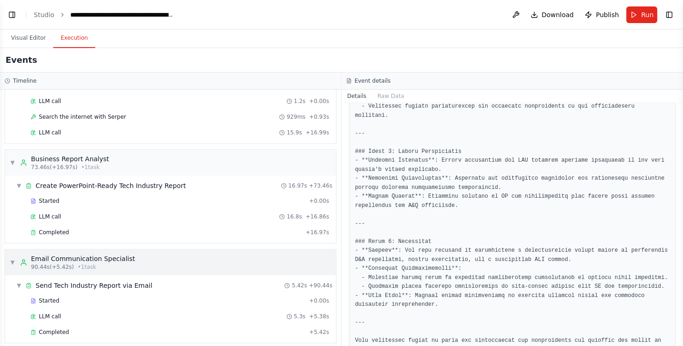
click at [91, 254] on div "Email Communication Specialist" at bounding box center [83, 258] width 104 height 9
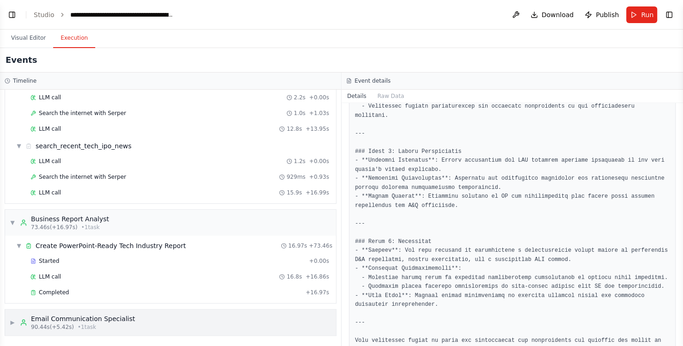
scroll to position [294, 0]
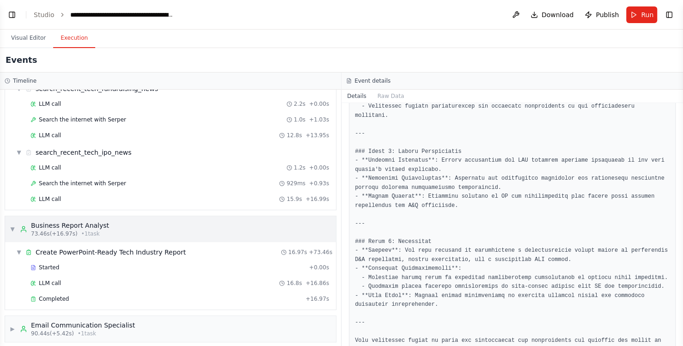
click at [88, 221] on div "Business Report Analyst" at bounding box center [70, 225] width 78 height 9
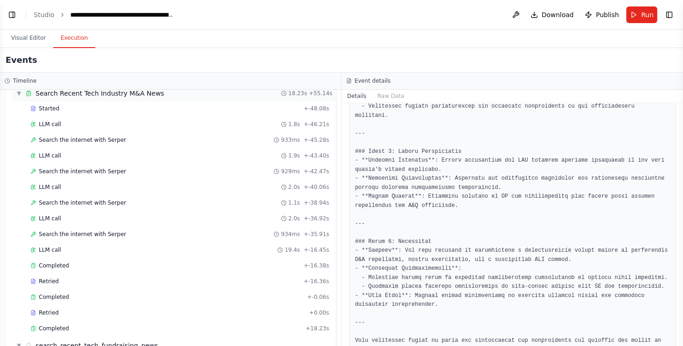
scroll to position [0, 0]
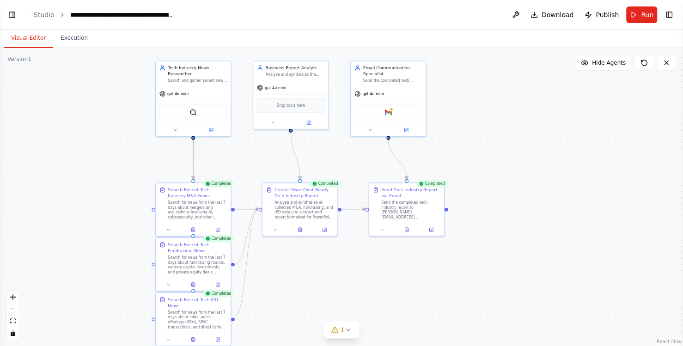
click at [32, 32] on button "Visual Editor" at bounding box center [28, 38] width 49 height 19
click at [300, 204] on div "Analyze and synthesize all collected M&A, fundraising, and IPO data into a stru…" at bounding box center [303, 208] width 59 height 19
click at [299, 226] on button at bounding box center [303, 228] width 26 height 7
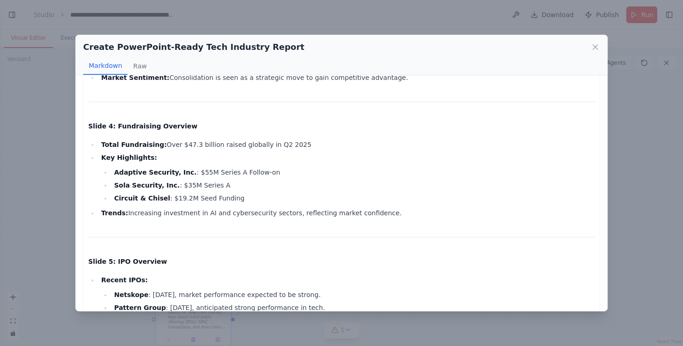
scroll to position [279, 0]
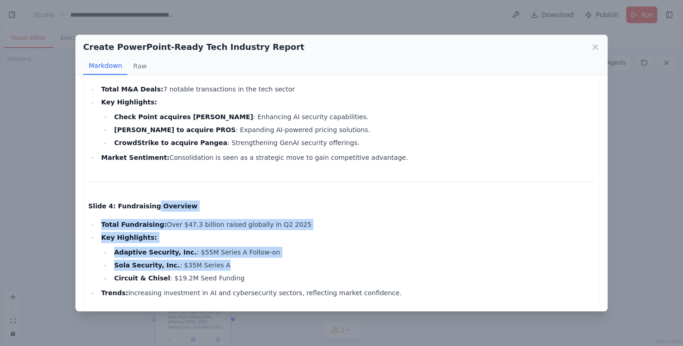
drag, startPoint x: 143, startPoint y: 209, endPoint x: 235, endPoint y: 262, distance: 106.0
click at [235, 262] on li "Sola Security, Inc. : $35M Series A" at bounding box center [352, 265] width 483 height 11
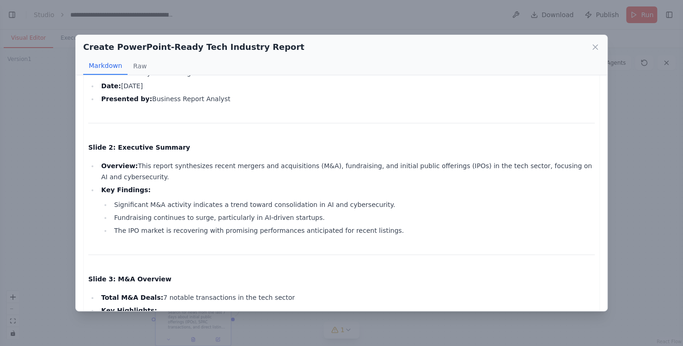
scroll to position [0, 0]
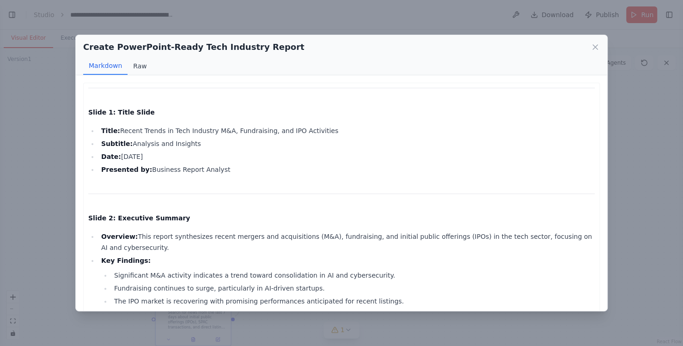
click at [140, 62] on button "Raw" at bounding box center [140, 66] width 24 height 18
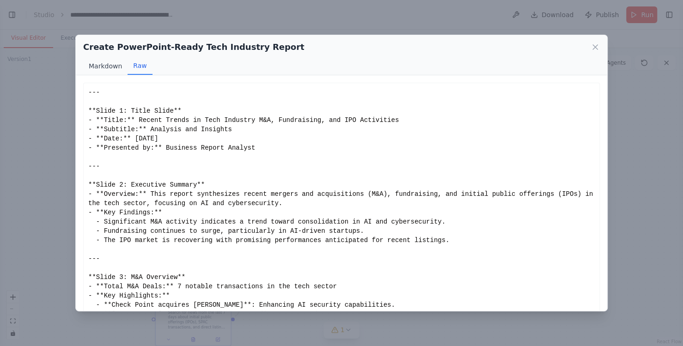
drag, startPoint x: 109, startPoint y: 61, endPoint x: 112, endPoint y: 66, distance: 5.4
click at [109, 62] on button "Markdown" at bounding box center [105, 66] width 44 height 18
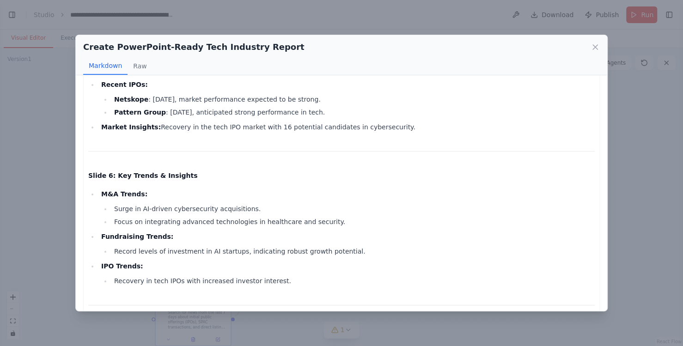
scroll to position [739, 0]
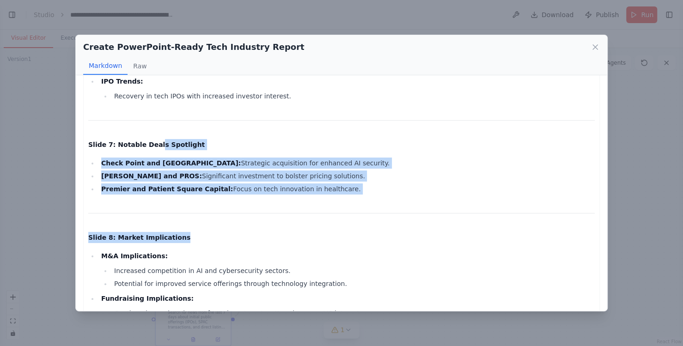
drag, startPoint x: 150, startPoint y: 141, endPoint x: 280, endPoint y: 236, distance: 160.7
click at [280, 237] on p "Slide 8: Market Implications" at bounding box center [341, 237] width 506 height 11
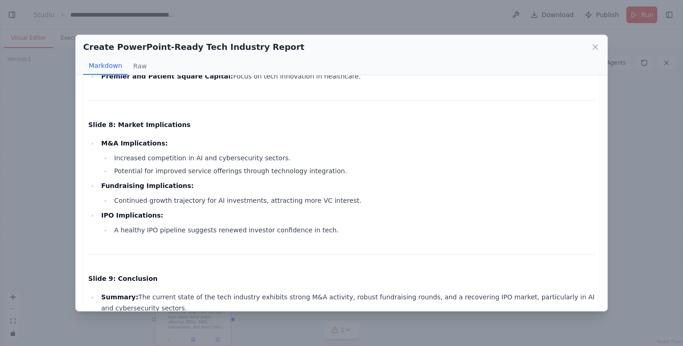
scroll to position [926, 0]
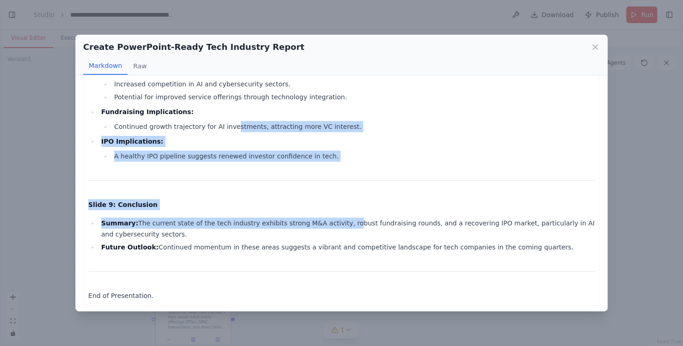
drag, startPoint x: 254, startPoint y: 146, endPoint x: 326, endPoint y: 224, distance: 105.6
click at [327, 224] on li "Summary: The current state of the tech industry exhibits strong M&A activity, r…" at bounding box center [346, 229] width 496 height 22
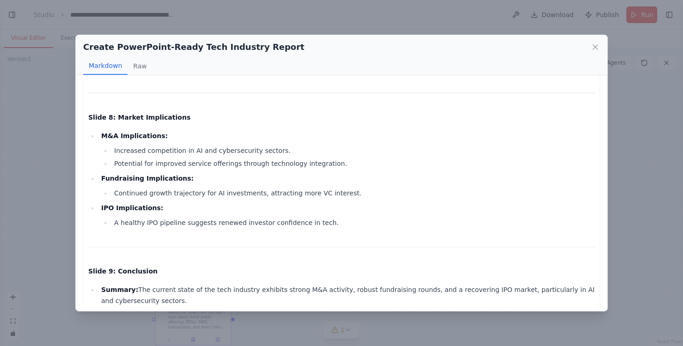
scroll to position [834, 0]
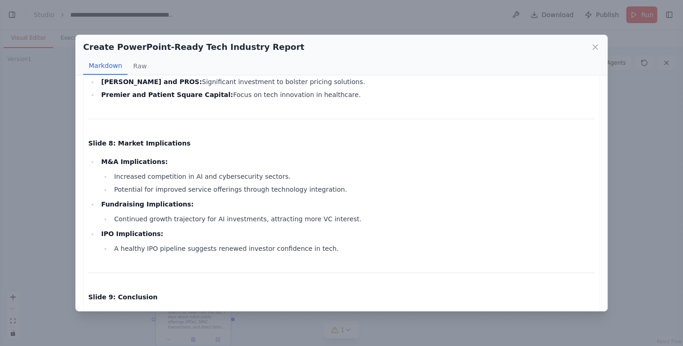
click at [600, 49] on div "Create PowerPoint-Ready Tech Industry Report Markdown Raw" at bounding box center [341, 55] width 531 height 40
click at [596, 48] on icon at bounding box center [595, 47] width 9 height 9
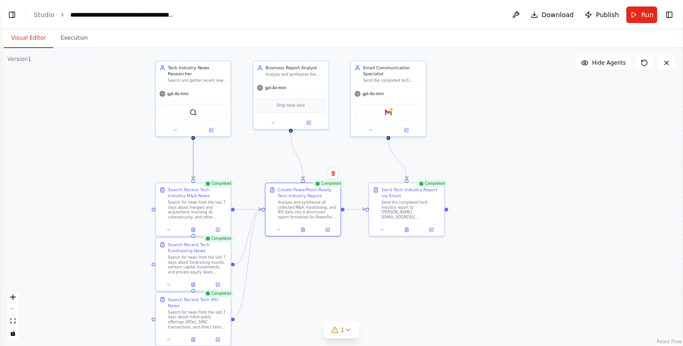
click at [513, 268] on div ".deletable-edge-delete-btn { width: 20px; height: 20px; border: 0px solid #ffff…" at bounding box center [341, 197] width 683 height 298
click at [415, 210] on div "Send the completed tech industry report to [PERSON_NAME][EMAIL_ADDRESS][DOMAIN_…" at bounding box center [410, 208] width 59 height 19
click at [408, 229] on icon at bounding box center [406, 228] width 5 height 5
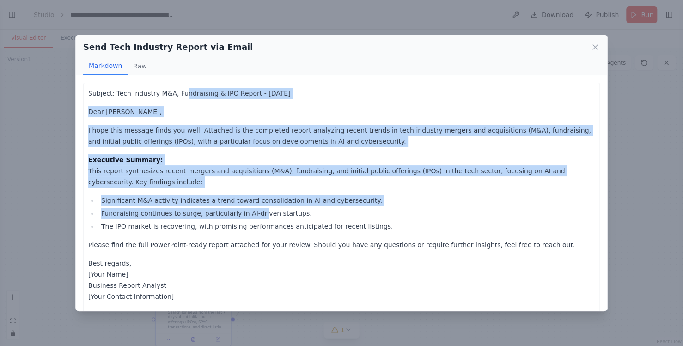
drag, startPoint x: 182, startPoint y: 98, endPoint x: 249, endPoint y: 216, distance: 135.3
click at [249, 216] on div "Subject: Tech Industry M&A, Fundraising & IPO Report - [DATE] Dear [PERSON_NAME…" at bounding box center [341, 204] width 506 height 233
click at [249, 216] on li "Fundraising continues to surge, particularly in AI-driven startups." at bounding box center [346, 213] width 496 height 11
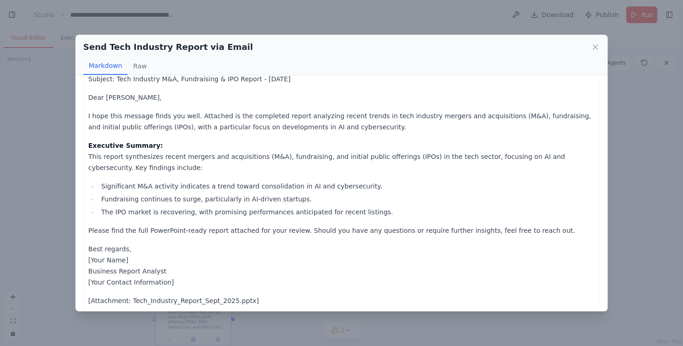
scroll to position [21, 0]
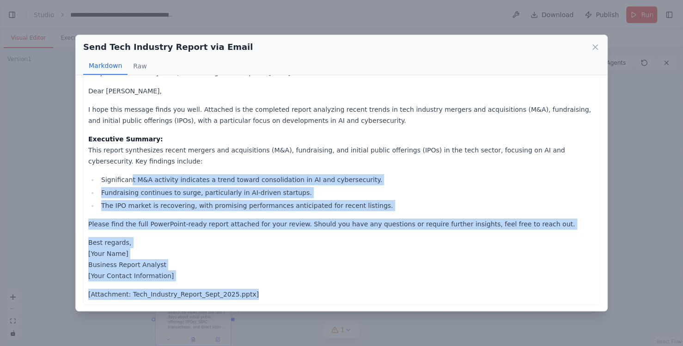
drag, startPoint x: 128, startPoint y: 182, endPoint x: 251, endPoint y: 293, distance: 165.9
click at [251, 293] on div "Subject: Tech Industry M&A, Fundraising & IPO Report - [DATE] Dear [PERSON_NAME…" at bounding box center [341, 183] width 506 height 233
click at [251, 293] on p "[Attachment: Tech_Industry_Report_Sept_2025.pptx]" at bounding box center [341, 294] width 506 height 11
drag, startPoint x: 200, startPoint y: 159, endPoint x: 267, endPoint y: 274, distance: 133.1
click at [267, 274] on div "Subject: Tech Industry M&A, Fundraising & IPO Report - [DATE] Dear [PERSON_NAME…" at bounding box center [341, 183] width 506 height 233
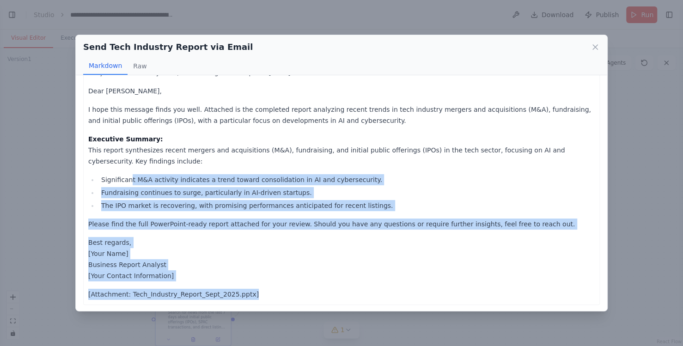
click at [267, 274] on p "Best regards, [Your Name] Business Report Analyst [Your Contact Information]" at bounding box center [341, 259] width 506 height 44
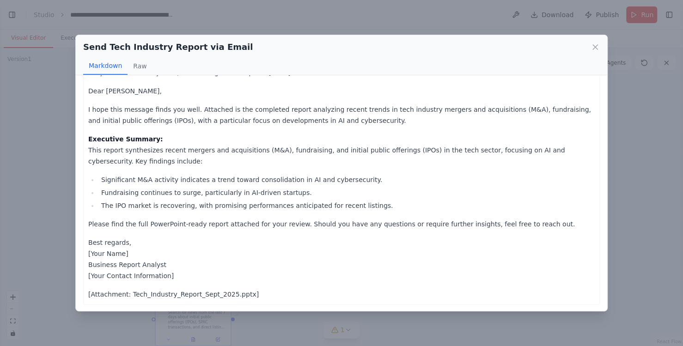
scroll to position [0, 0]
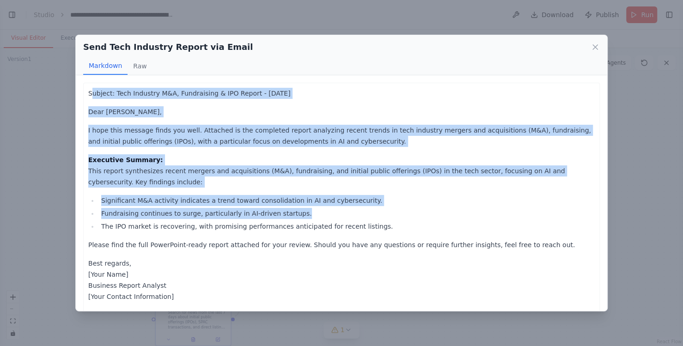
drag, startPoint x: 92, startPoint y: 92, endPoint x: 293, endPoint y: 207, distance: 230.6
click at [293, 207] on div "Subject: Tech Industry M&A, Fundraising & IPO Report - [DATE] Dear [PERSON_NAME…" at bounding box center [341, 204] width 506 height 233
click at [293, 207] on ul "Significant M&A activity indicates a trend toward consolidation in AI and cyber…" at bounding box center [341, 213] width 506 height 37
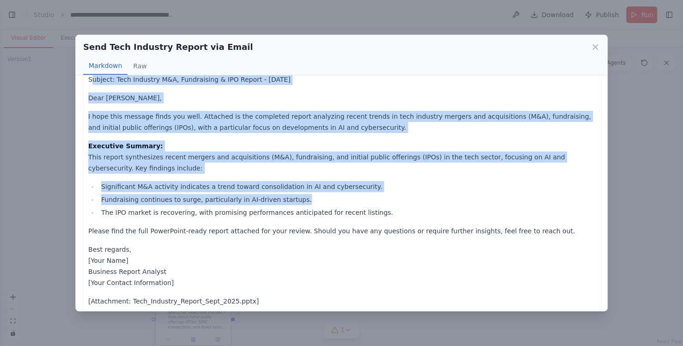
scroll to position [13, 0]
drag, startPoint x: 302, startPoint y: 97, endPoint x: 374, endPoint y: 277, distance: 194.1
click at [374, 277] on div "Subject: Tech Industry M&A, Fundraising & IPO Report - [DATE] Dear [PERSON_NAME…" at bounding box center [341, 190] width 506 height 233
click at [374, 276] on p "Best regards, [Your Name] Business Report Analyst [Your Contact Information]" at bounding box center [341, 266] width 506 height 44
click at [197, 141] on p "Executive Summary: This report synthesizes recent mergers and acquisitions (M&A…" at bounding box center [341, 157] width 506 height 33
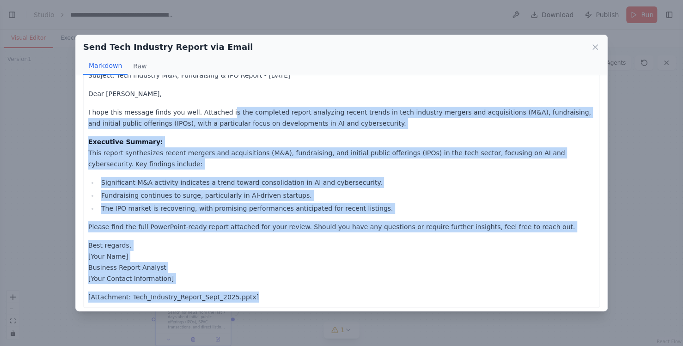
scroll to position [21, 0]
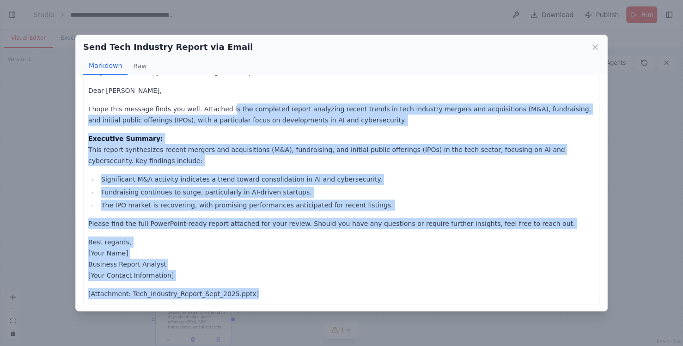
drag, startPoint x: 217, startPoint y: 110, endPoint x: 313, endPoint y: 305, distance: 216.8
click at [313, 305] on div "Subject: Tech Industry M&A, Fundraising & IPO Report - [DATE] Dear [PERSON_NAME…" at bounding box center [341, 193] width 531 height 236
click at [251, 271] on p "Best regards, [Your Name] Business Report Analyst [Your Contact Information]" at bounding box center [341, 259] width 506 height 44
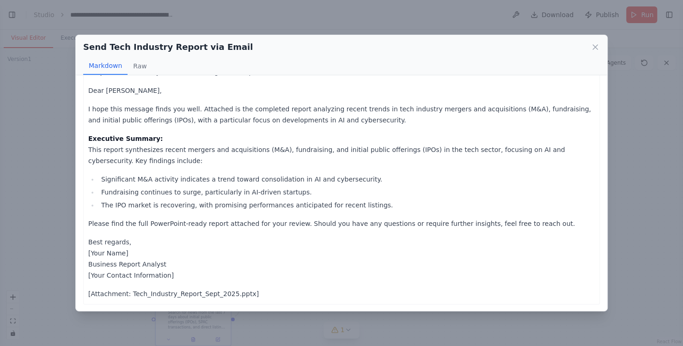
scroll to position [21, 0]
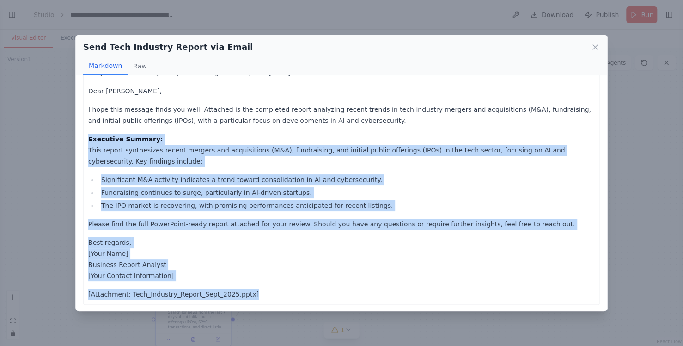
drag, startPoint x: 294, startPoint y: 141, endPoint x: 358, endPoint y: 300, distance: 170.8
click at [358, 300] on div "Subject: Tech Industry M&A, Fundraising & IPO Report - [DATE] Dear [PERSON_NAME…" at bounding box center [341, 183] width 517 height 243
drag, startPoint x: 272, startPoint y: 283, endPoint x: 230, endPoint y: 213, distance: 82.0
click at [271, 283] on div "Subject: Tech Industry M&A, Fundraising & IPO Report - [DATE] Dear [PERSON_NAME…" at bounding box center [341, 183] width 506 height 233
click at [215, 141] on p "Executive Summary: This report synthesizes recent mergers and acquisitions (M&A…" at bounding box center [341, 150] width 506 height 33
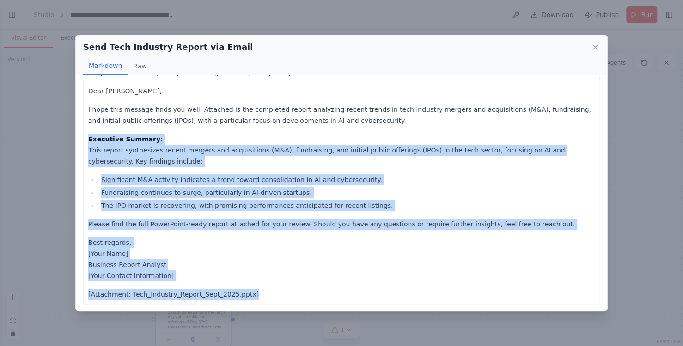
drag, startPoint x: 261, startPoint y: 172, endPoint x: 310, endPoint y: 299, distance: 136.0
click at [310, 299] on div "Subject: Tech Industry M&A, Fundraising & IPO Report - [DATE] Dear [PERSON_NAME…" at bounding box center [341, 183] width 517 height 243
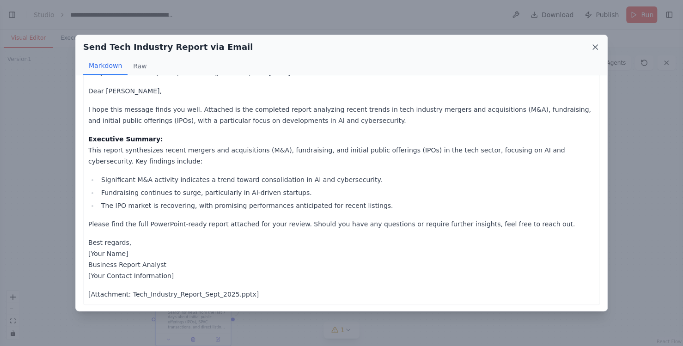
click at [594, 48] on icon at bounding box center [595, 47] width 5 height 5
